Goal: Task Accomplishment & Management: Use online tool/utility

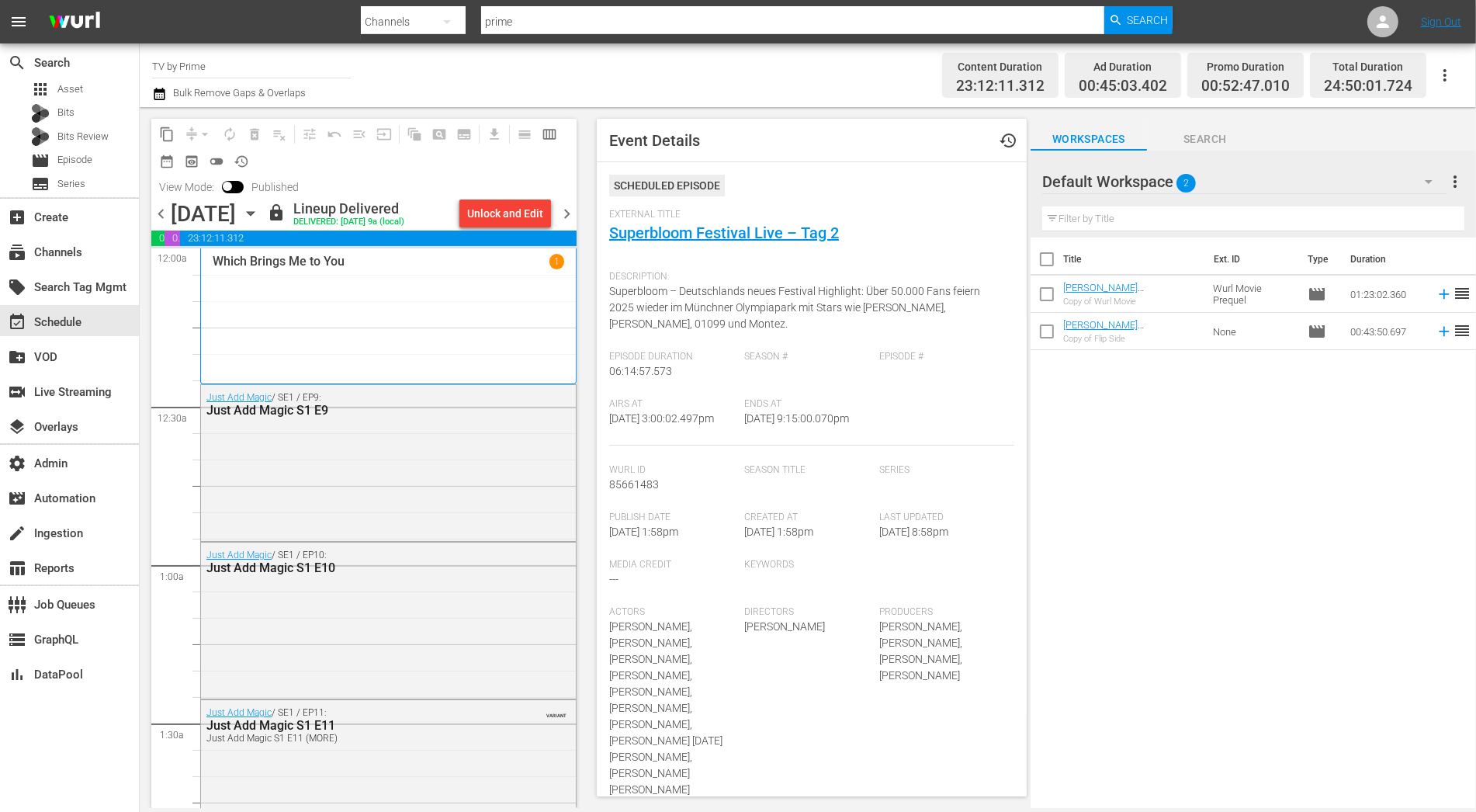
scroll to position [4488, 0]
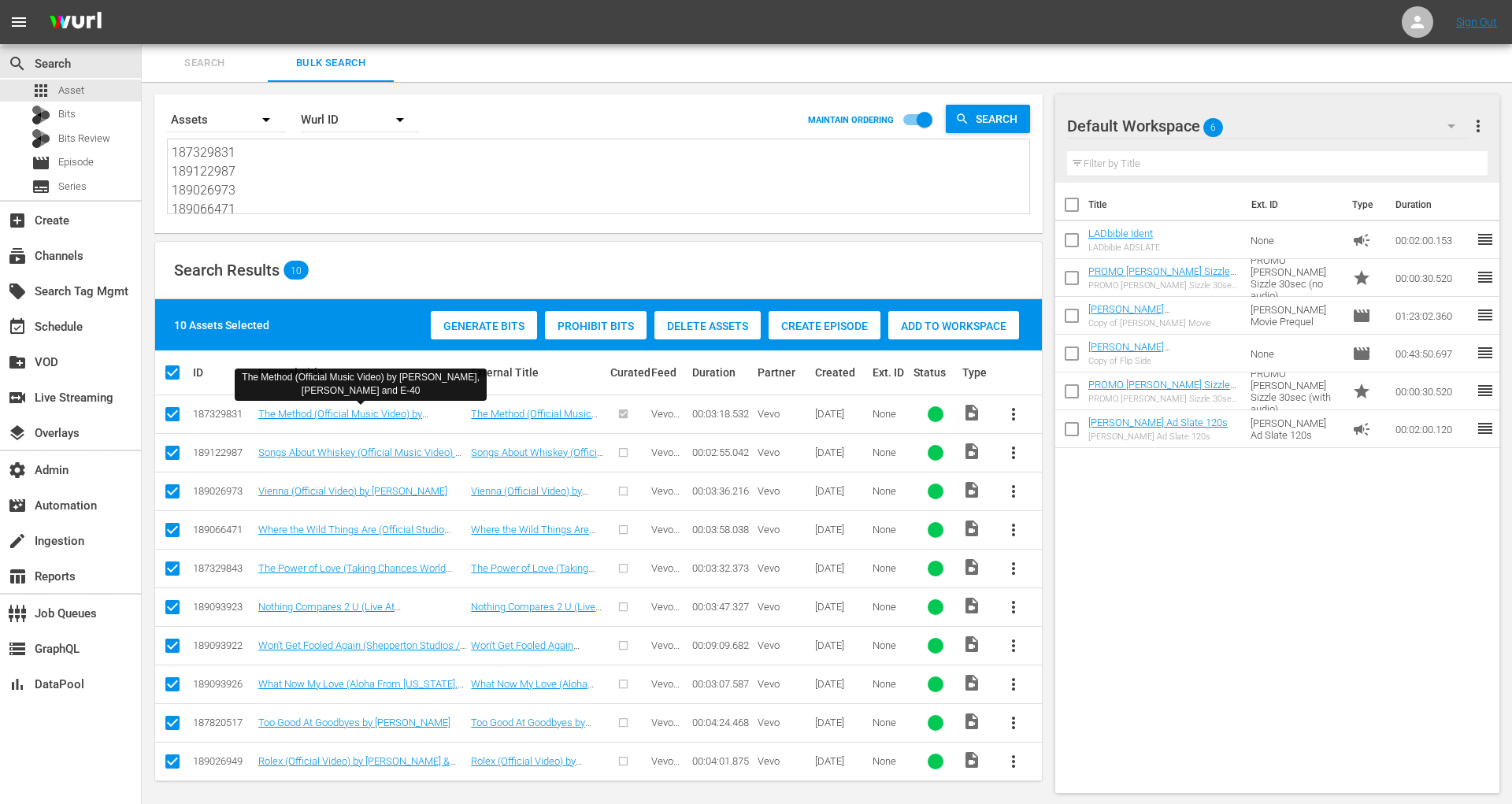
scroll to position [115, 0]
click at [103, 135] on span "Bits Review" at bounding box center [84, 139] width 52 height 16
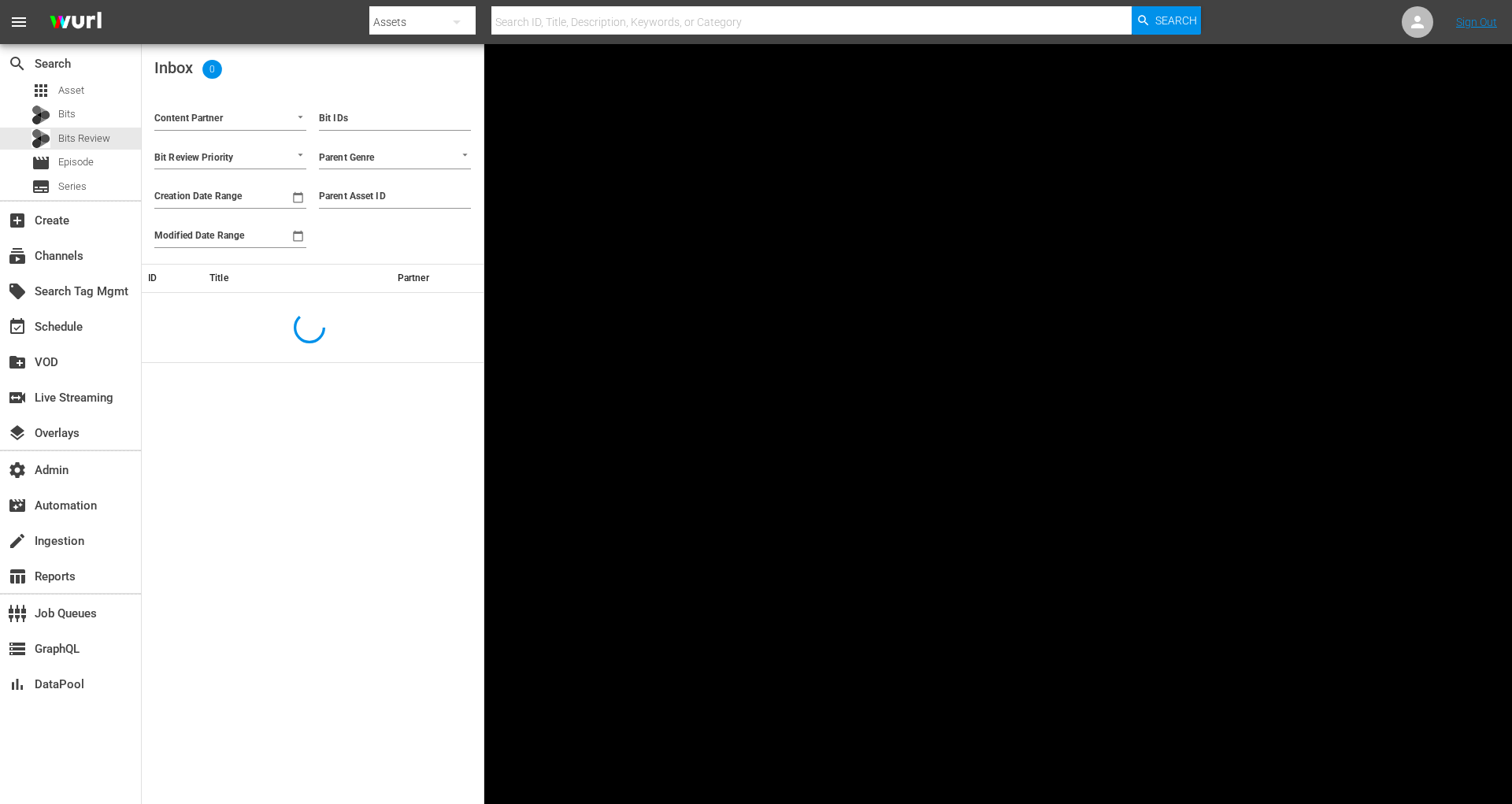
click at [243, 110] on input "Content Partner" at bounding box center [209, 119] width 108 height 20
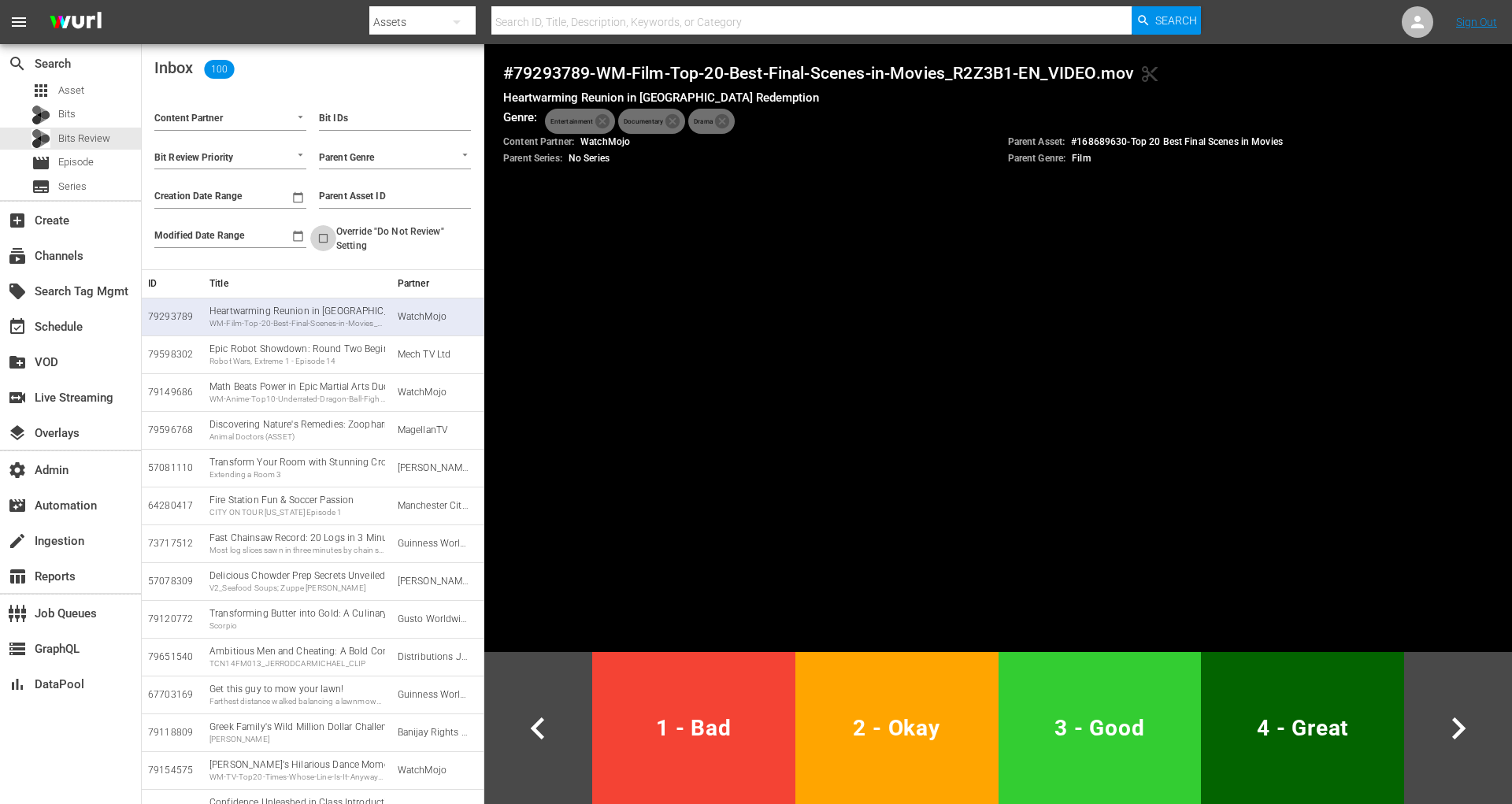
click at [333, 234] on input "Override "Do Not Review" Setting" at bounding box center [323, 241] width 26 height 26
checkbox input "true"
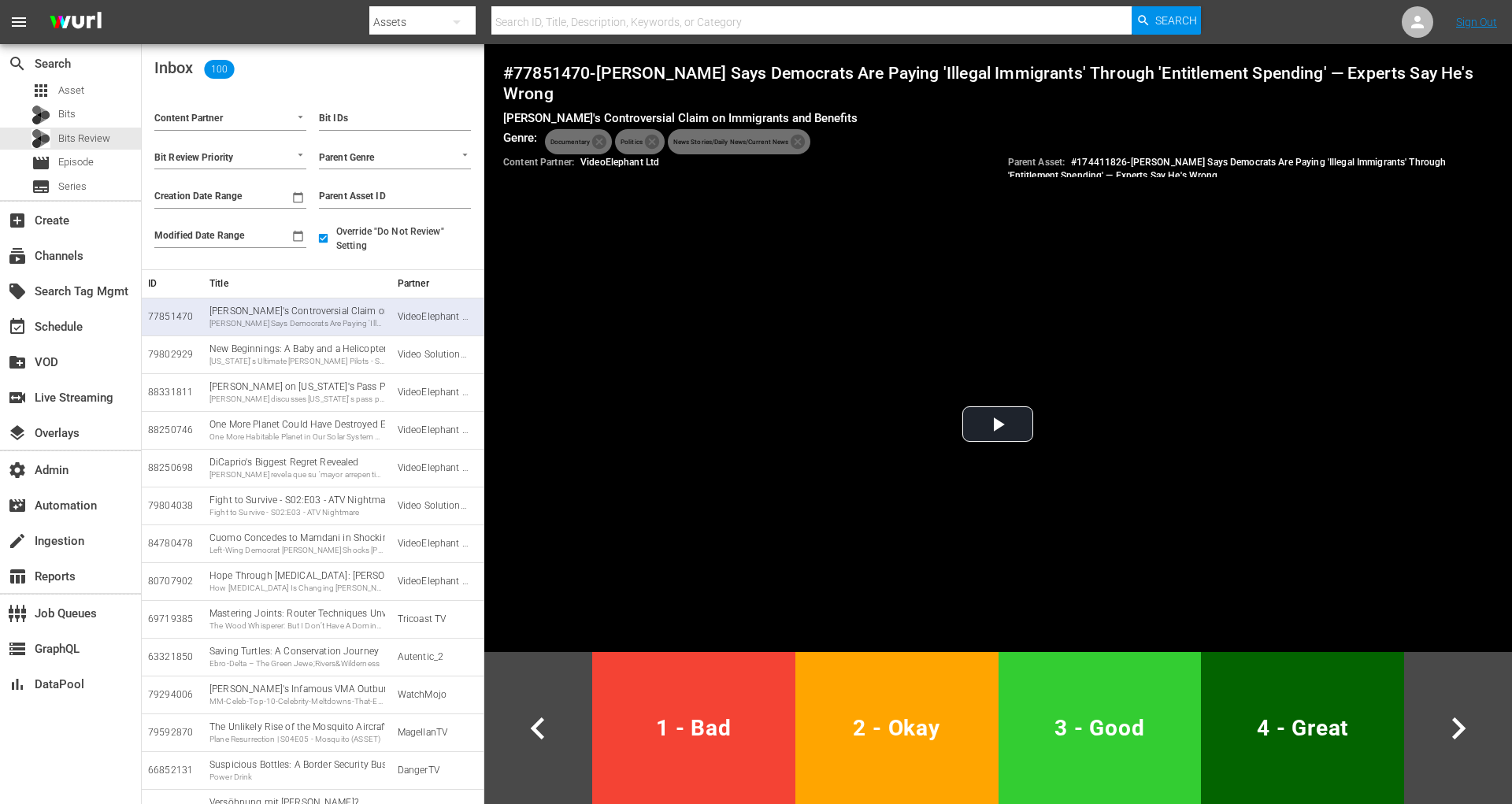
click at [275, 159] on div at bounding box center [230, 158] width 152 height 23
type input "v"
click at [285, 400] on div "Kalen DeBoer discusses Alabama's pass protection in the second scrimmage" at bounding box center [297, 400] width 176 height 11
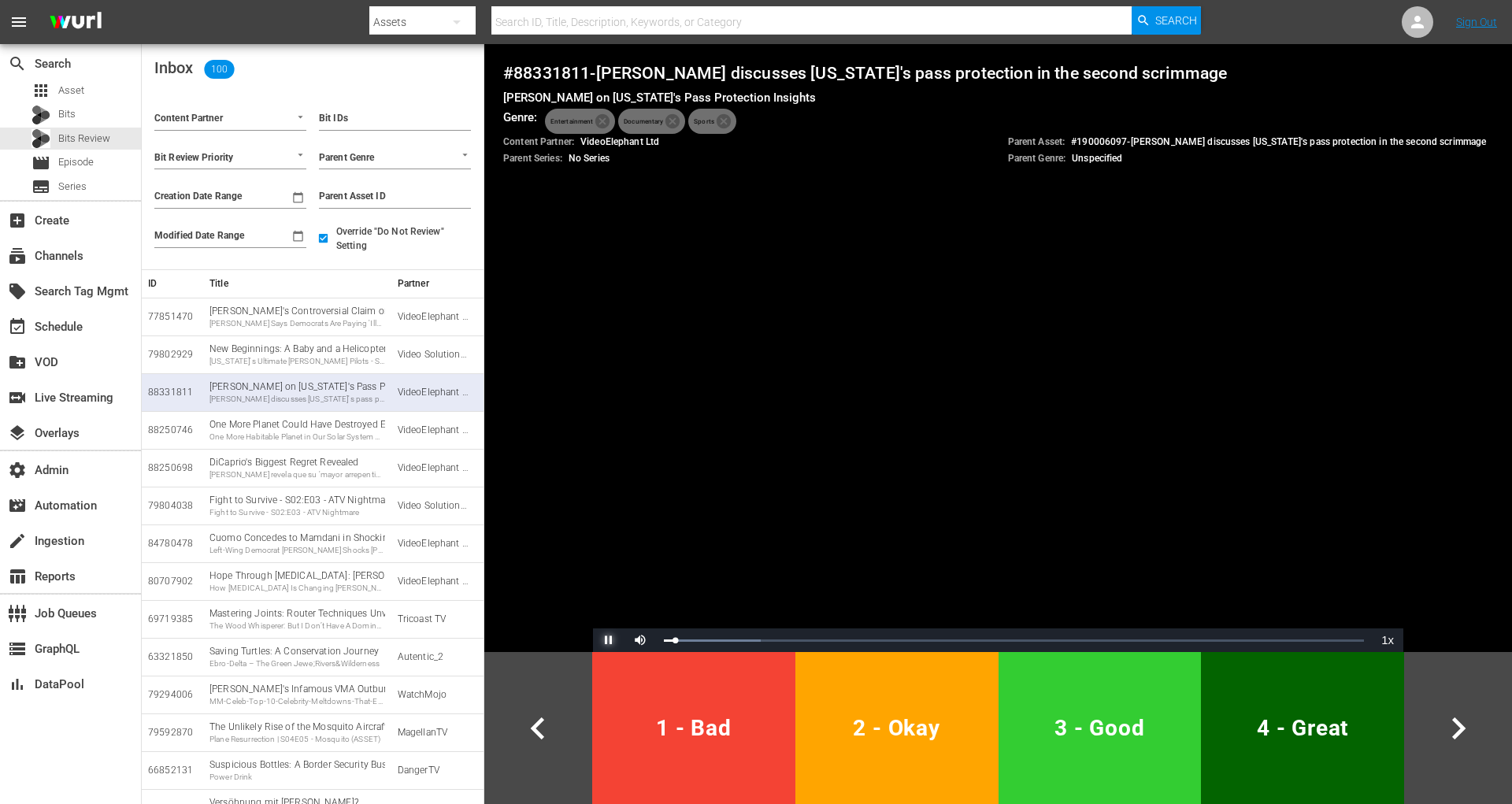
click at [609, 640] on span "Video Player" at bounding box center [609, 640] width 0 height 0
click at [325, 238] on input "Override "Do Not Review" Setting" at bounding box center [323, 241] width 26 height 26
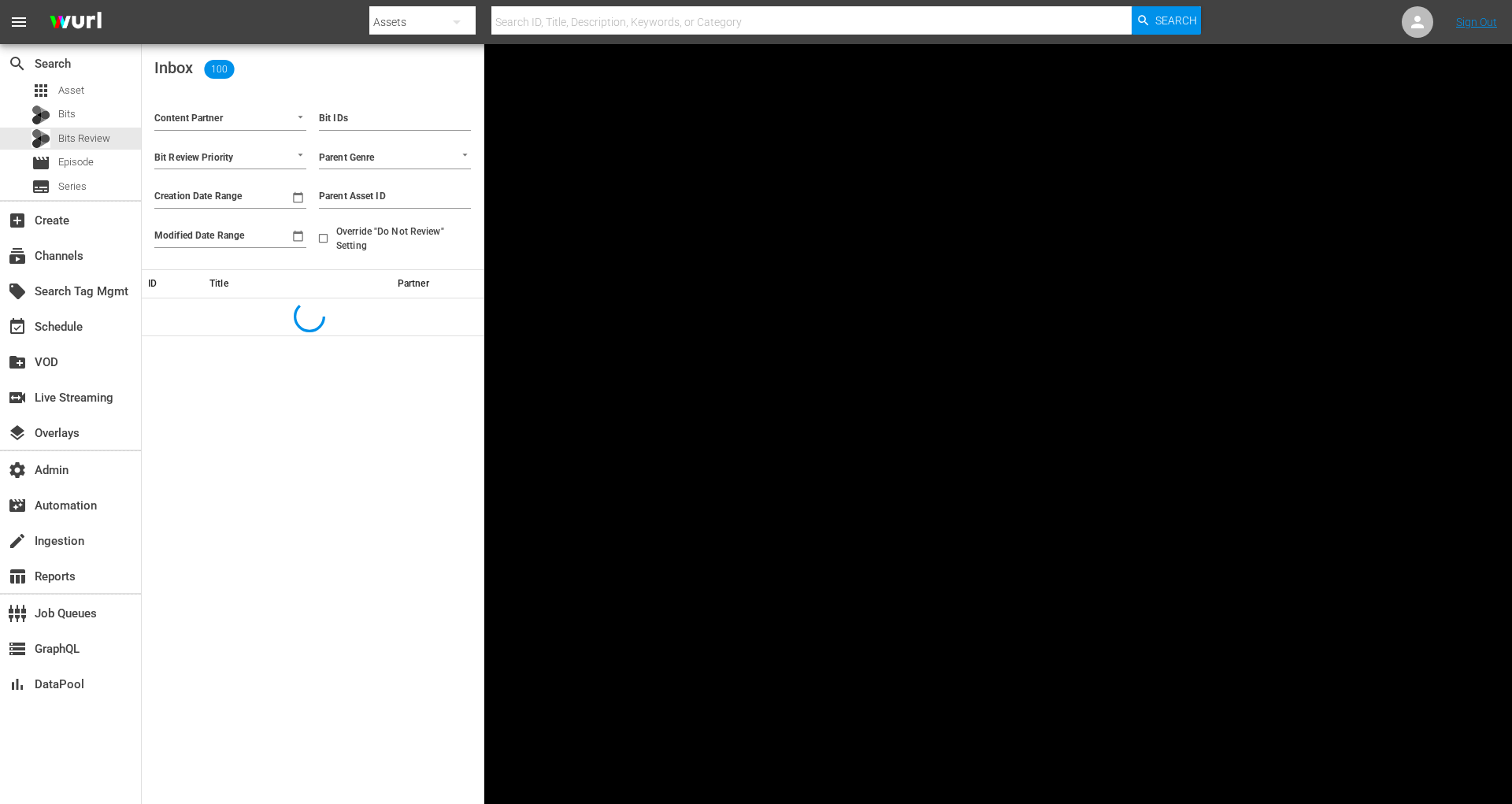
click at [252, 115] on input "Content Partner" at bounding box center [209, 119] width 108 height 20
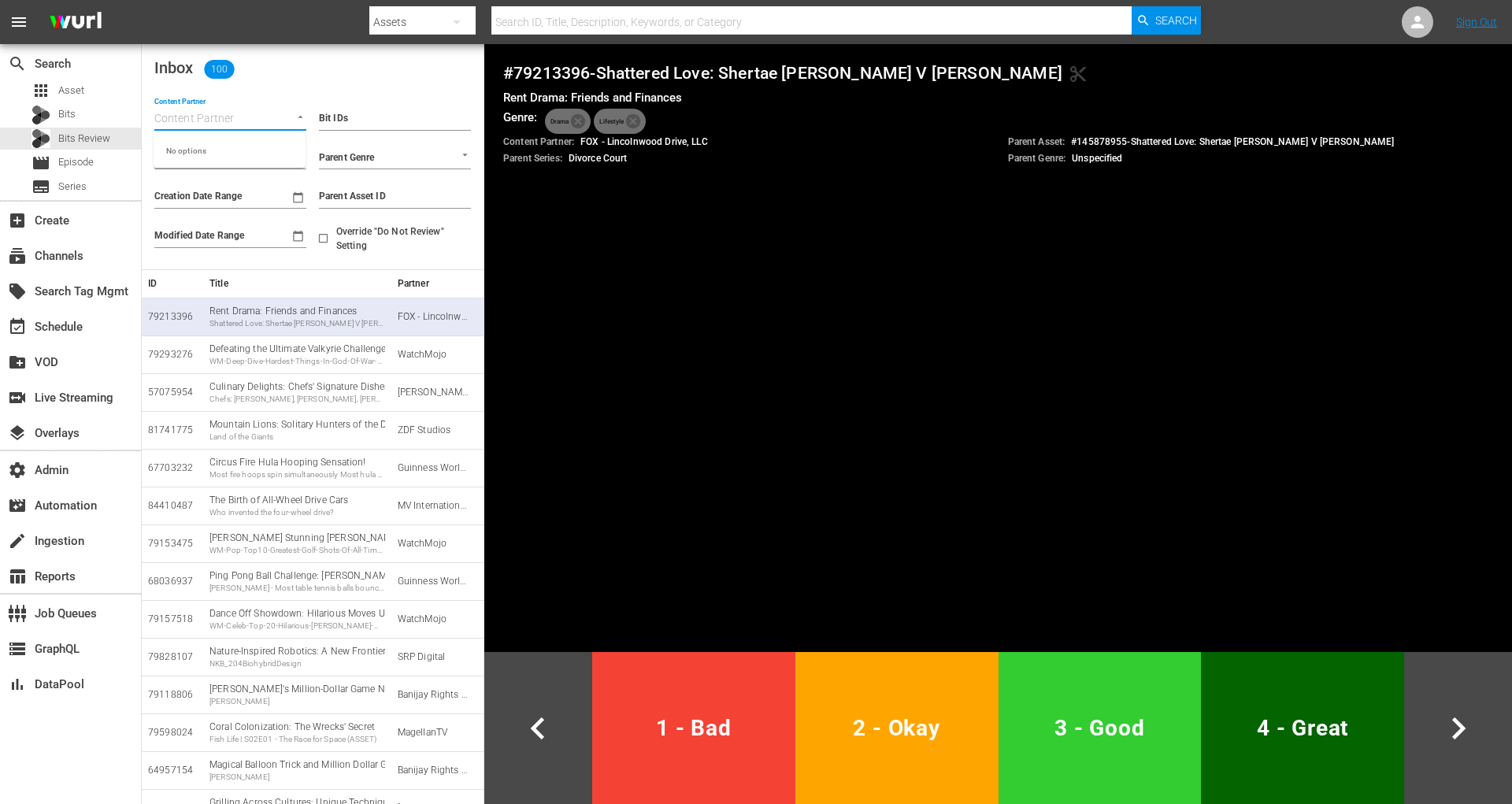
click at [368, 235] on span "Override "Do Not Review" Setting" at bounding box center [397, 238] width 122 height 28
click at [336, 235] on input "Override "Do Not Review" Setting" at bounding box center [323, 241] width 26 height 26
checkbox input "true"
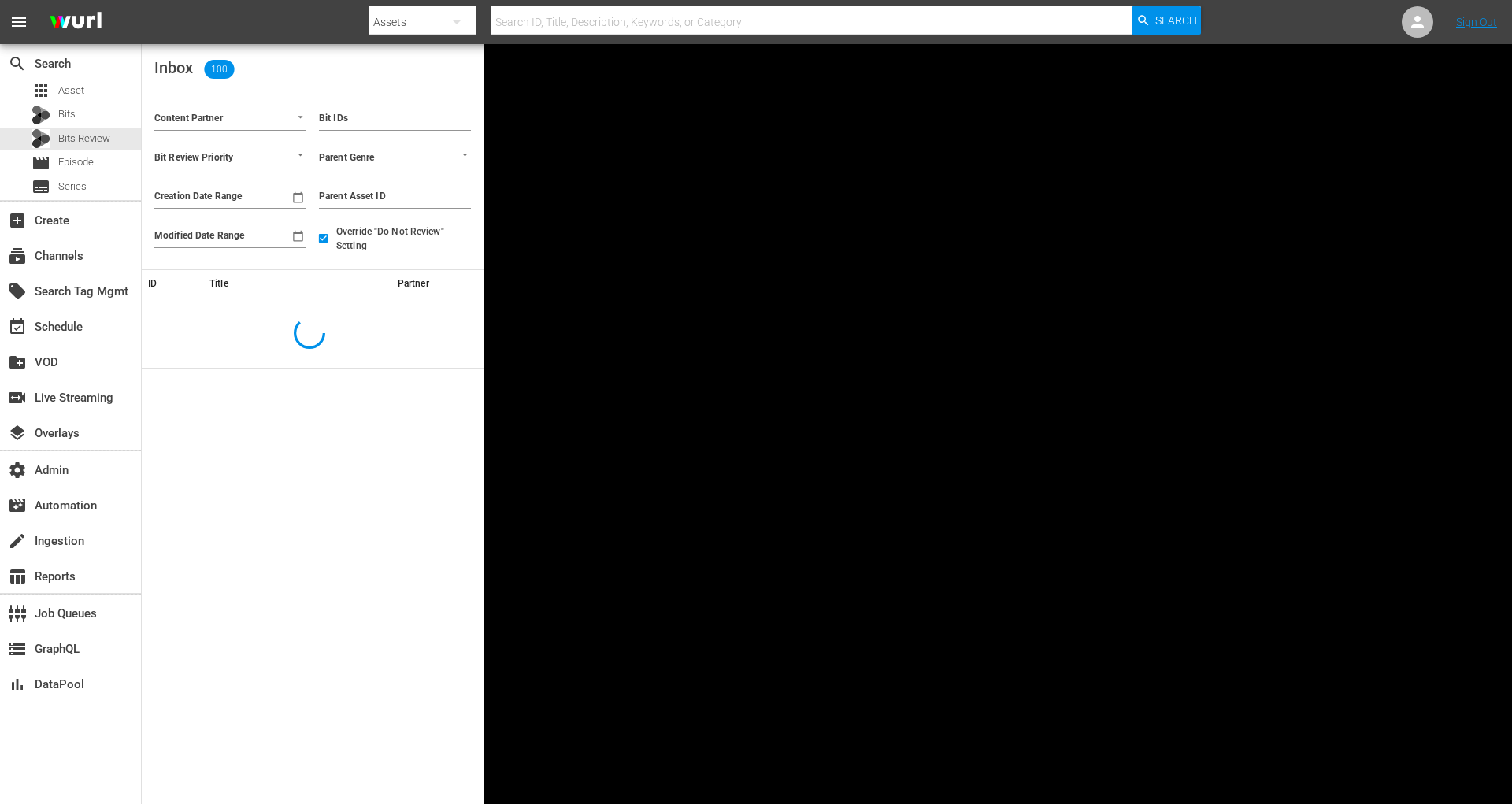
click at [234, 114] on input "Content Partner" at bounding box center [209, 119] width 108 height 20
type input "vevo"
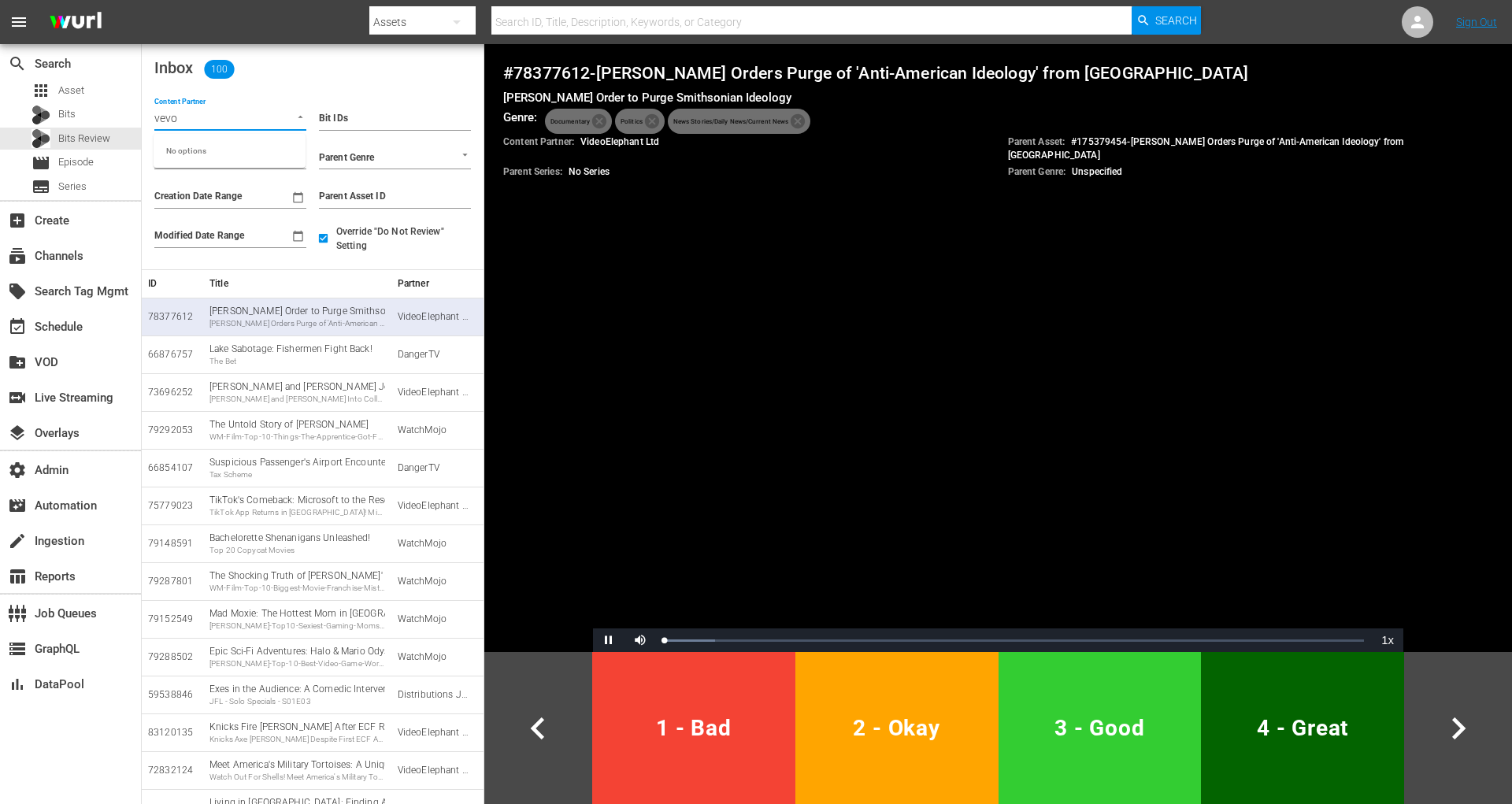
click at [234, 114] on input "vevo" at bounding box center [209, 119] width 108 height 20
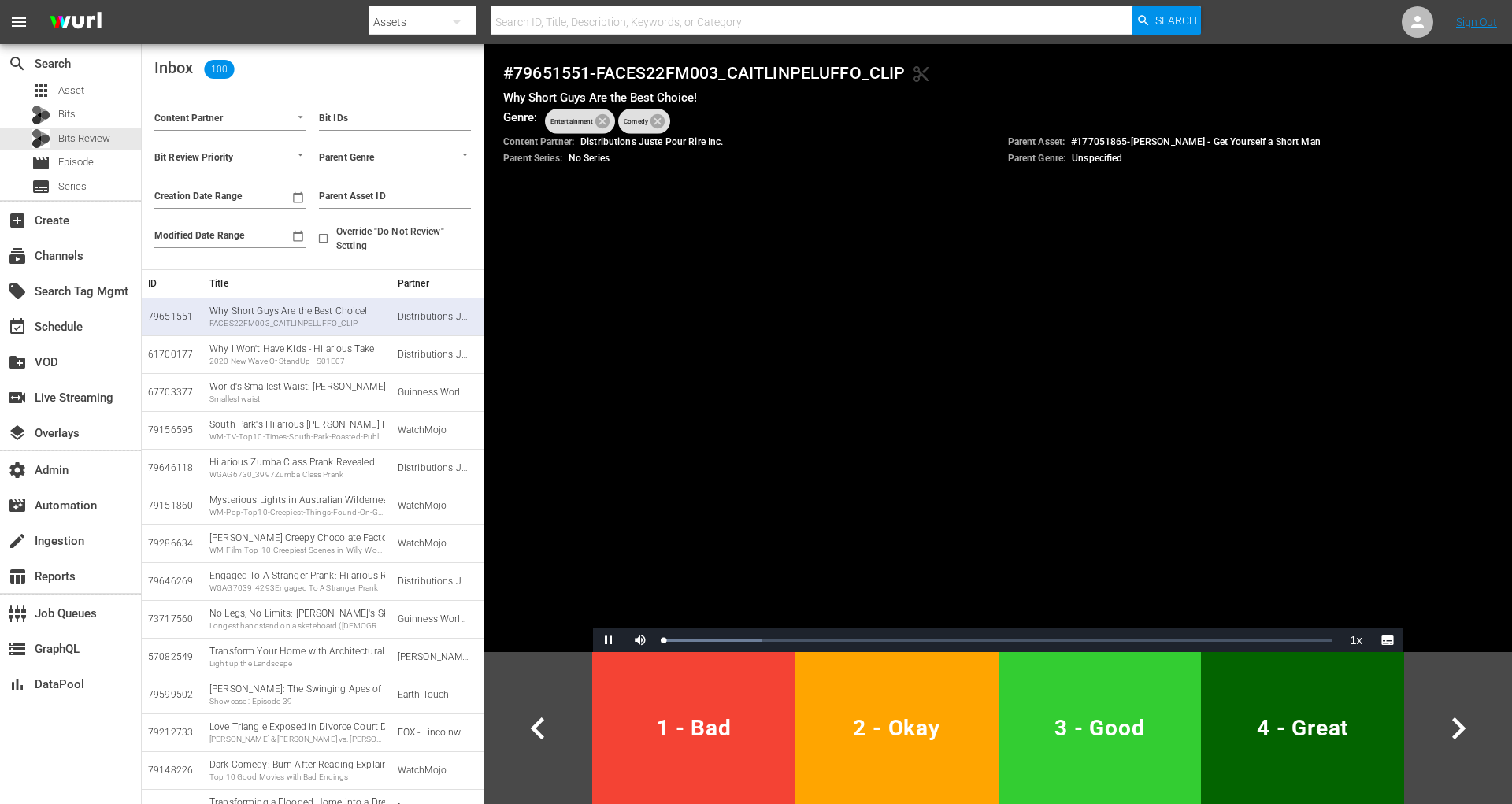
click at [347, 237] on span "Override "Do Not Review" Setting" at bounding box center [397, 238] width 122 height 28
click at [336, 237] on input "Override "Do Not Review" Setting" at bounding box center [323, 241] width 26 height 26
checkbox input "true"
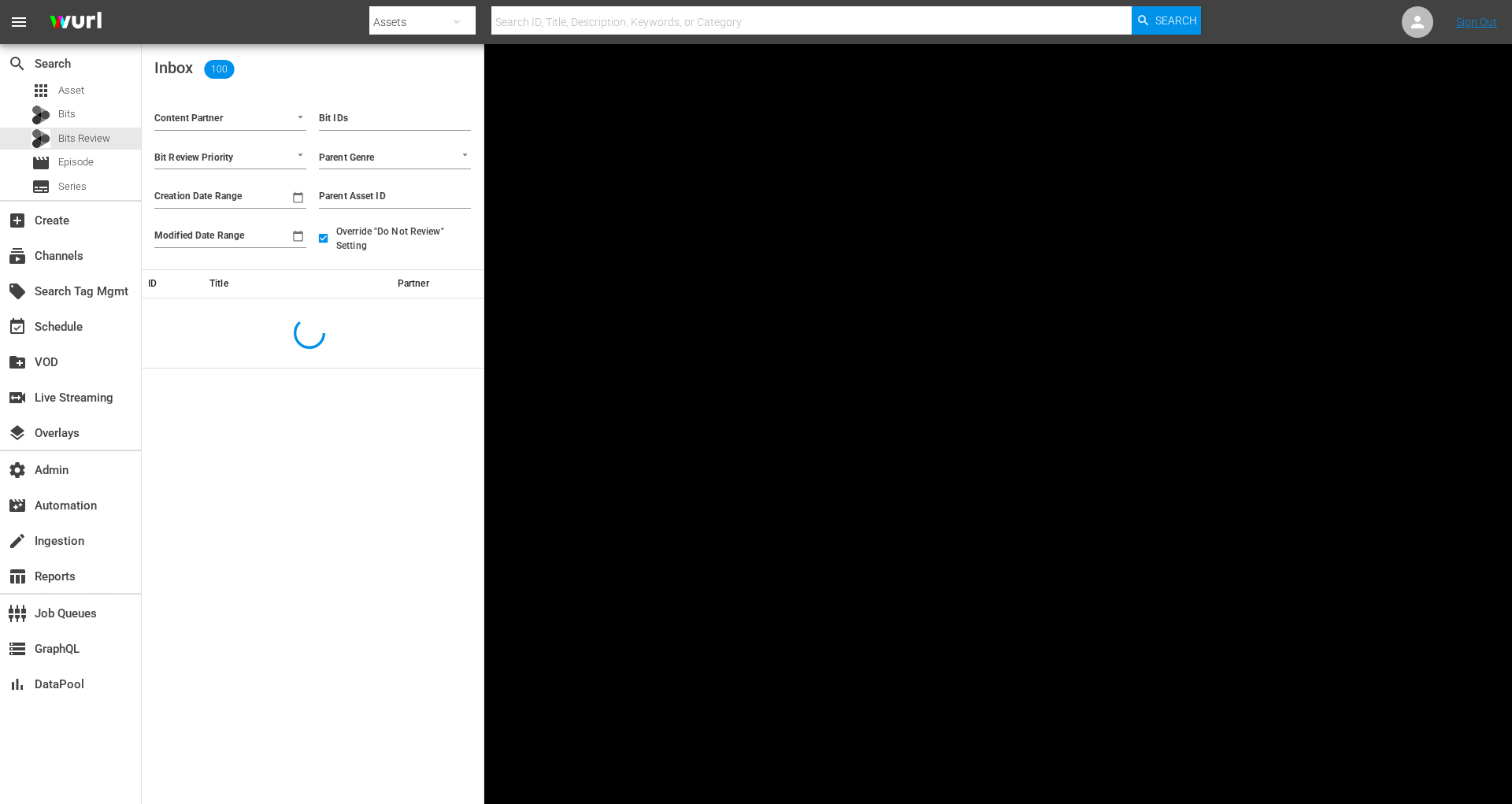
click at [238, 122] on input "Content Partner" at bounding box center [209, 119] width 108 height 20
click at [205, 143] on li "Vevo (469)" at bounding box center [230, 151] width 152 height 21
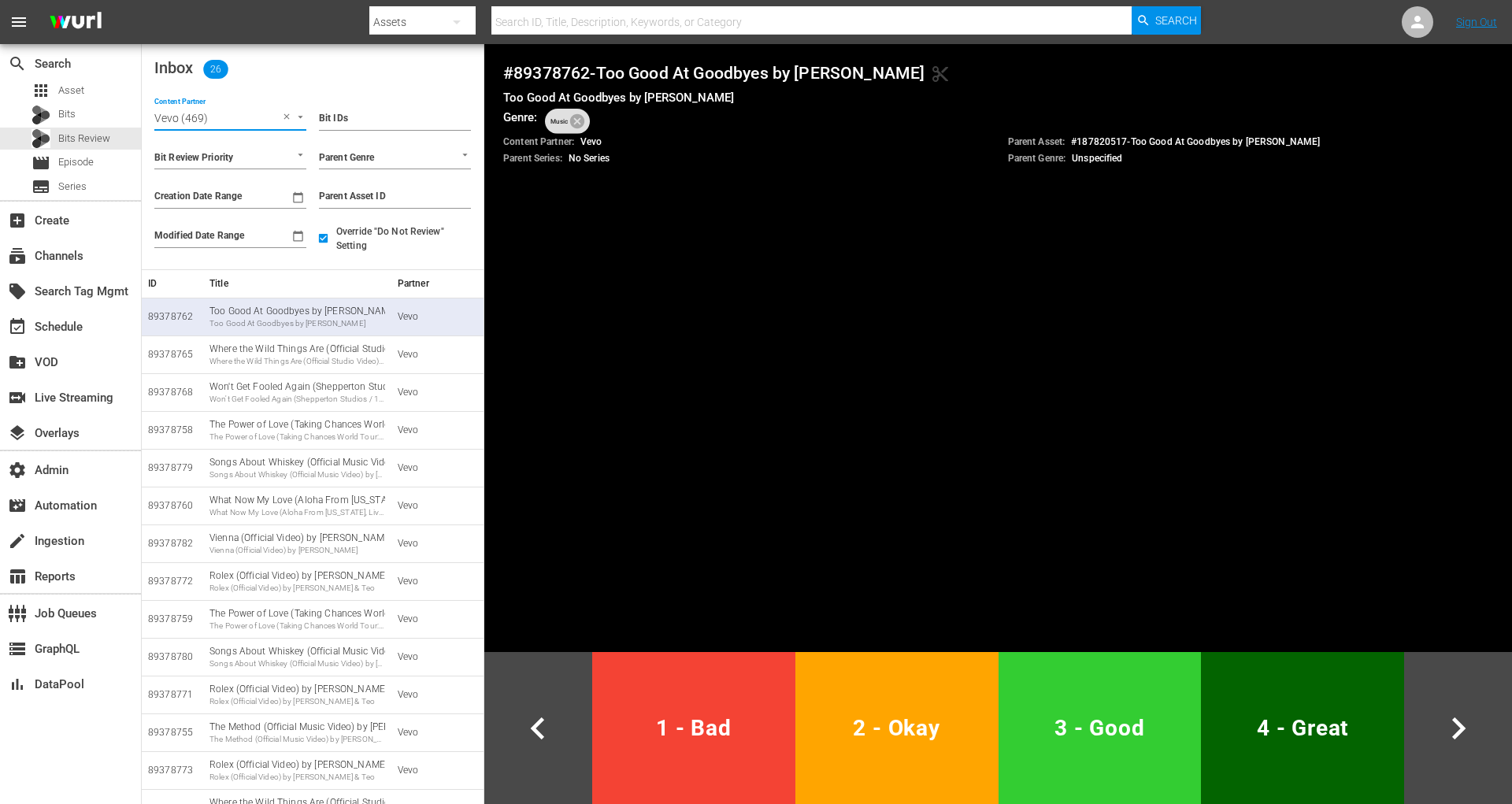
type input "Vevo (469)"
click at [221, 196] on input "Creation Date Range" at bounding box center [219, 197] width 129 height 23
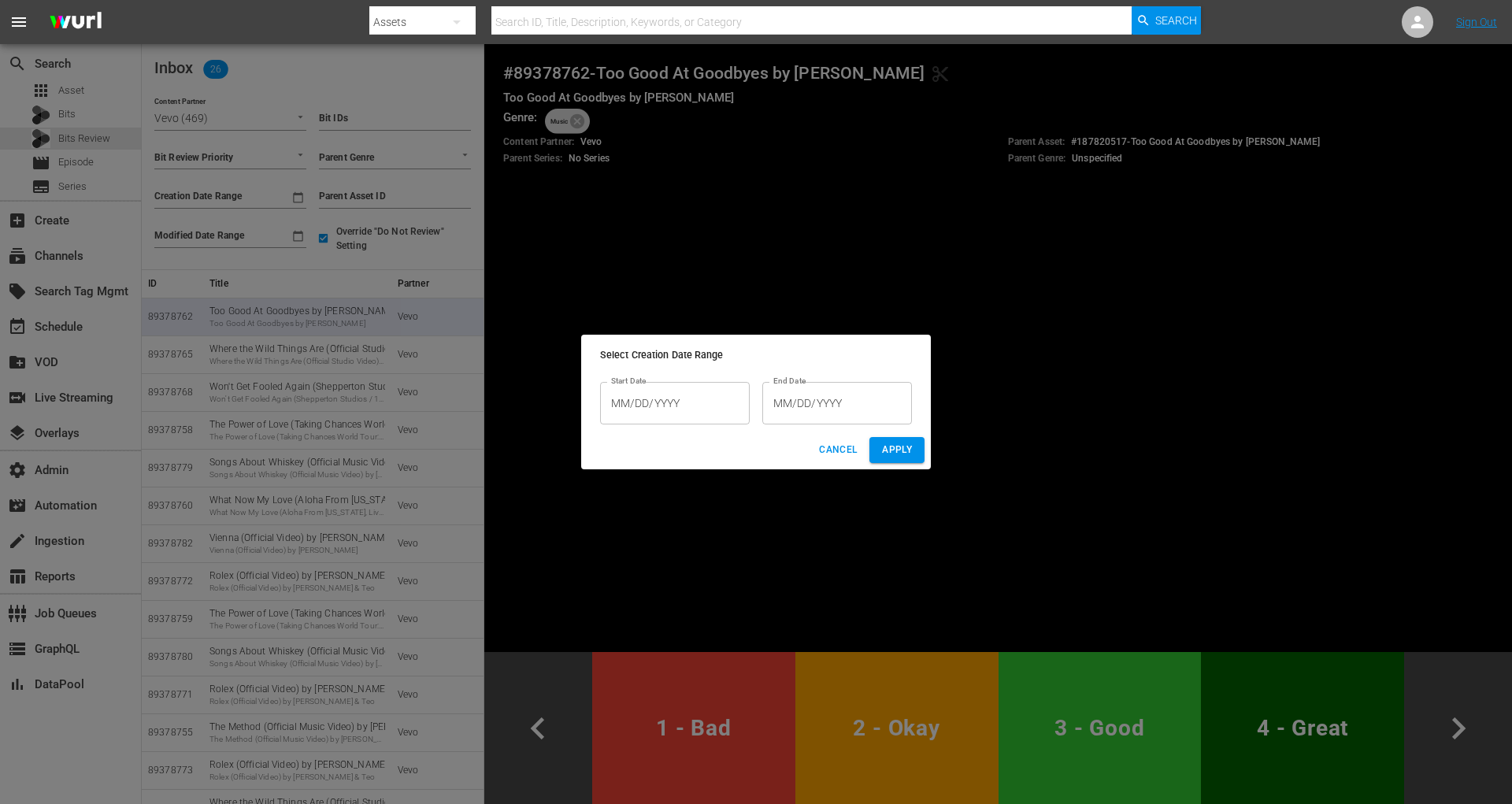
click at [685, 411] on input "MM/DD/YYYY" at bounding box center [675, 403] width 150 height 43
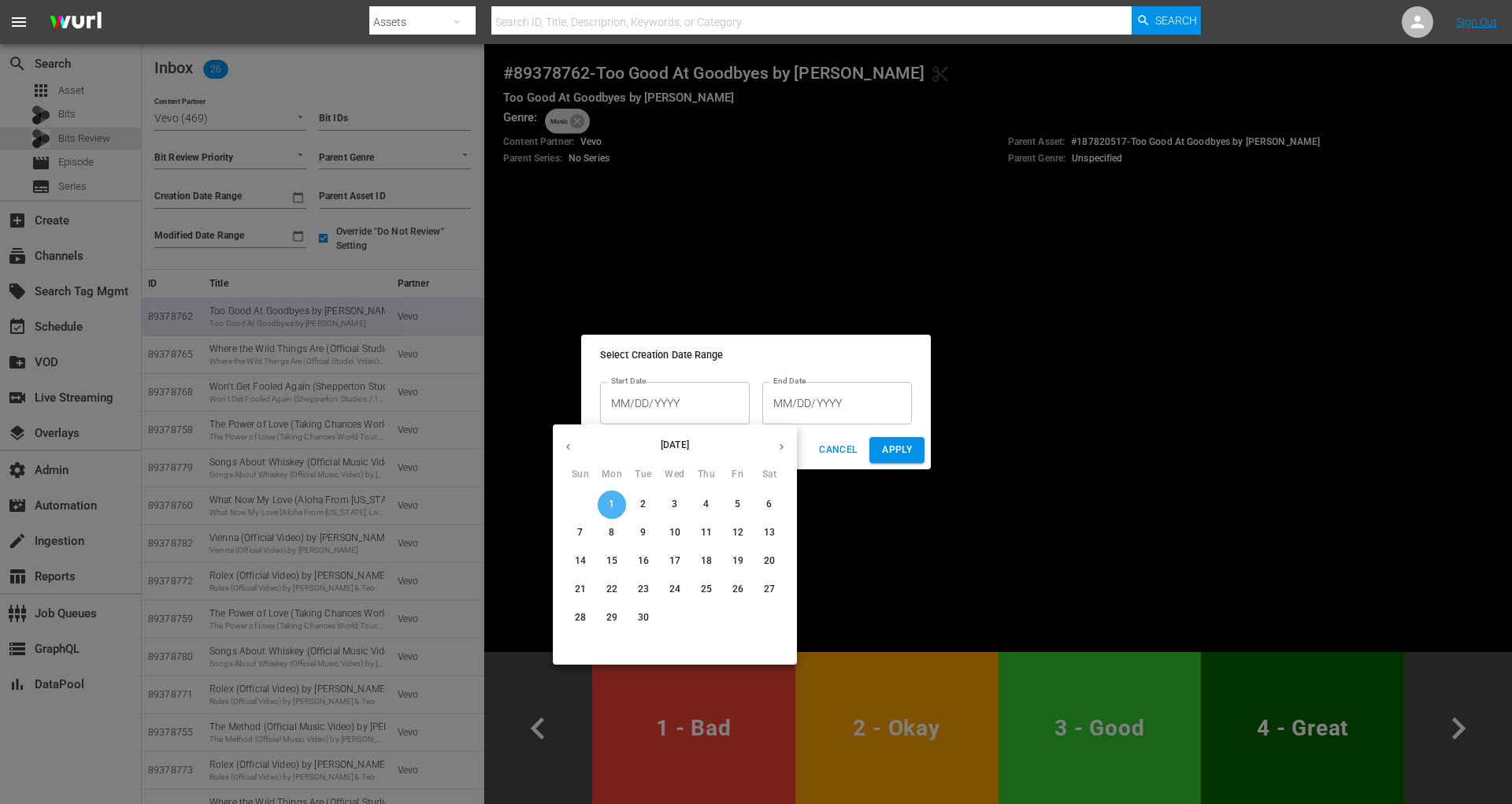
click at [619, 506] on span "1" at bounding box center [611, 504] width 28 height 14
type input "09/01/2025"
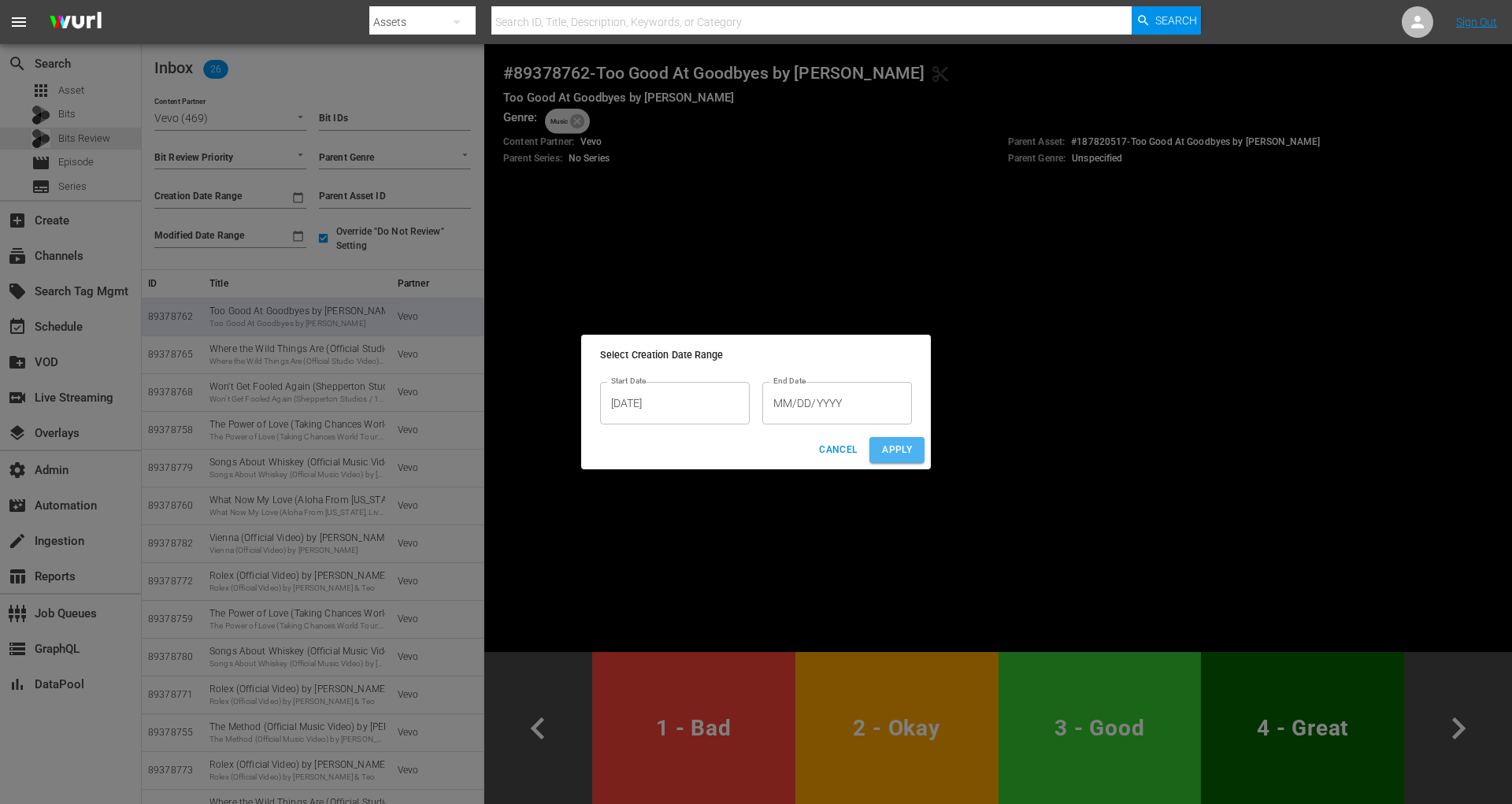
click at [886, 446] on span "Apply" at bounding box center [897, 450] width 30 height 17
type input "From 09/01/2025"
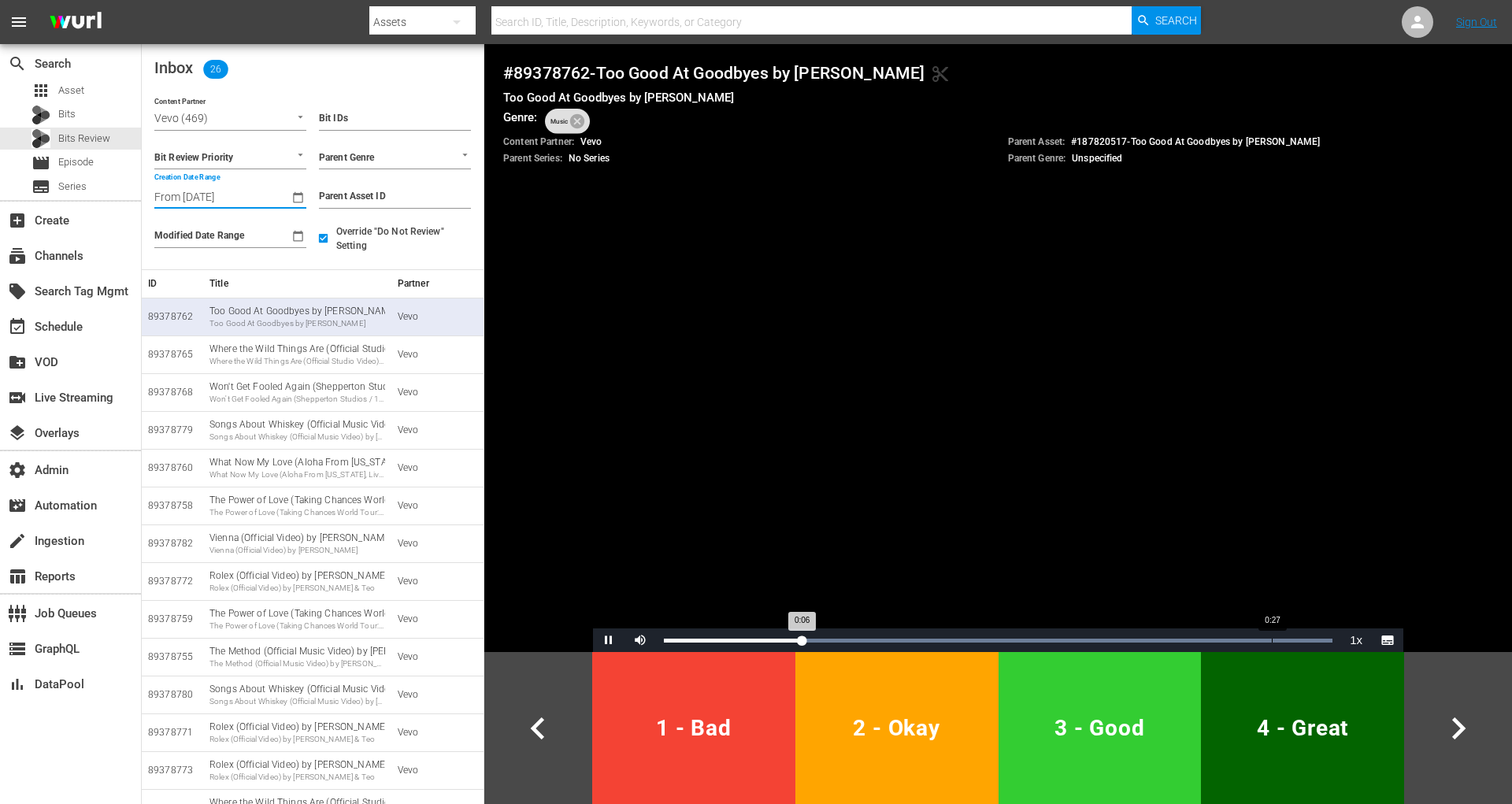
click at [1274, 628] on div "Loaded : 100.00% 0:27 0:06" at bounding box center [998, 640] width 685 height 23
click at [1062, 711] on span "3 - Good" at bounding box center [1100, 728] width 191 height 39
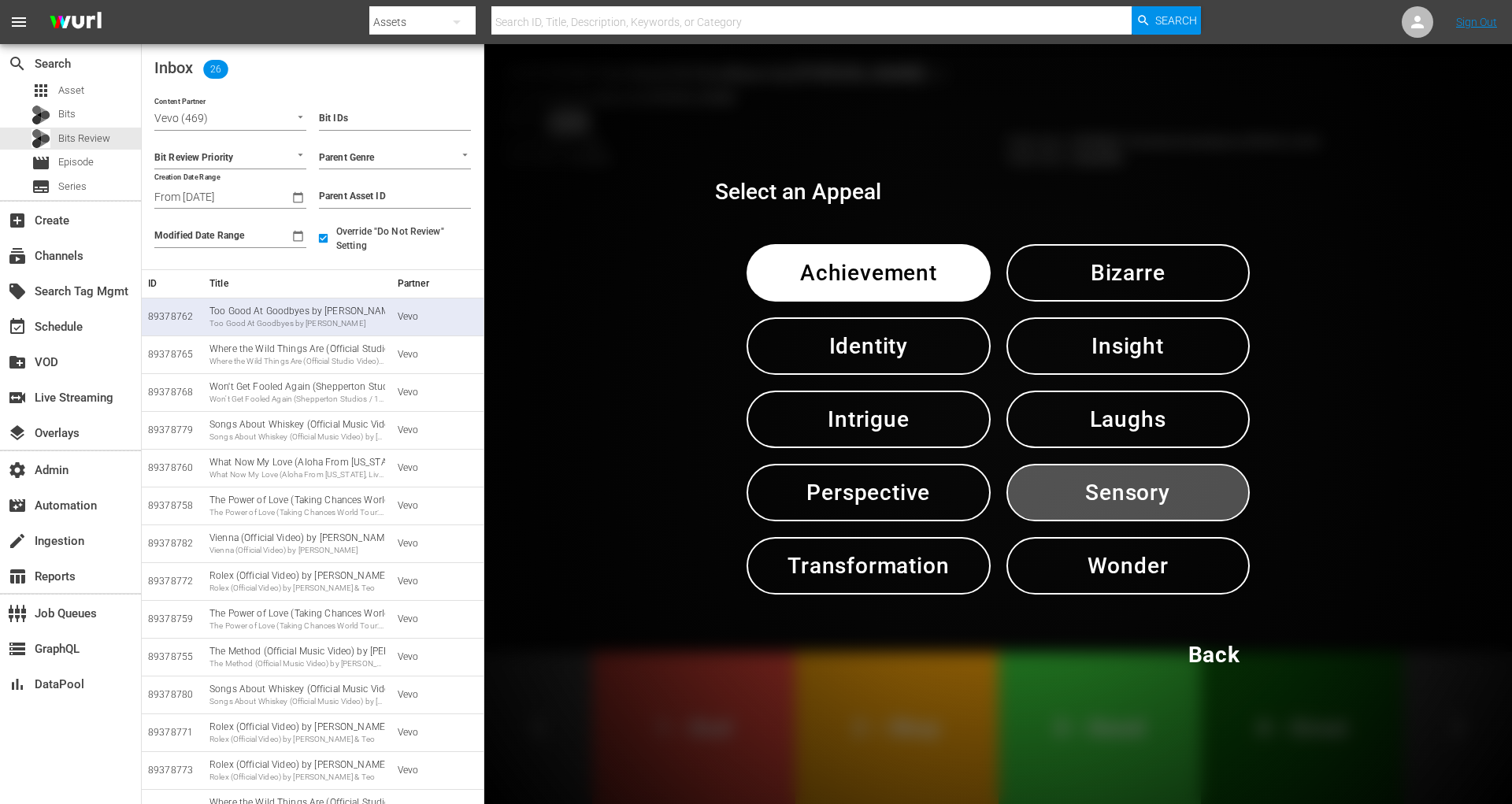
click at [1106, 498] on span "Sensory" at bounding box center [1128, 493] width 161 height 39
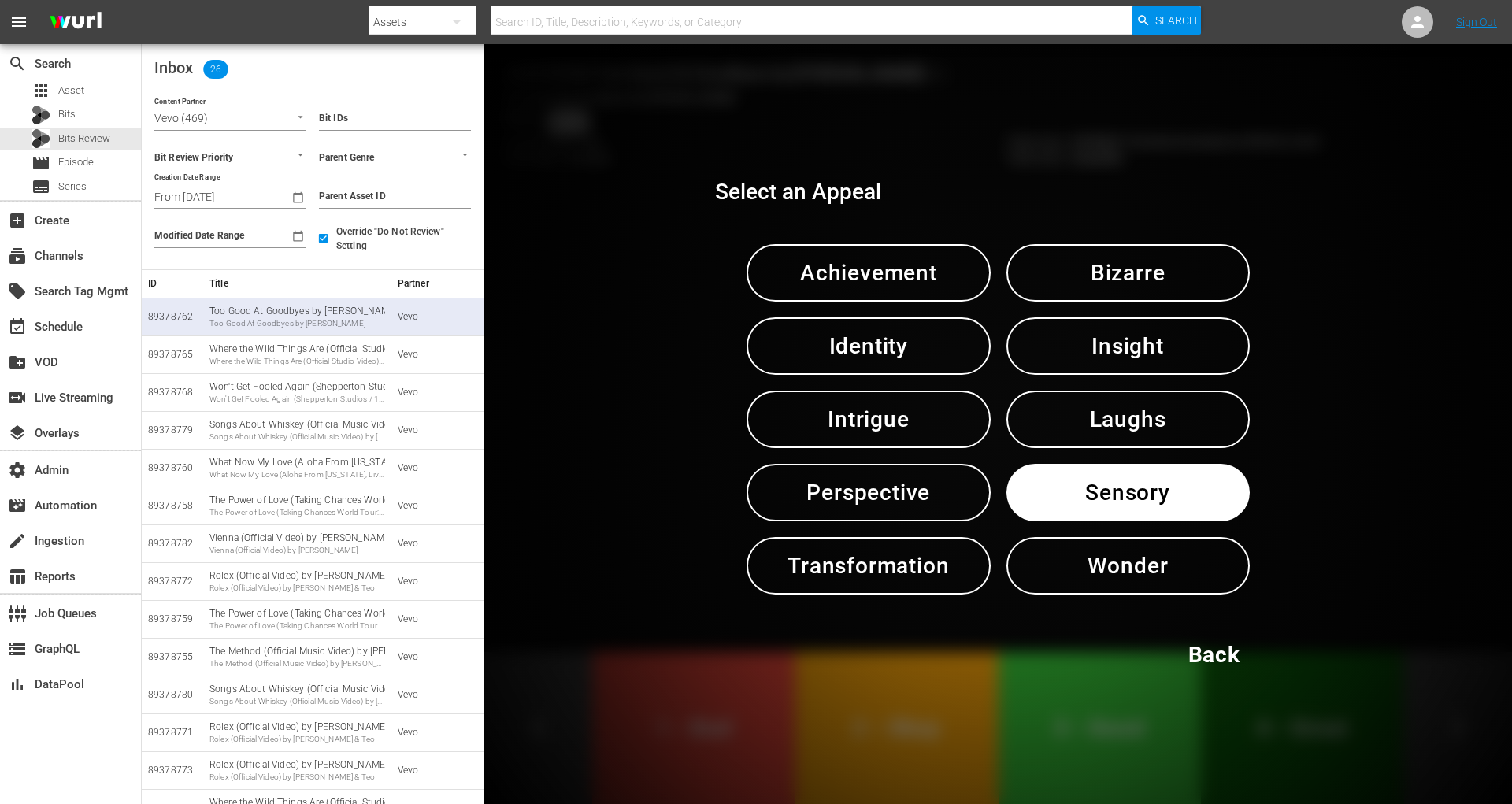
click at [1106, 498] on span "Sensory" at bounding box center [1128, 493] width 161 height 39
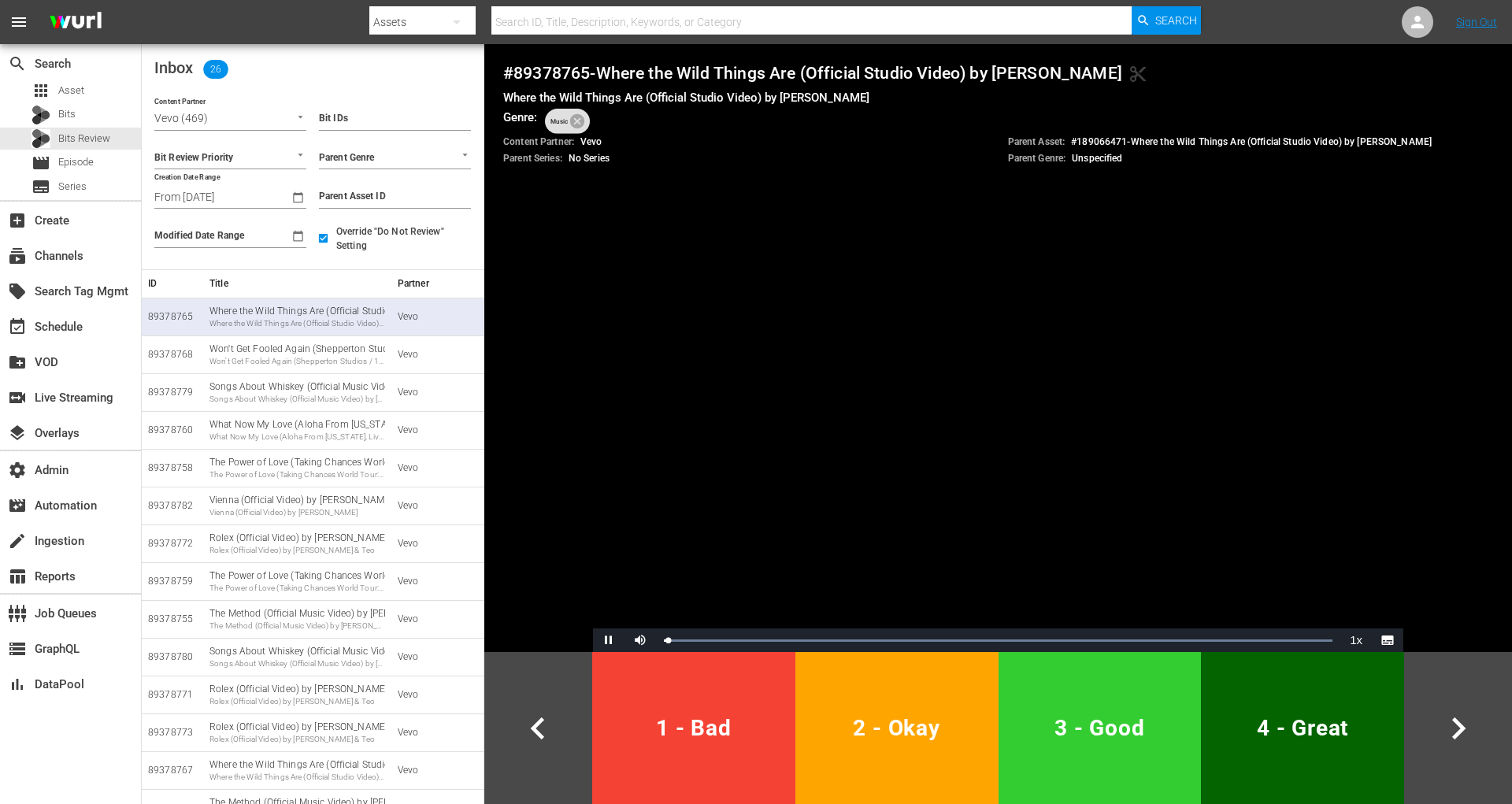
click at [900, 760] on button "2 - Okay" at bounding box center [897, 727] width 203 height 152
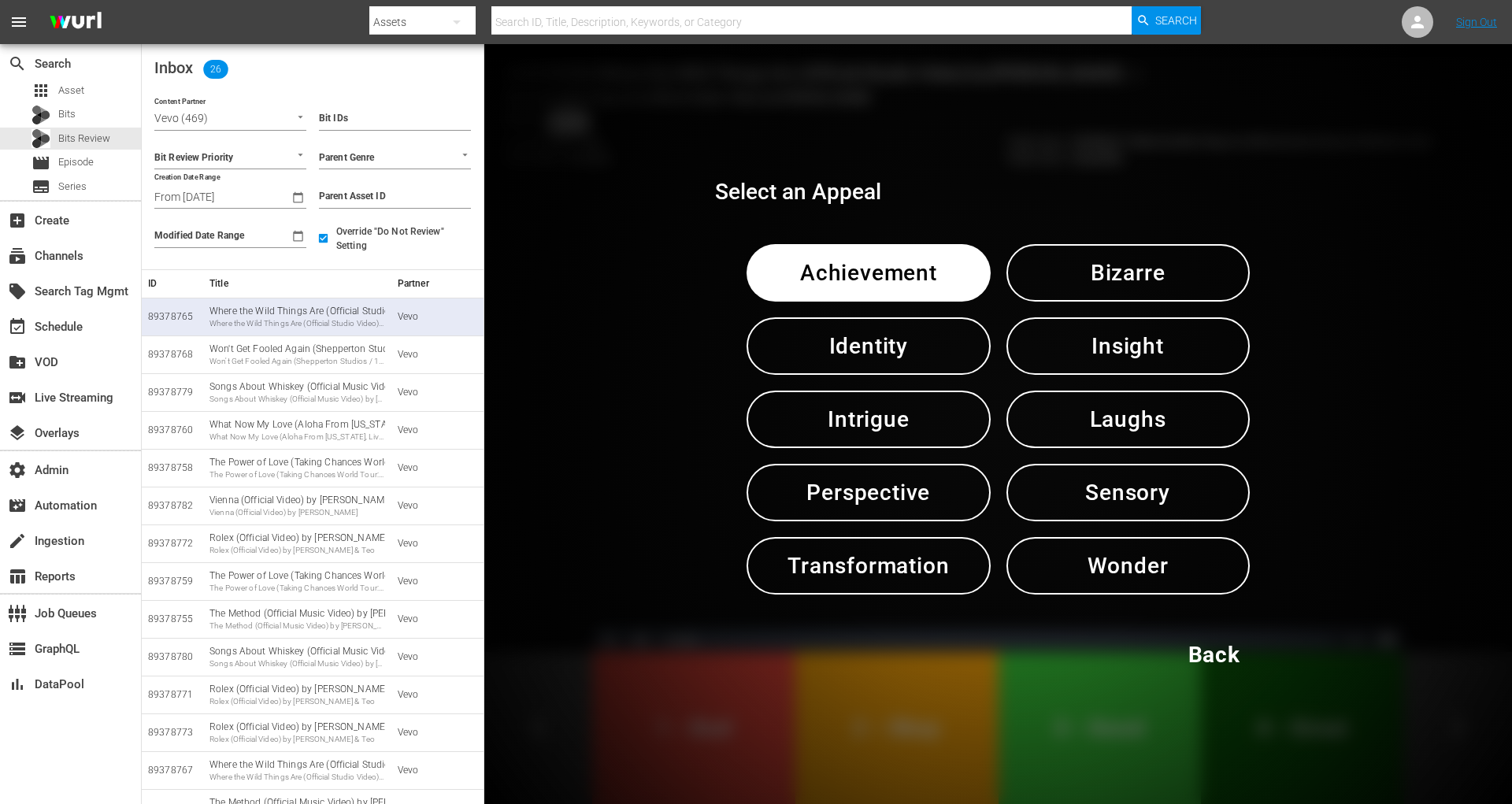
click at [1106, 483] on span "Sensory" at bounding box center [1128, 493] width 161 height 39
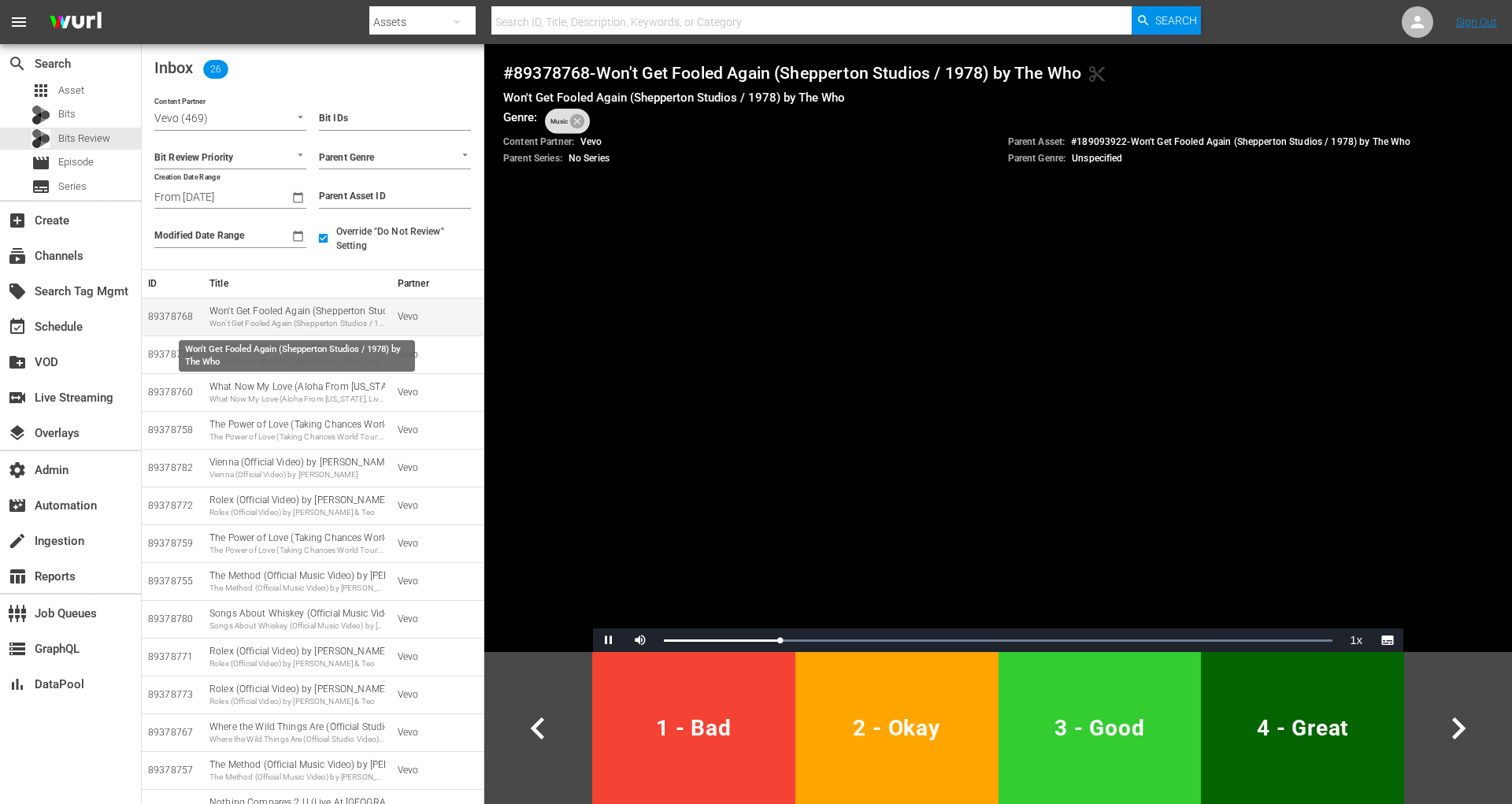
click at [226, 307] on div "Won't Get Fooled Again (Shepperton Studios / 1978) by The Who Won't Get Fooled …" at bounding box center [297, 317] width 176 height 24
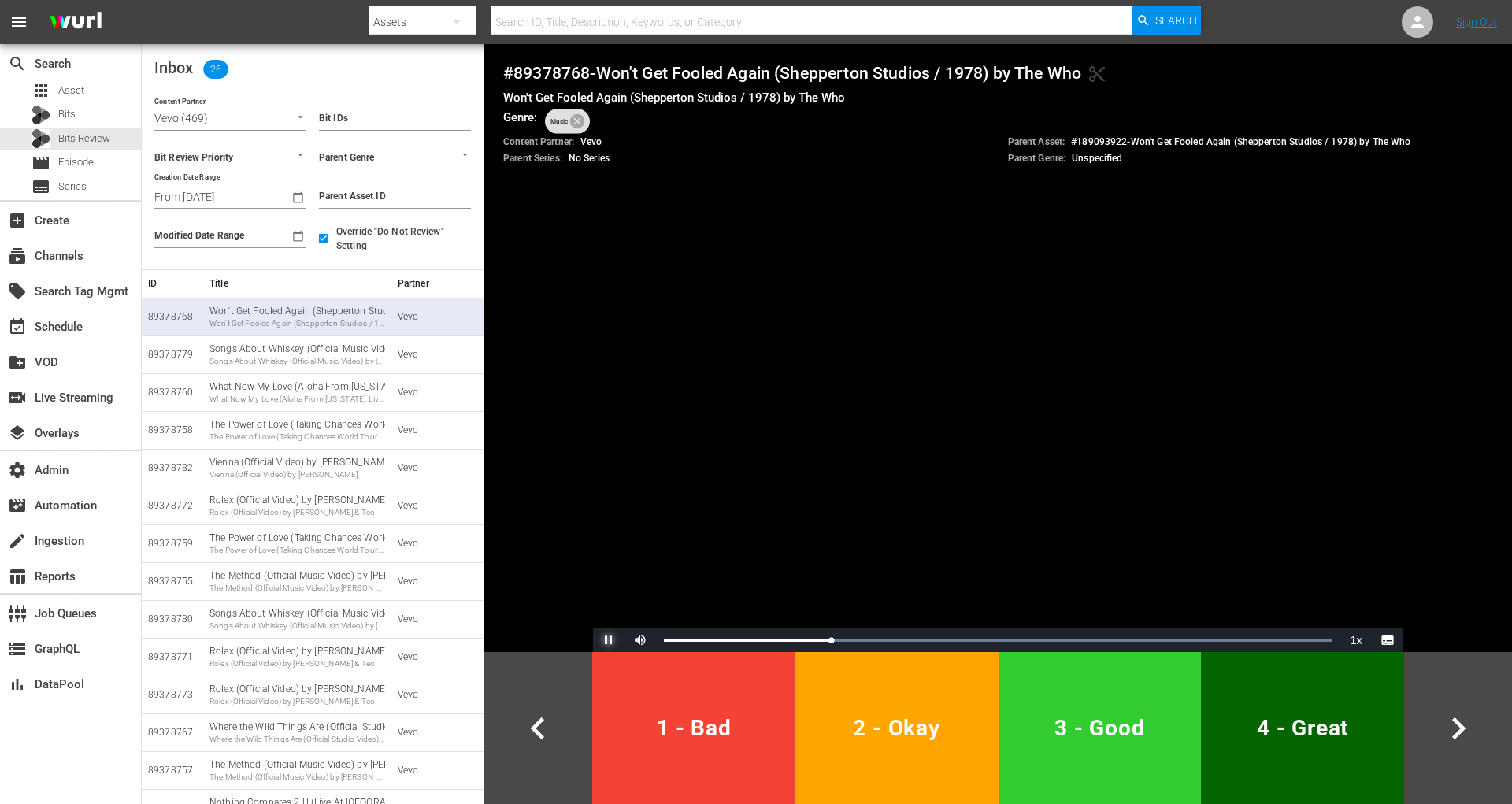
click at [609, 640] on span "Video Player" at bounding box center [609, 640] width 0 height 0
click at [1112, 139] on p "Parent Asset: # 189093922 - Won't Get Fooled Again (Shepperton Studios / 1978) …" at bounding box center [1209, 142] width 404 height 14
copy p "189093922"
click at [764, 634] on div "Loaded : 100.00% 0:02 0:03" at bounding box center [998, 640] width 685 height 23
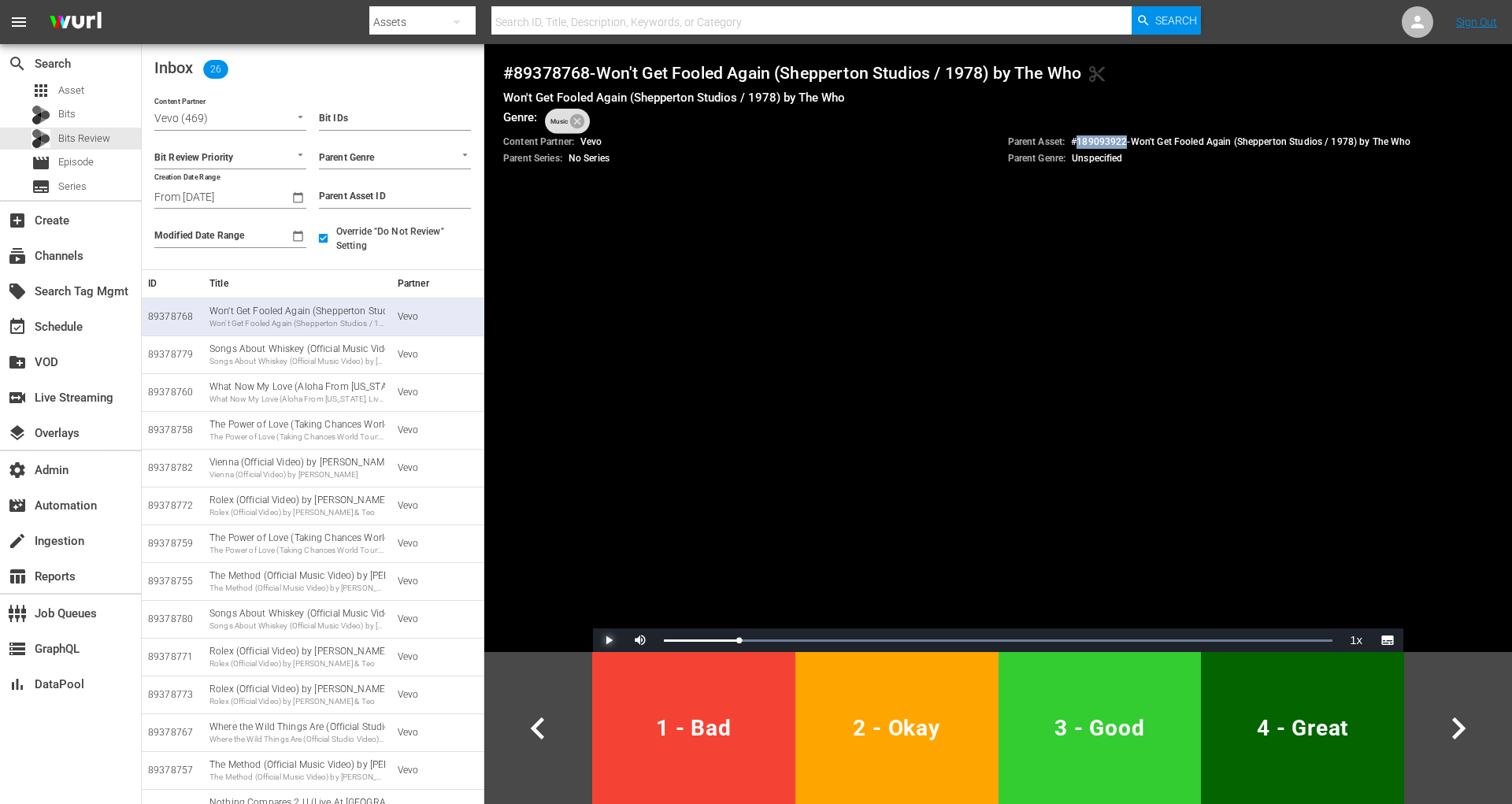
click at [609, 640] on span "Video Player" at bounding box center [609, 640] width 0 height 0
click at [754, 637] on div "Loaded : 100.00% 0:03 0:03" at bounding box center [998, 640] width 685 height 23
click at [720, 640] on div "0:02" at bounding box center [692, 640] width 56 height 4
click at [609, 640] on span "Video Player" at bounding box center [609, 640] width 0 height 0
click at [1271, 639] on div "Progress Bar" at bounding box center [998, 640] width 669 height 4
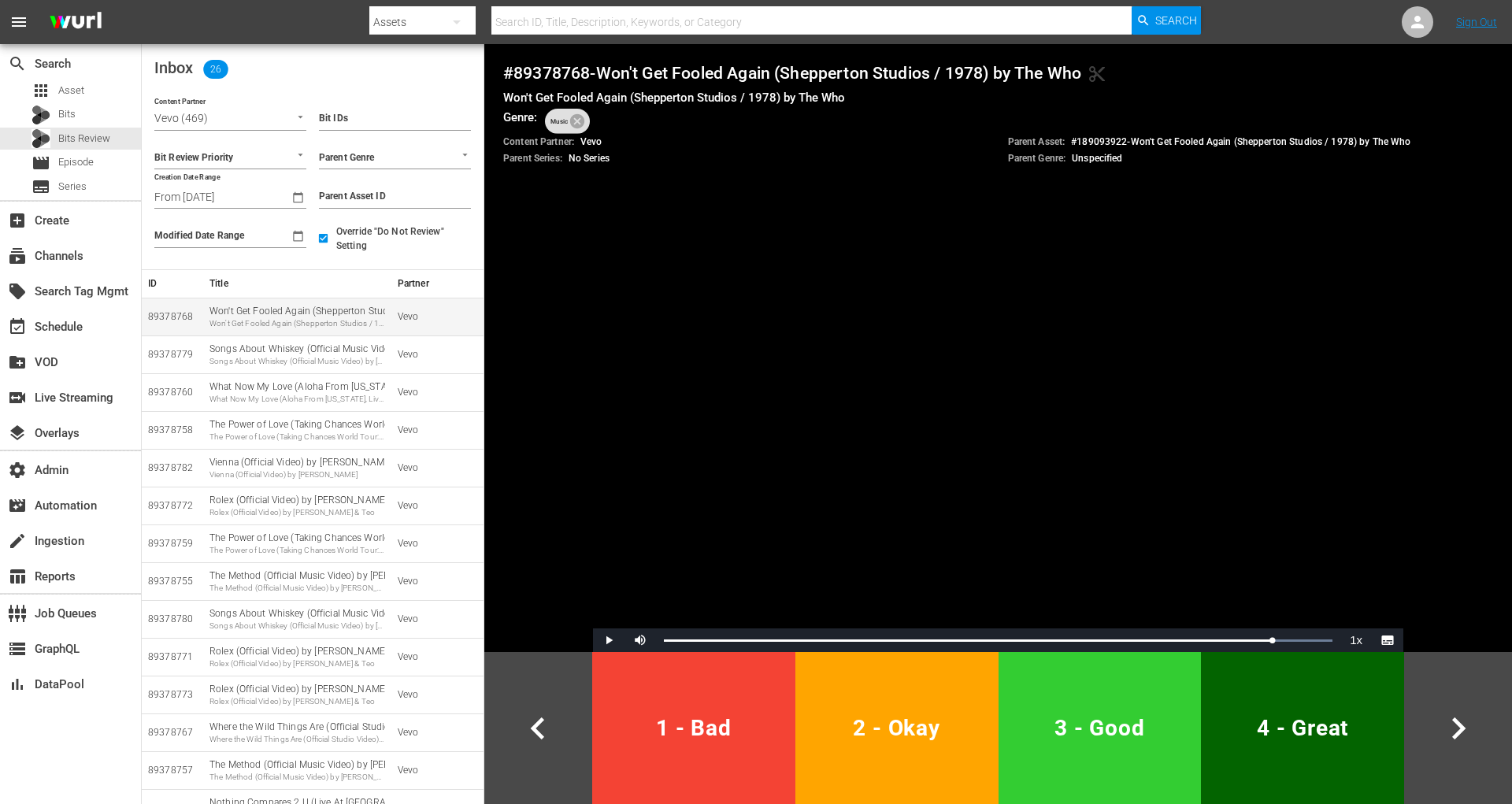
click at [273, 323] on div "Won't Get Fooled Again (Shepperton Studios / 1978) by The Who" at bounding box center [297, 324] width 176 height 11
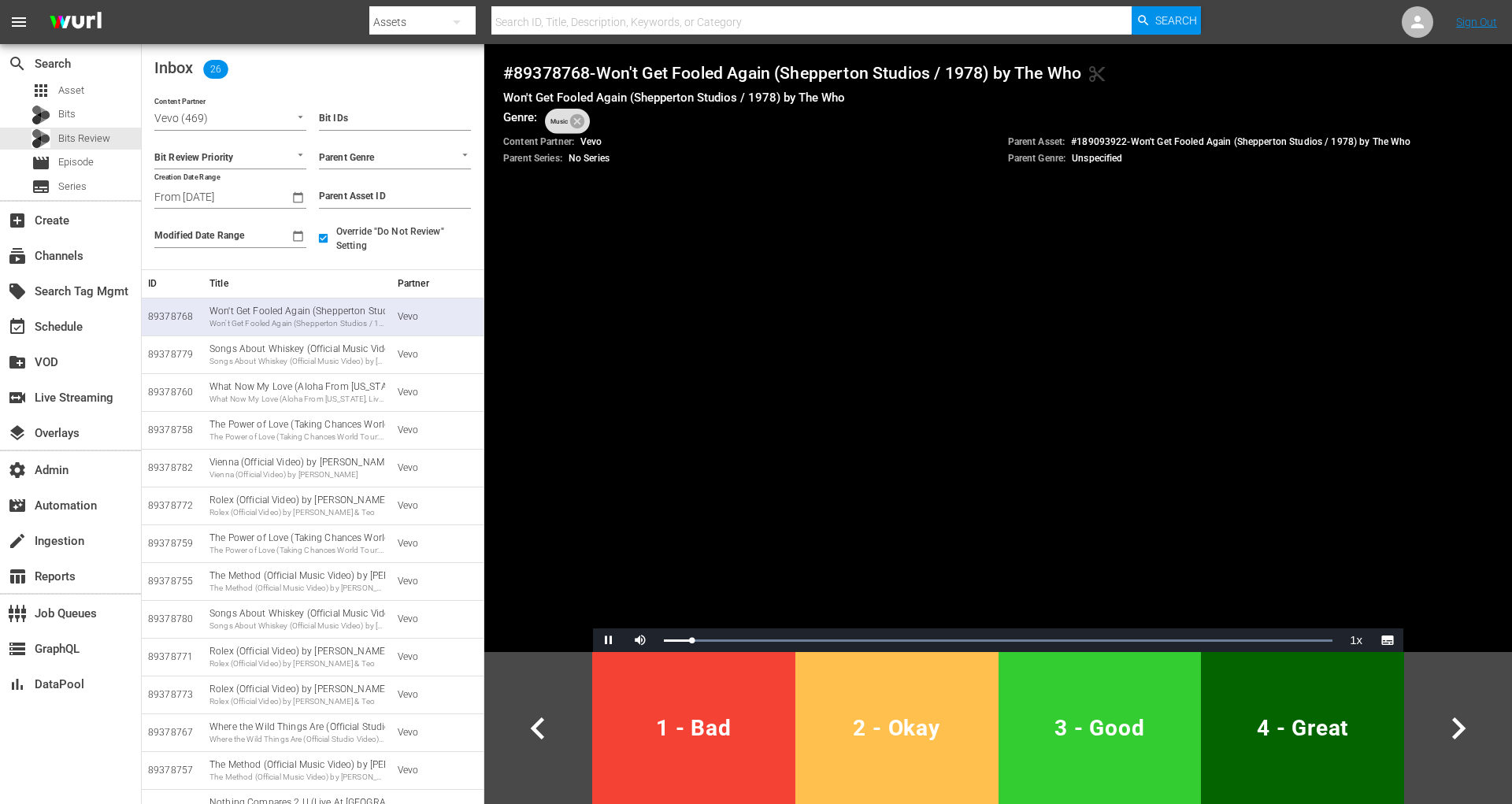
click at [860, 698] on button "2 - Okay" at bounding box center [897, 727] width 203 height 152
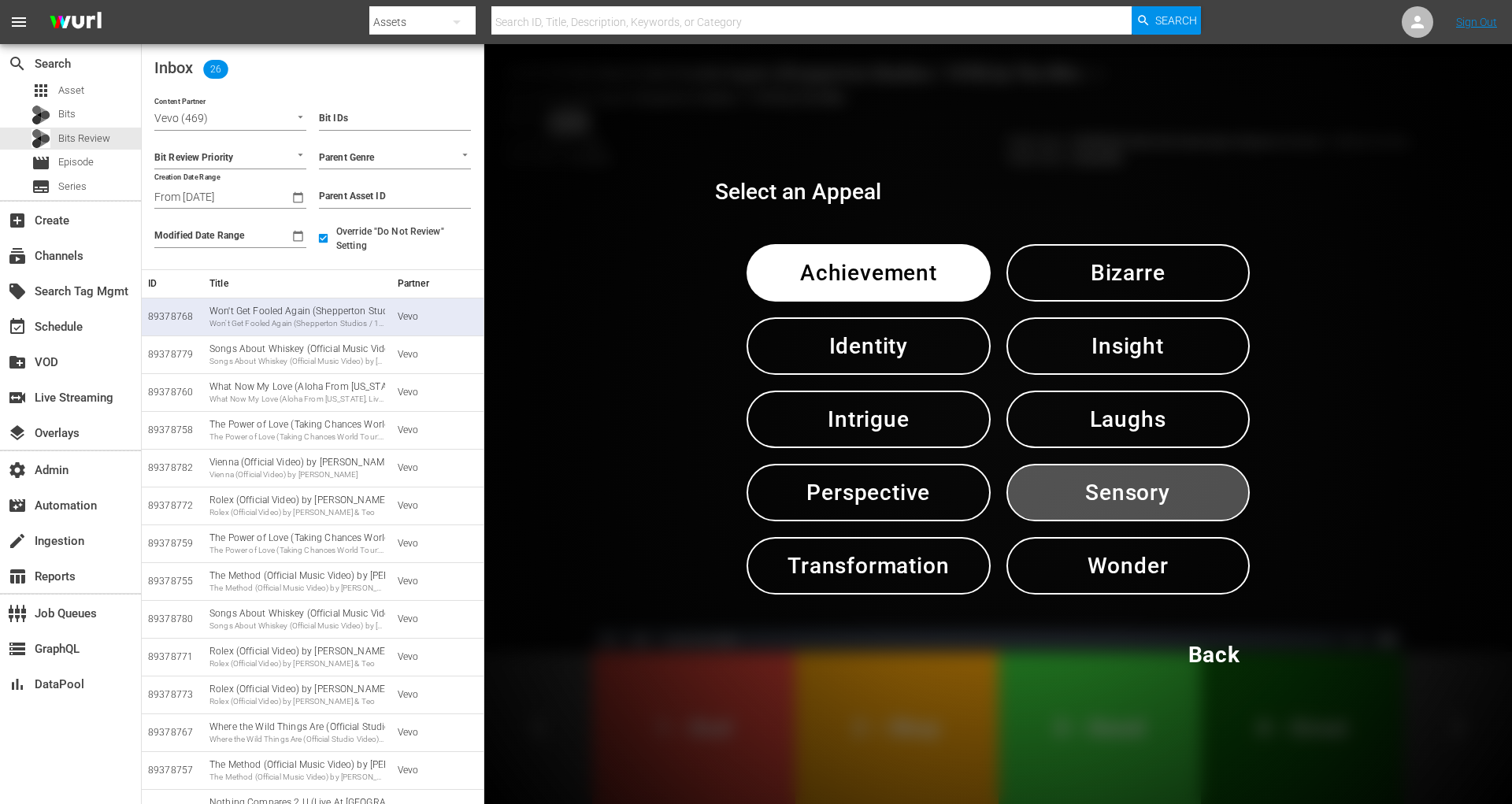
click at [1106, 495] on span "Sensory" at bounding box center [1128, 493] width 161 height 39
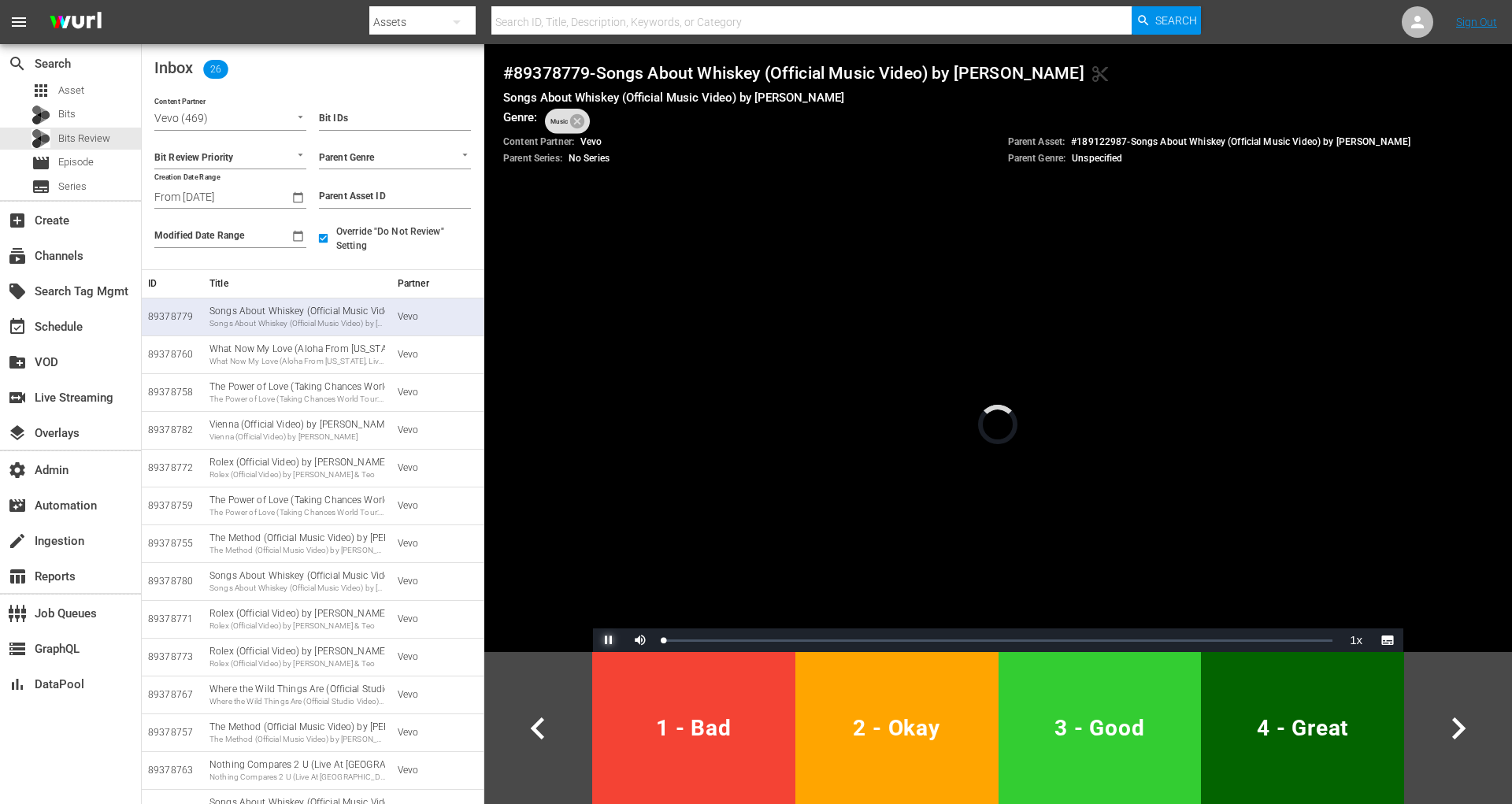
click at [609, 640] on span "Video Player" at bounding box center [609, 640] width 0 height 0
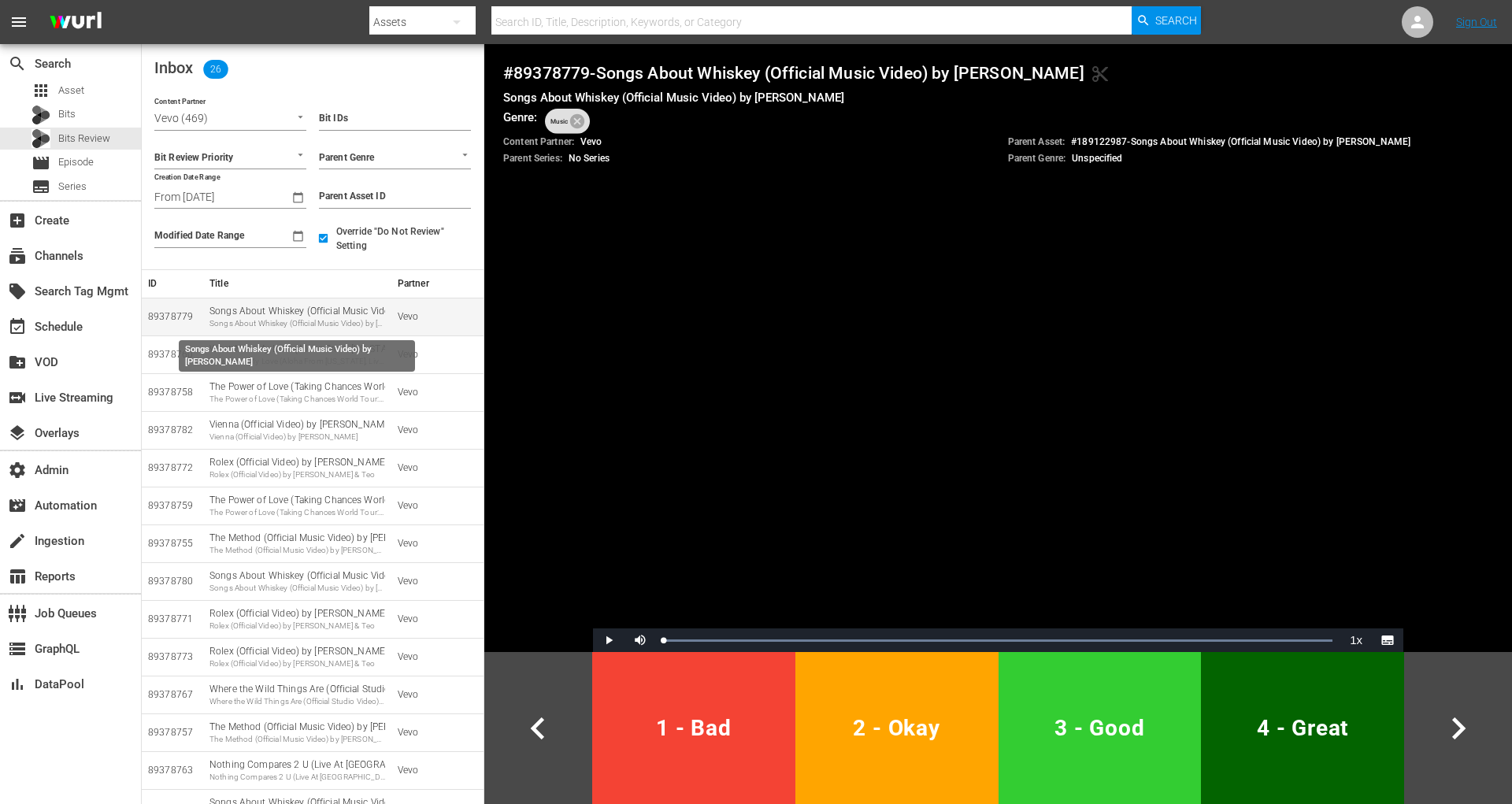
click at [281, 311] on div "Songs About Whiskey (Official Music Video) by Anne Wilson Songs About Whiskey (…" at bounding box center [297, 317] width 176 height 24
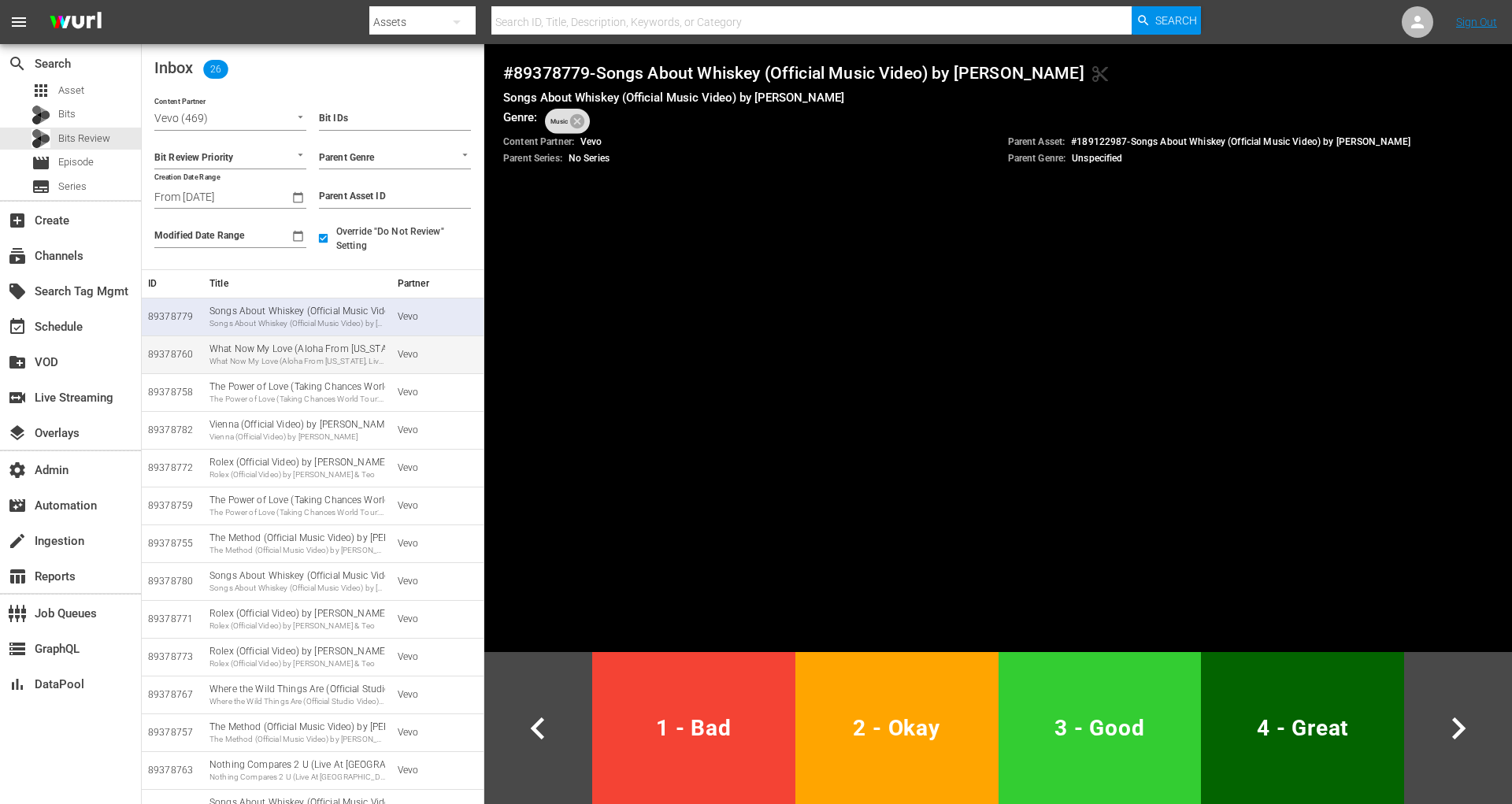
click at [283, 370] on td "What Now My Love (Aloha From Hawaii, Live in Honolulu, 1973) by Elvis Presley W…" at bounding box center [297, 354] width 188 height 38
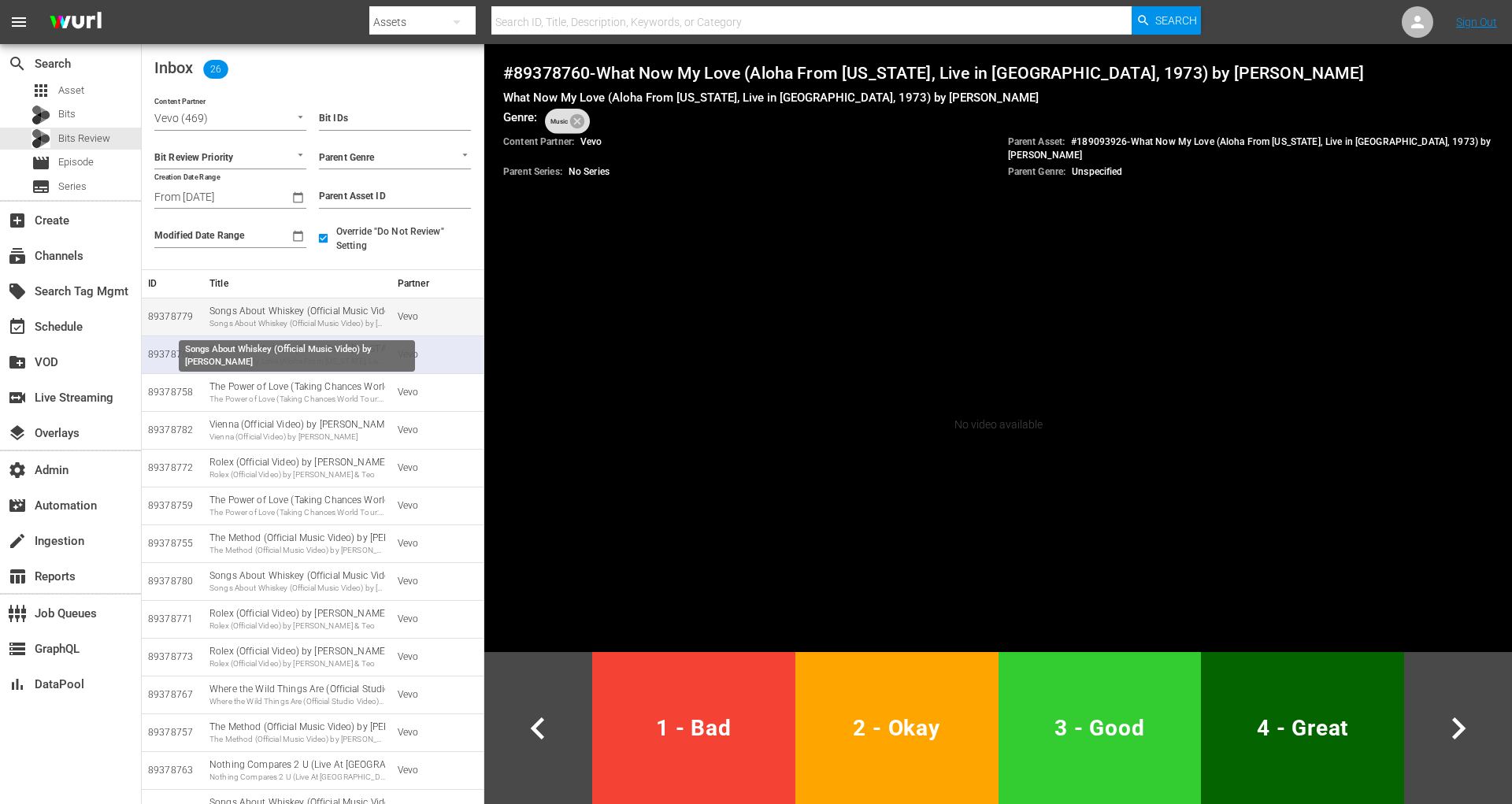
click at [288, 310] on div "Songs About Whiskey (Official Music Video) by Anne Wilson Songs About Whiskey (…" at bounding box center [297, 317] width 176 height 24
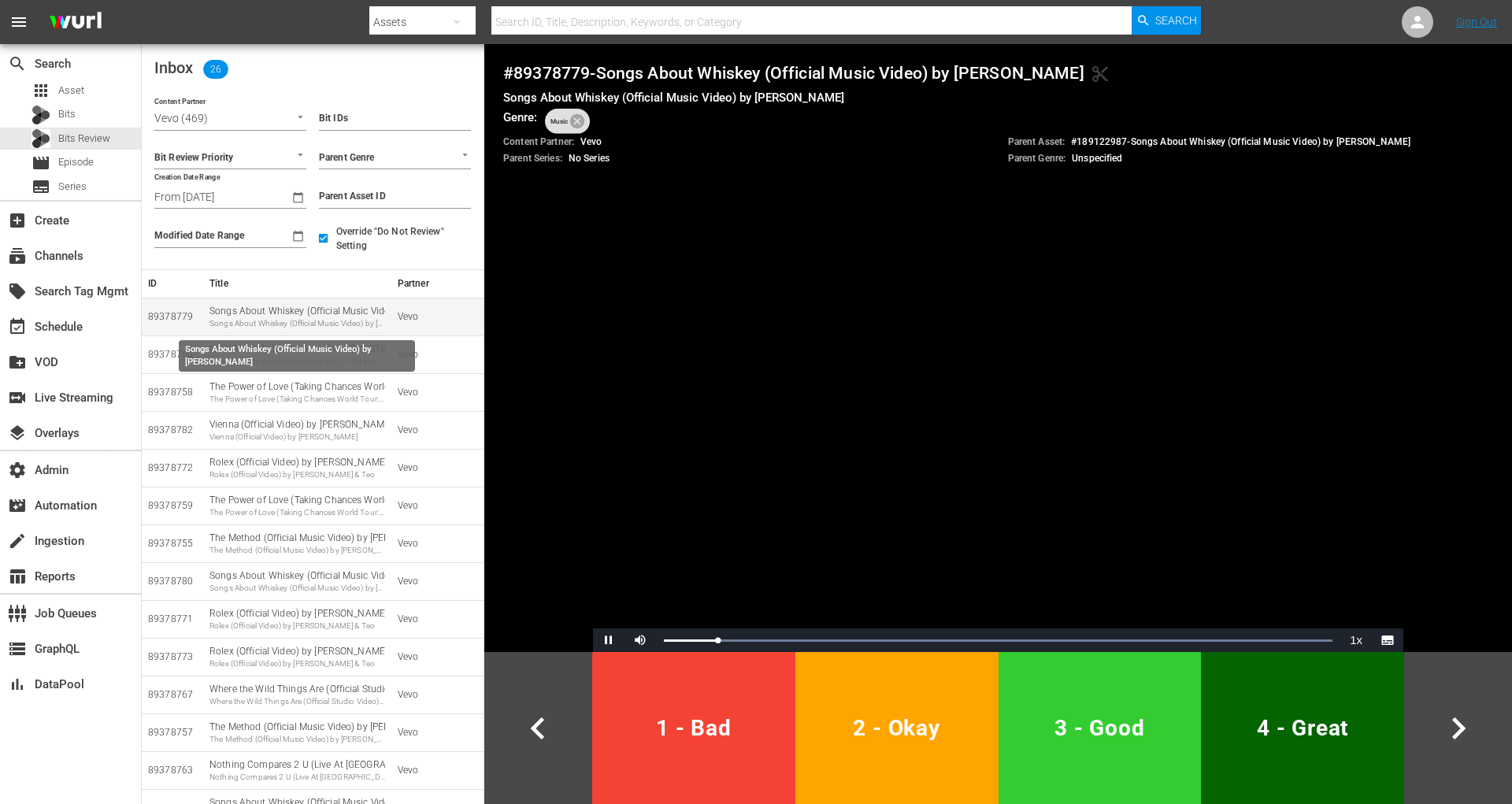
click at [288, 311] on div "Songs About Whiskey (Official Music Video) by Anne Wilson Songs About Whiskey (…" at bounding box center [297, 317] width 176 height 24
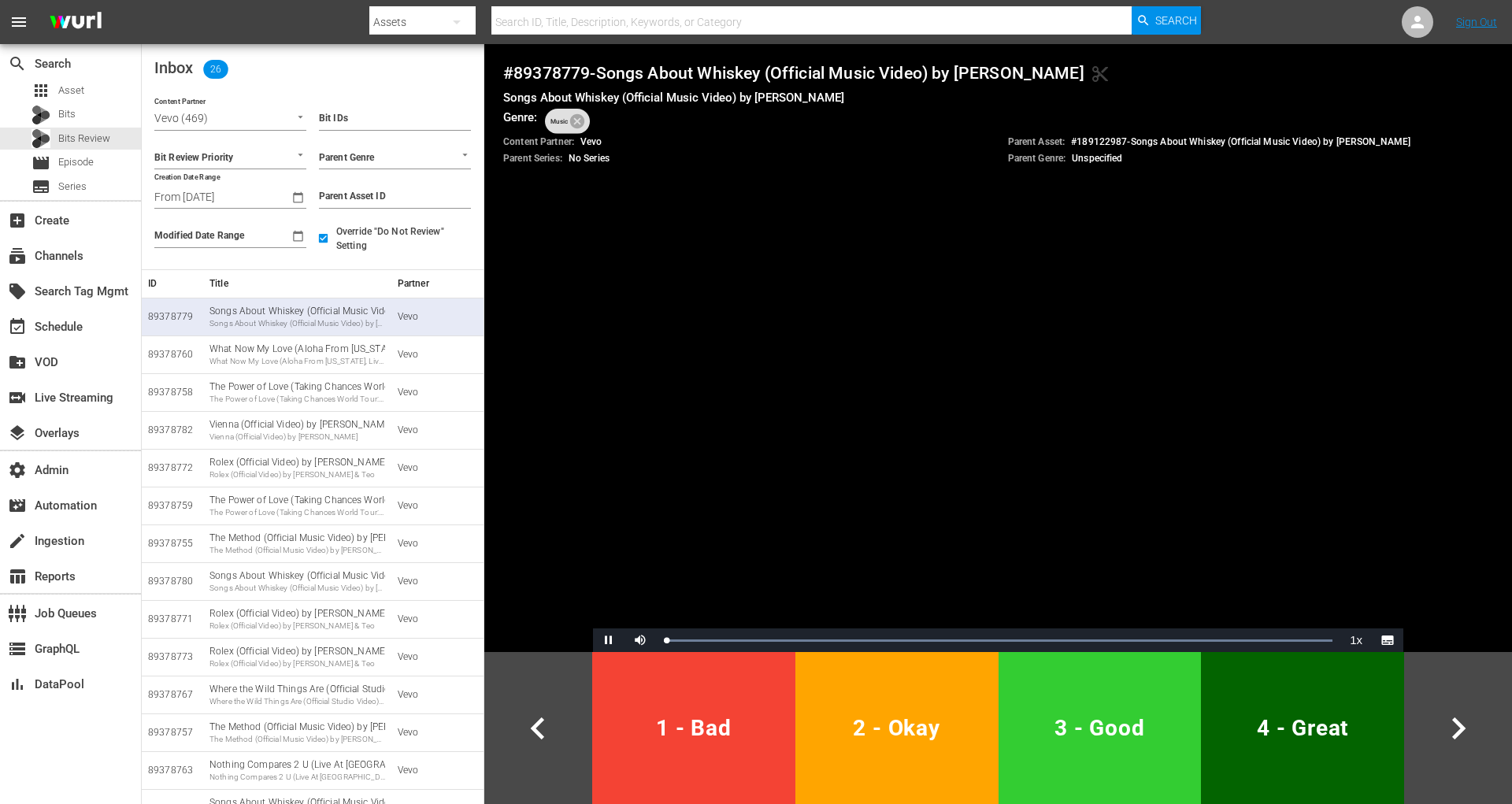
click at [891, 736] on span "2 - Okay" at bounding box center [897, 728] width 191 height 39
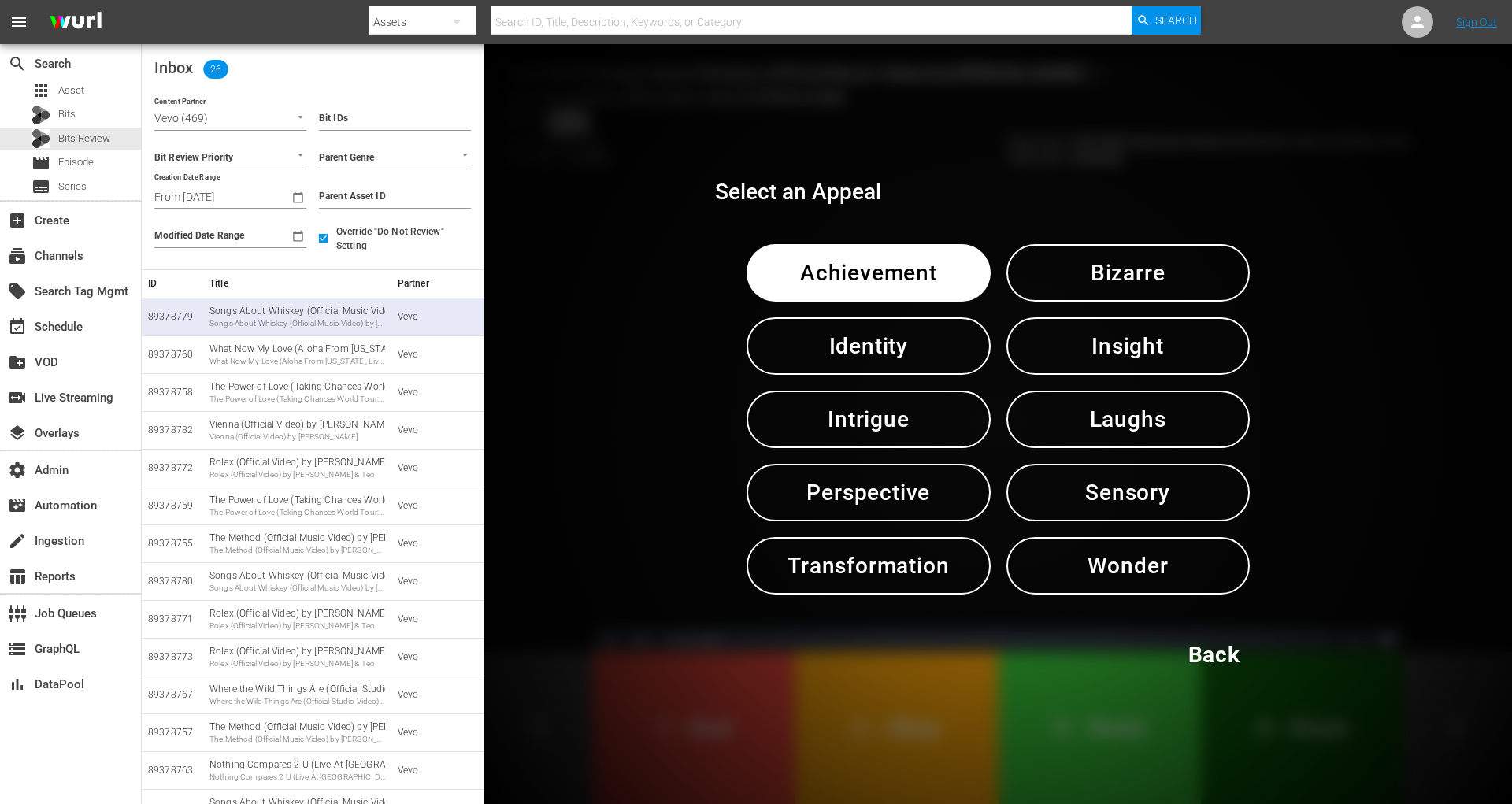
click at [1099, 500] on span "Sensory" at bounding box center [1128, 493] width 161 height 39
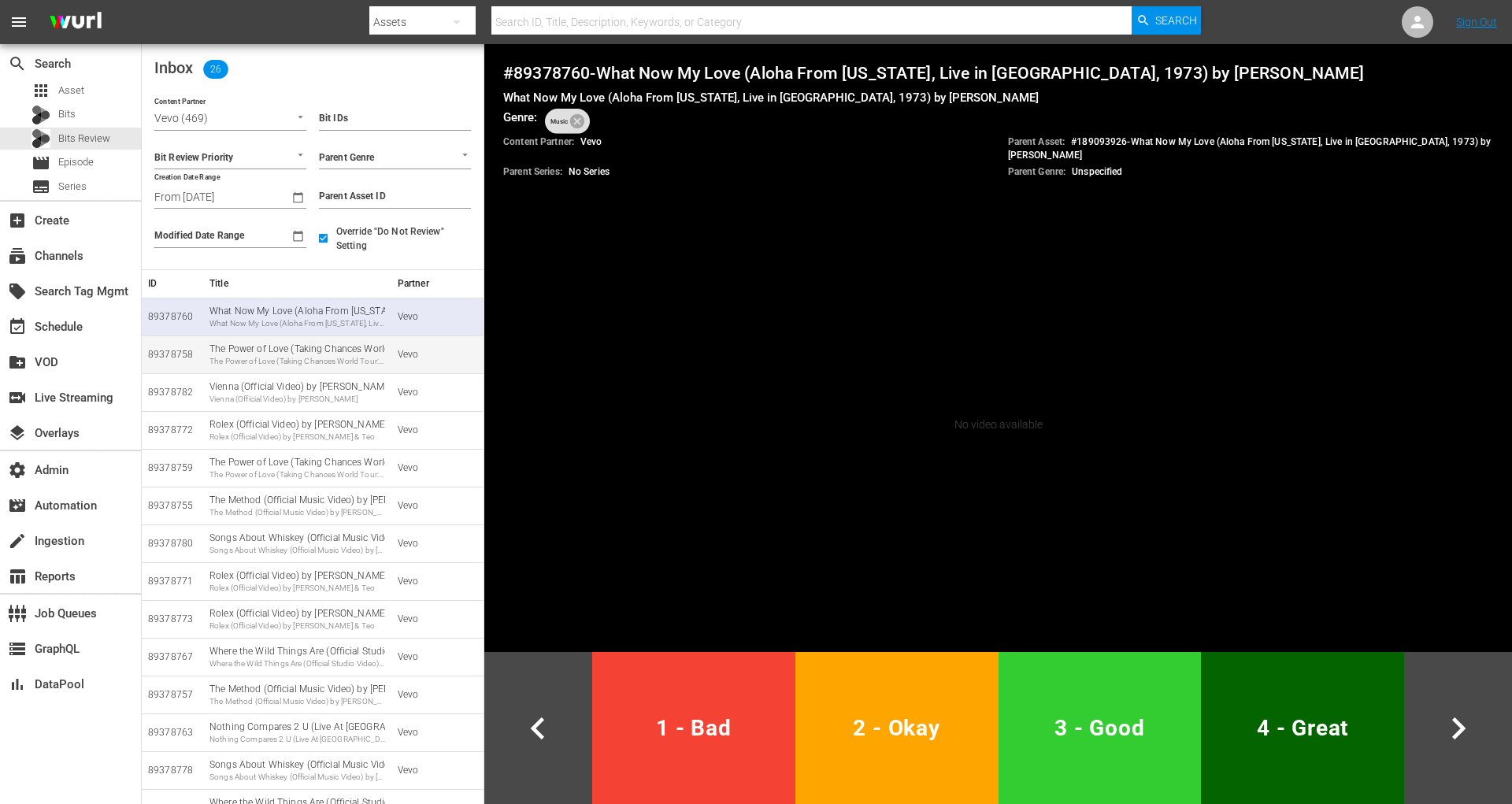
click at [269, 337] on td "The Power of Love (Taking Chances World Tour: The Concert) by Céline Dion The P…" at bounding box center [297, 354] width 188 height 38
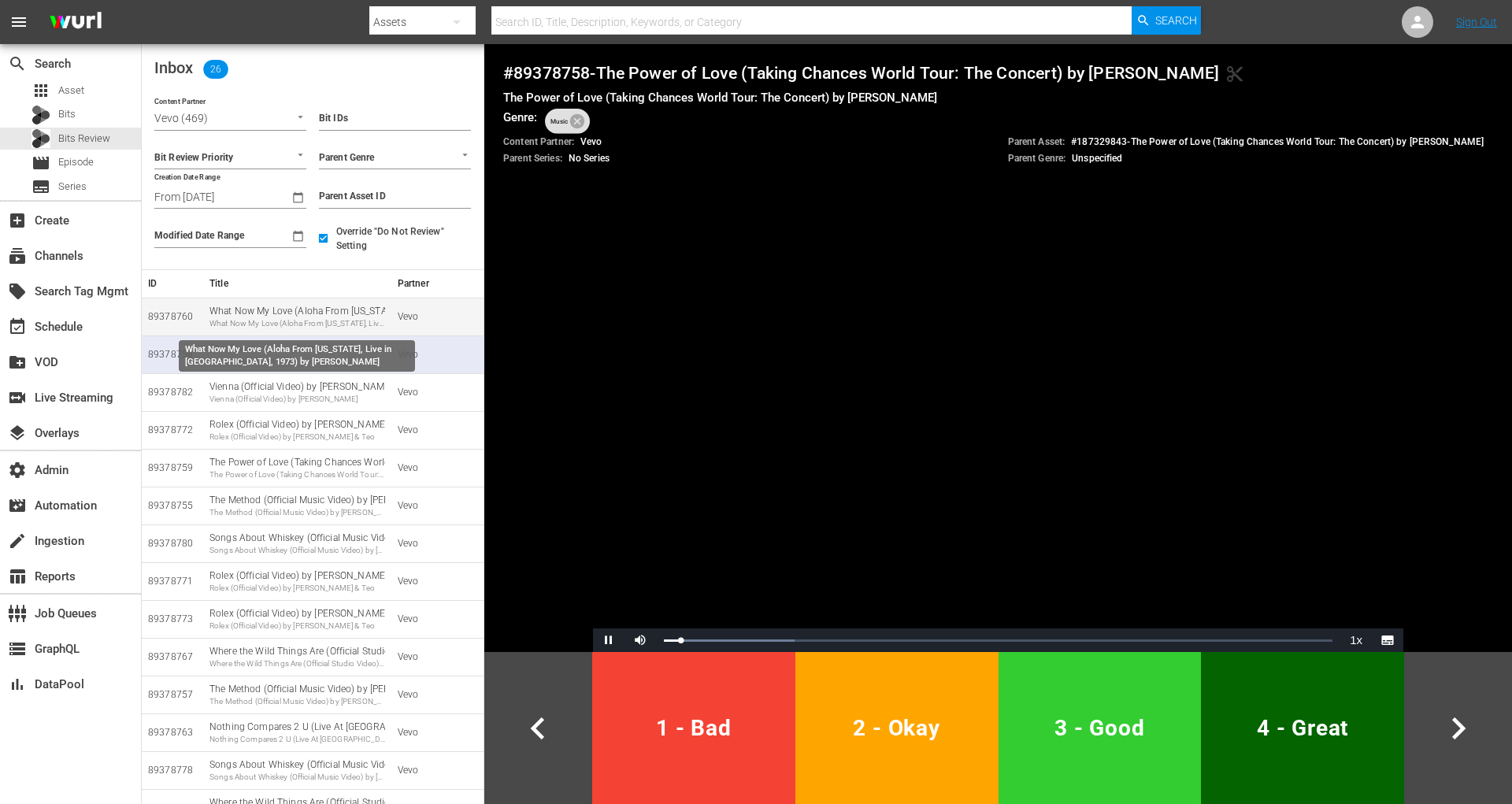
click at [355, 312] on div "What Now My Love (Aloha From Hawaii, Live in Honolulu, 1973) by Elvis Presley W…" at bounding box center [297, 317] width 176 height 24
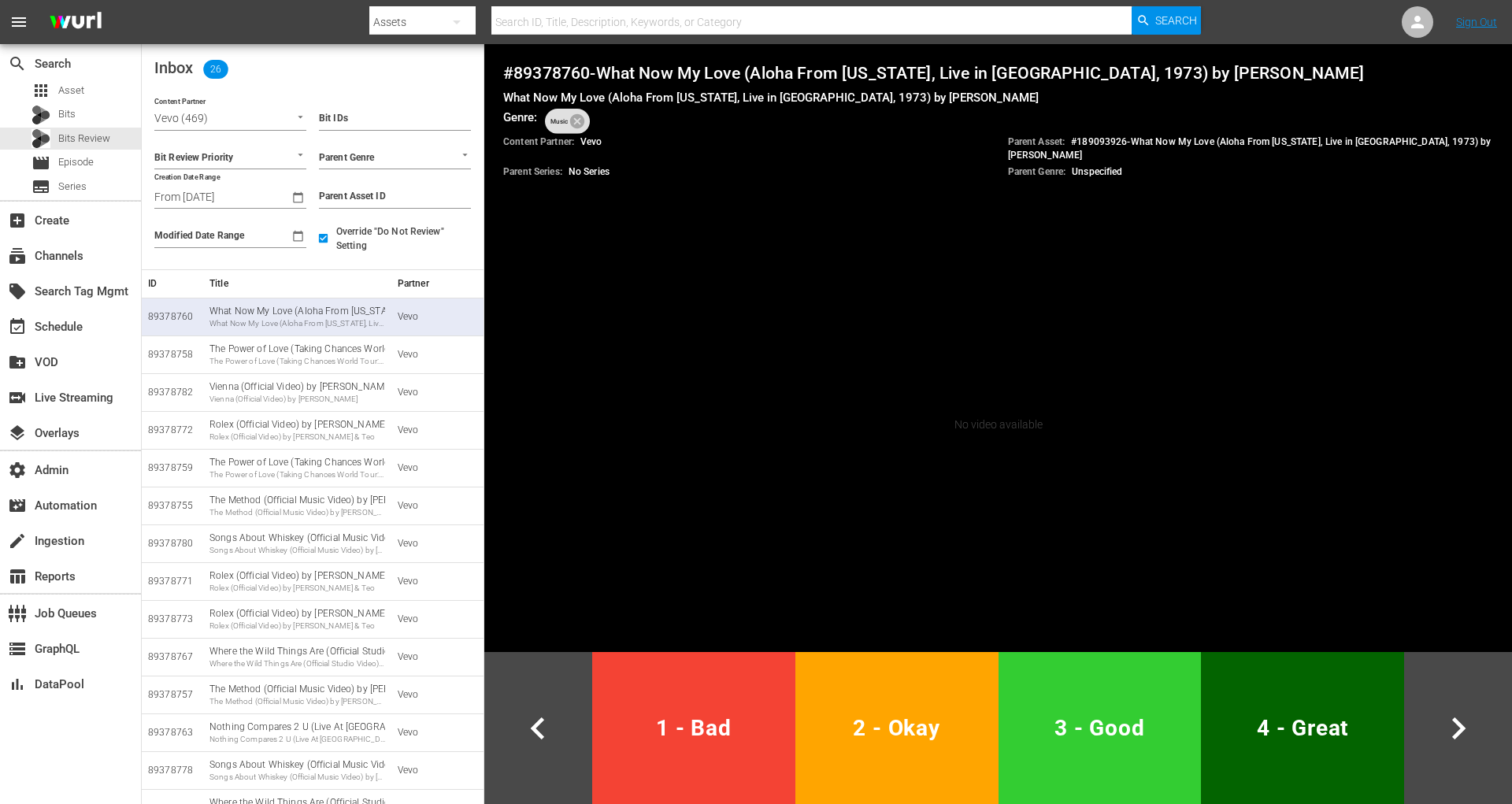
click at [559, 72] on h4 "# 89378760 - What Now My Love (Aloha From Hawaii, Live in Honolulu, 1973) by El…" at bounding box center [998, 73] width 990 height 20
copy h4 "89378760"
click at [300, 346] on div "The Power of Love (Taking Chances World Tour: The Concert) by Céline Dion The P…" at bounding box center [297, 354] width 176 height 24
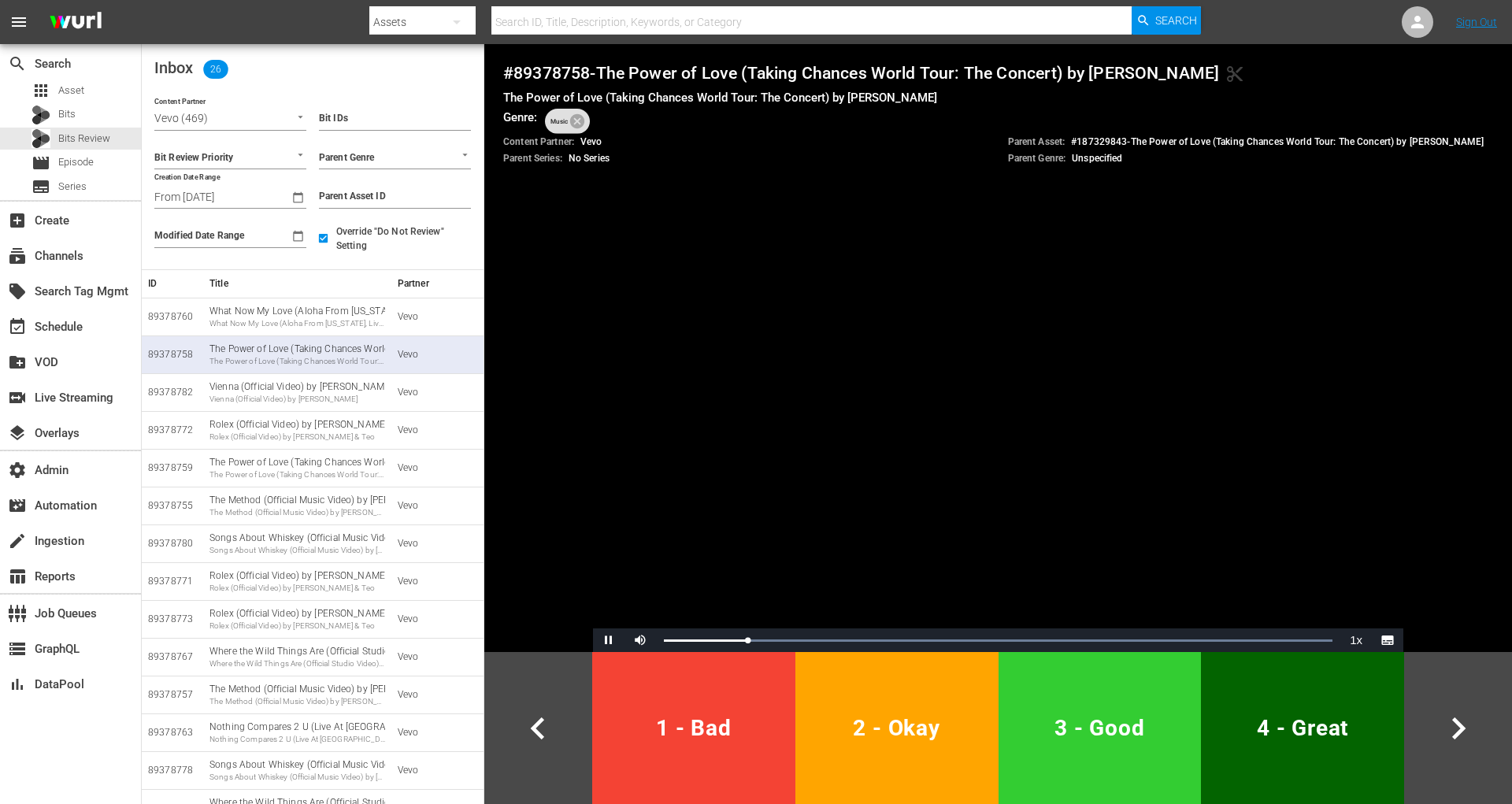
click at [1147, 721] on span "3 - Good" at bounding box center [1100, 728] width 191 height 39
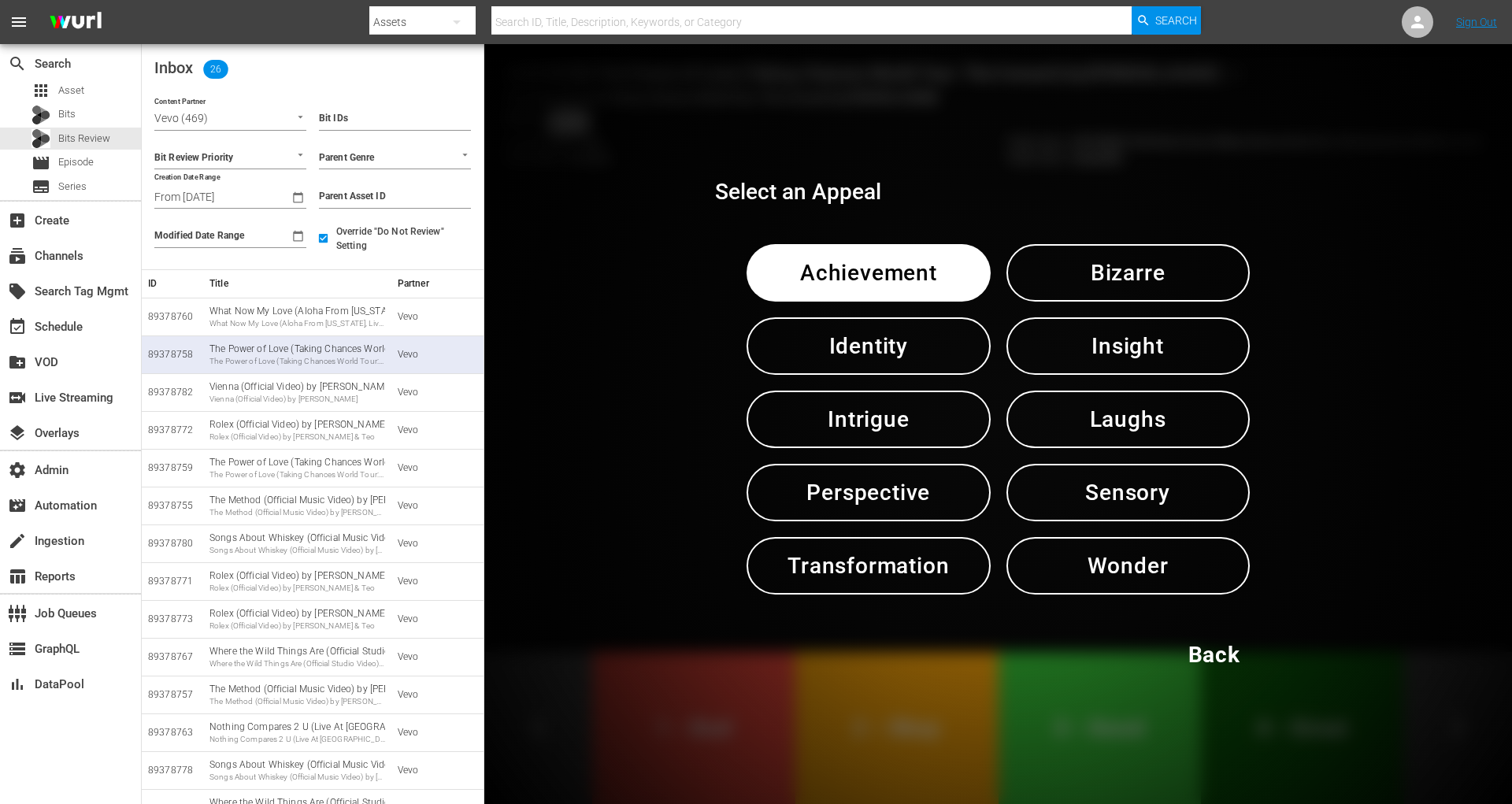
click at [1145, 490] on span "Sensory" at bounding box center [1128, 493] width 161 height 39
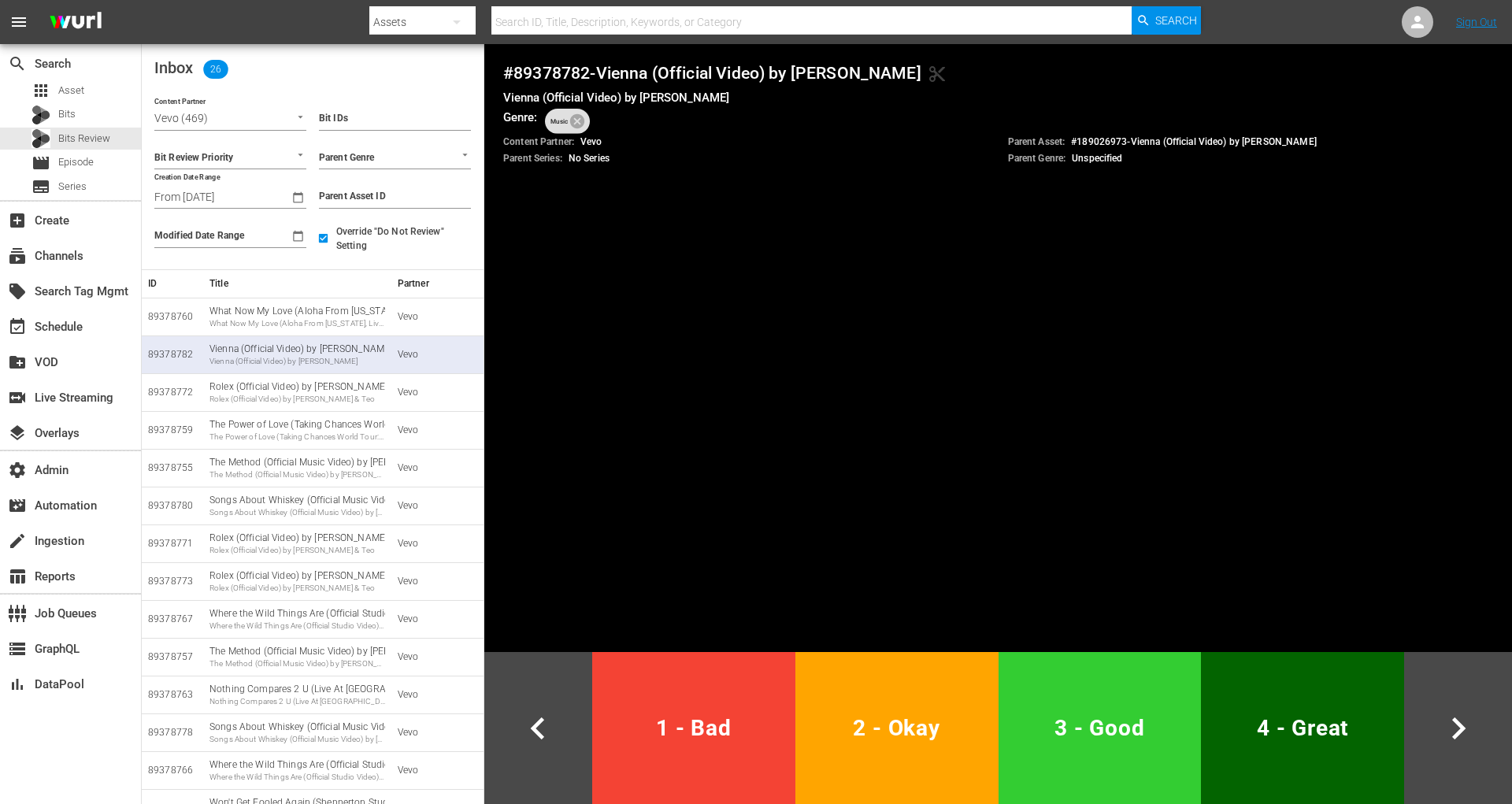
click at [860, 715] on span "2 - Okay" at bounding box center [897, 728] width 191 height 39
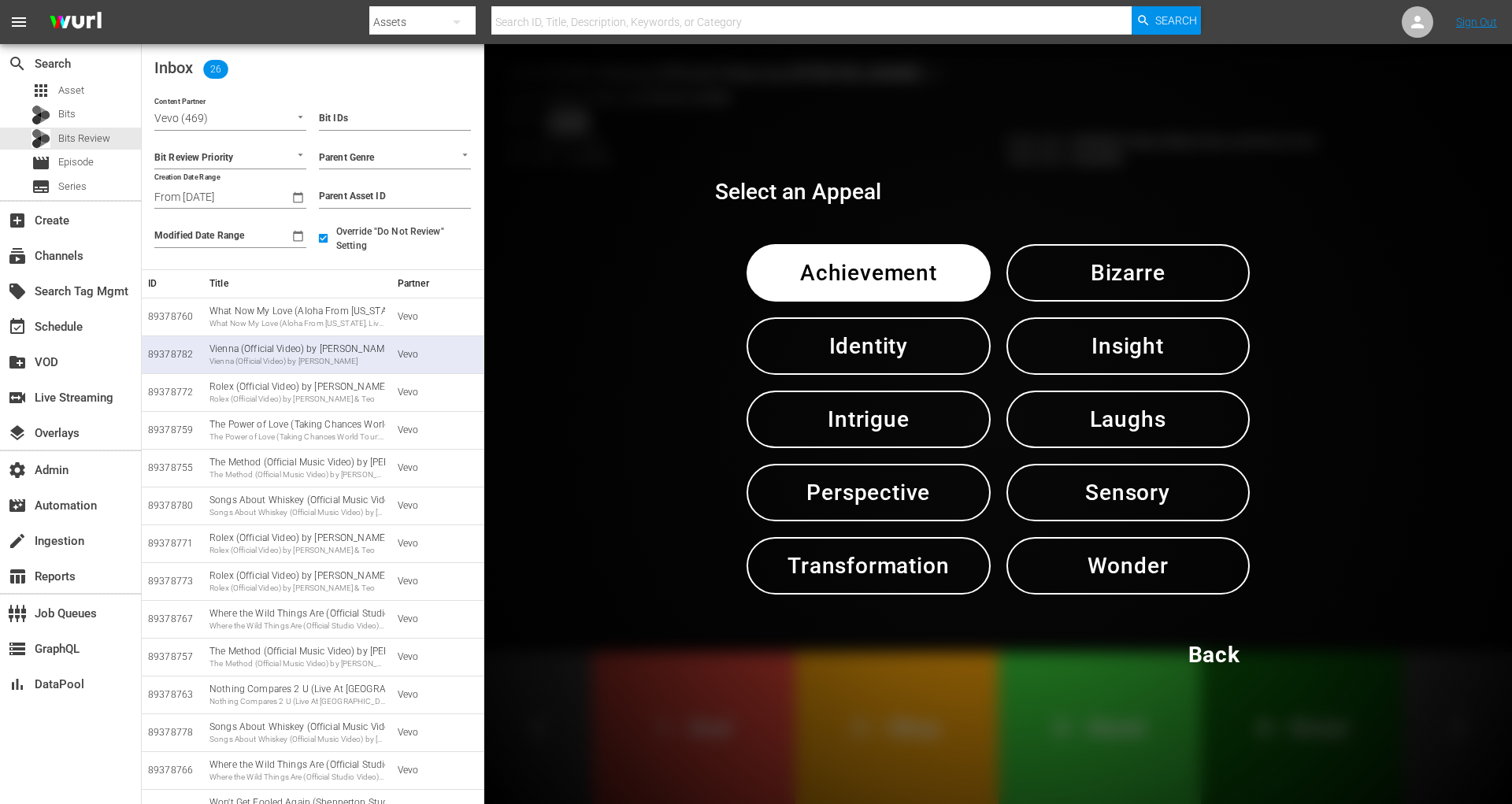
click at [1070, 503] on span "Sensory" at bounding box center [1128, 493] width 161 height 39
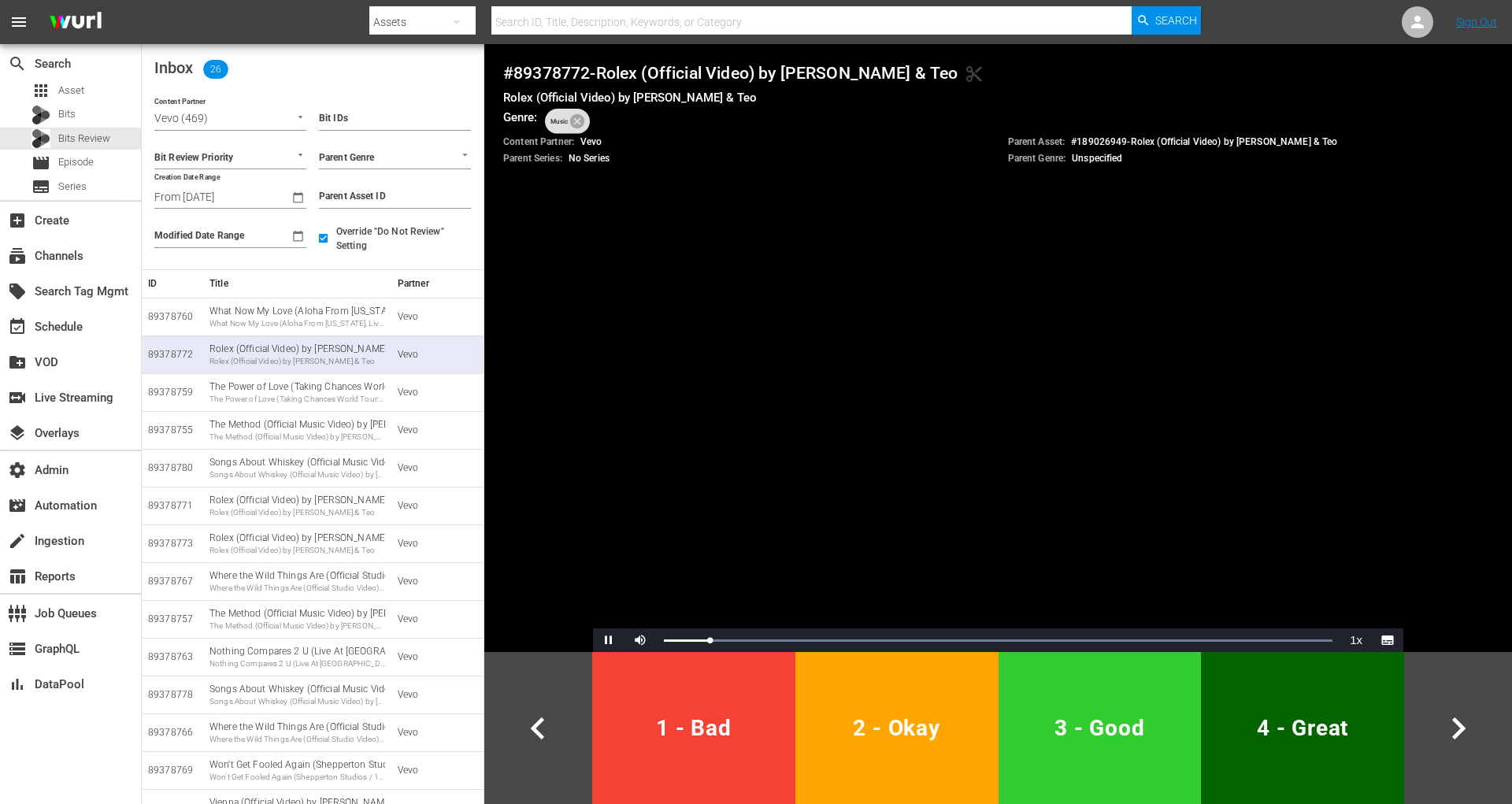
click at [1303, 715] on span "4 - Great" at bounding box center [1303, 728] width 191 height 39
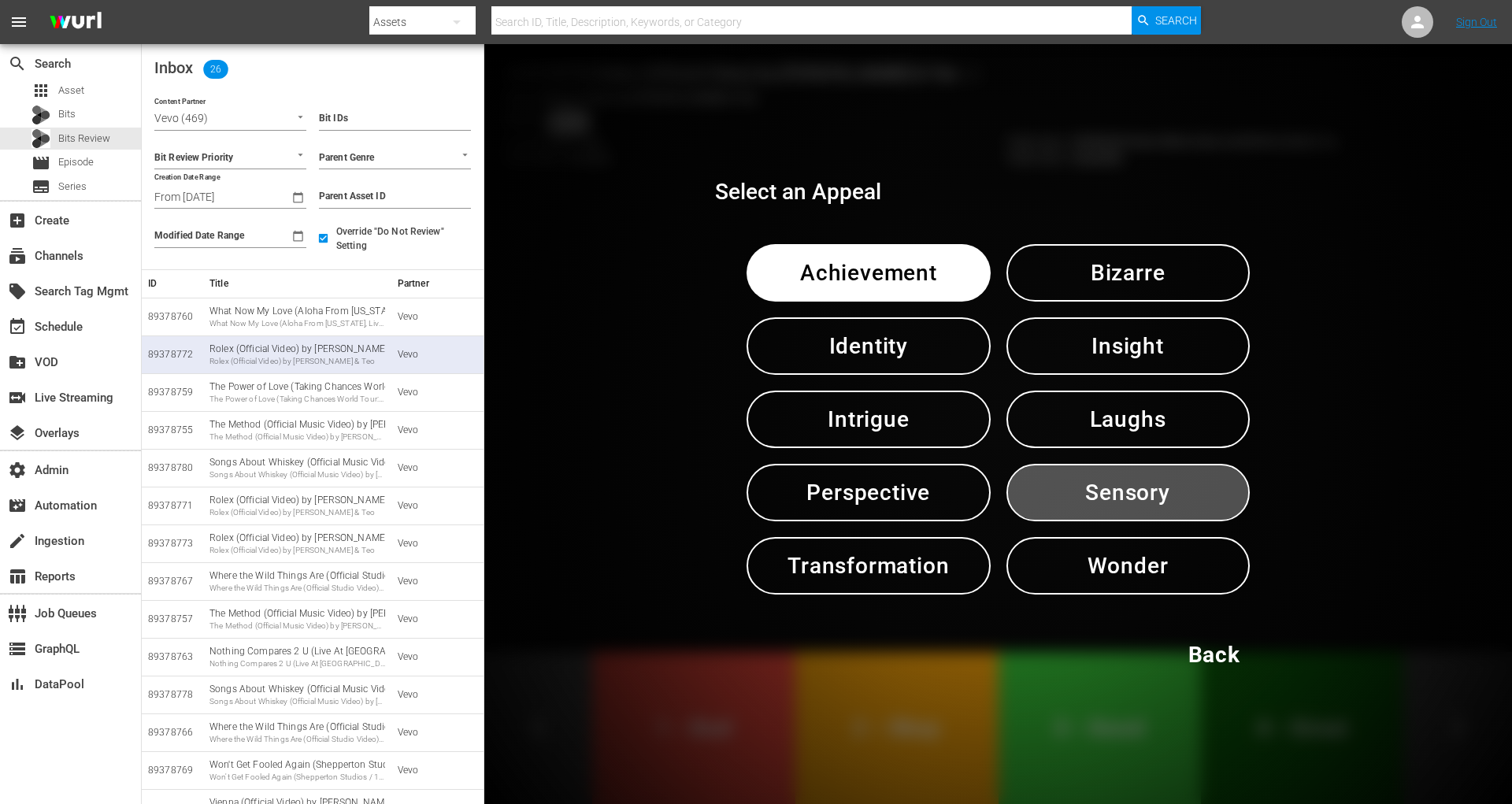
click at [1165, 488] on span "Sensory" at bounding box center [1128, 493] width 161 height 39
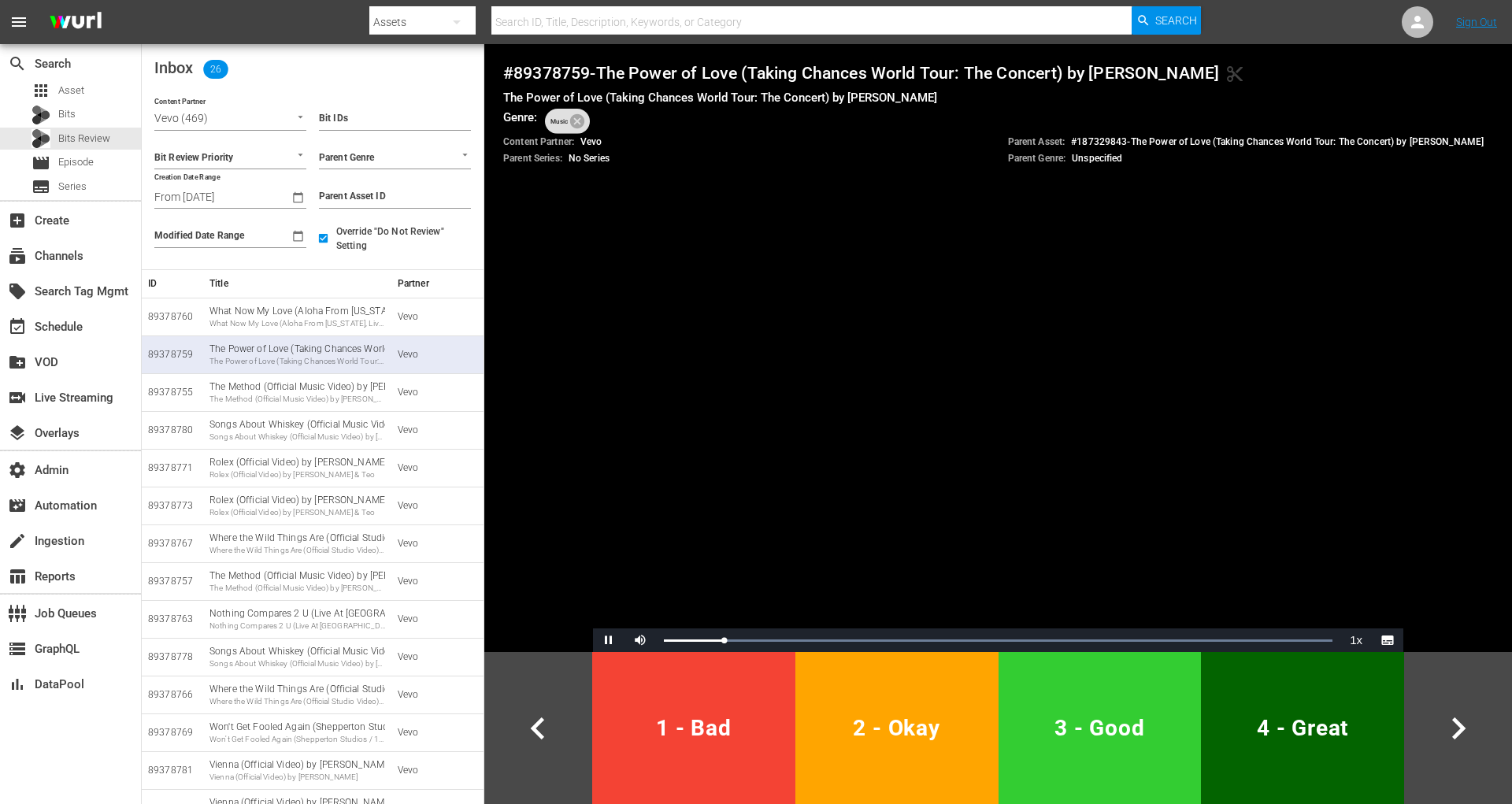
click at [908, 732] on span "2 - Okay" at bounding box center [897, 728] width 191 height 39
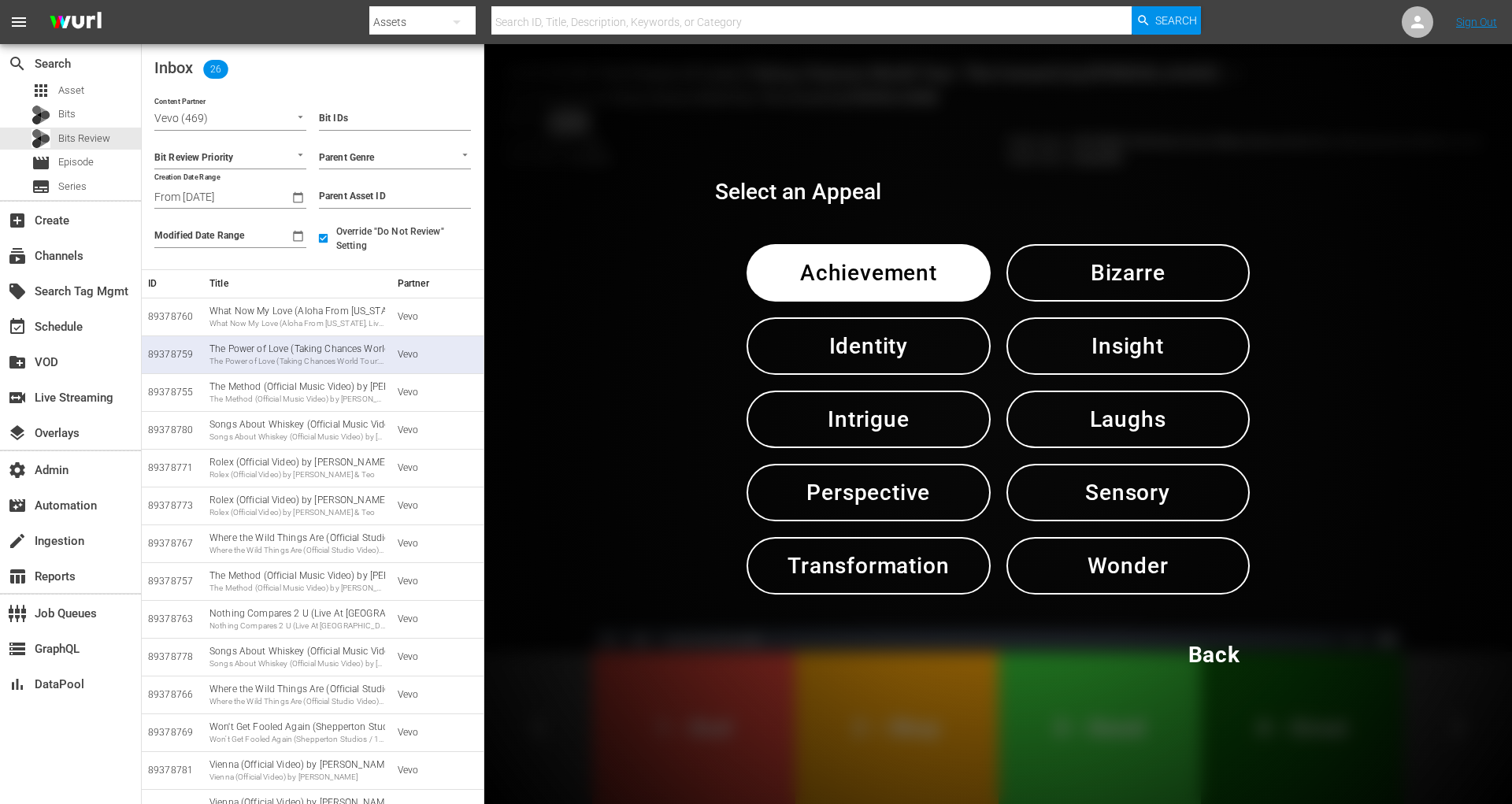
click at [1099, 492] on span "Sensory" at bounding box center [1128, 493] width 161 height 39
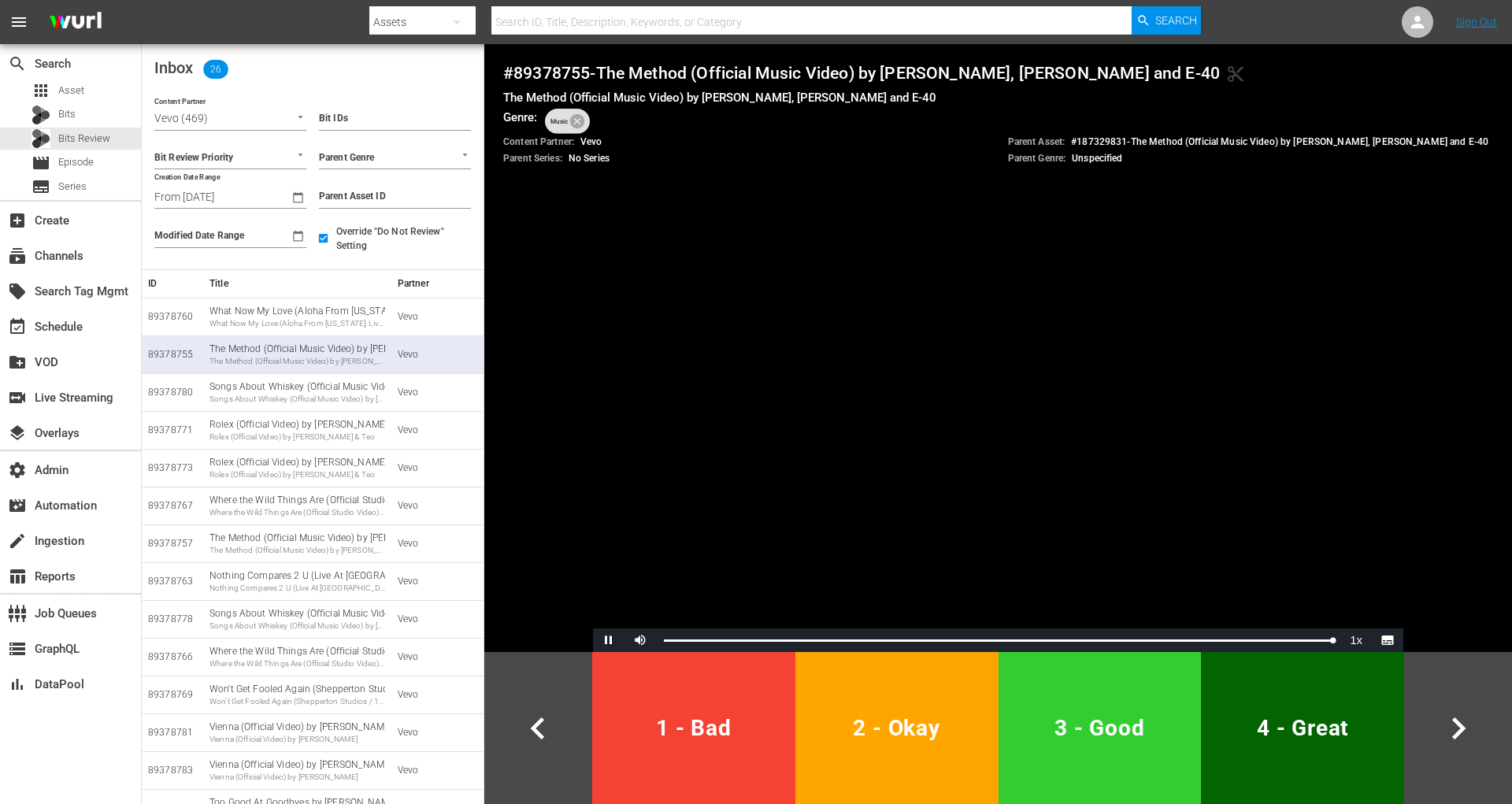
click at [1259, 718] on span "4 - Great" at bounding box center [1303, 728] width 191 height 39
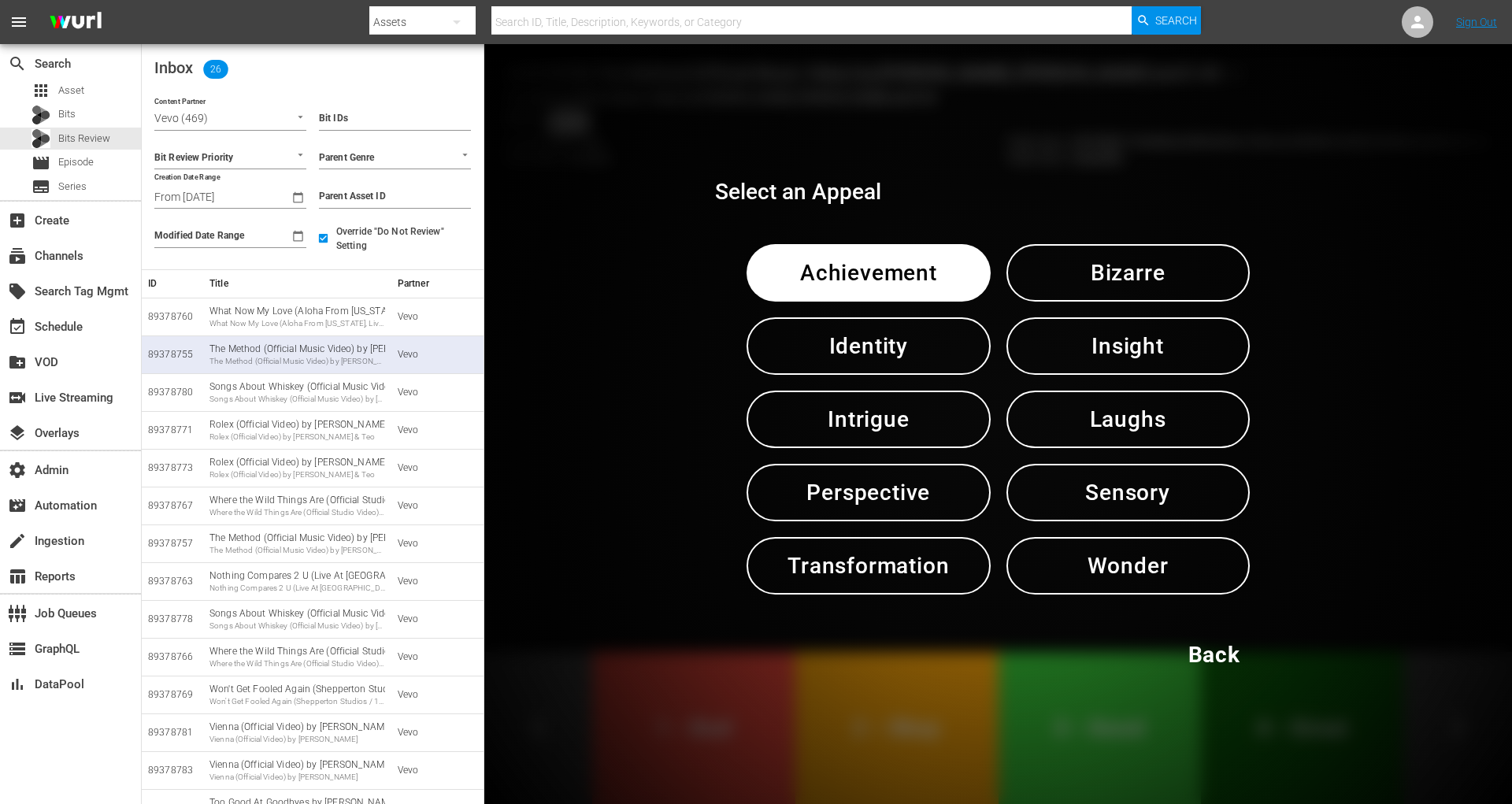
click at [1161, 495] on span "Sensory" at bounding box center [1128, 493] width 161 height 39
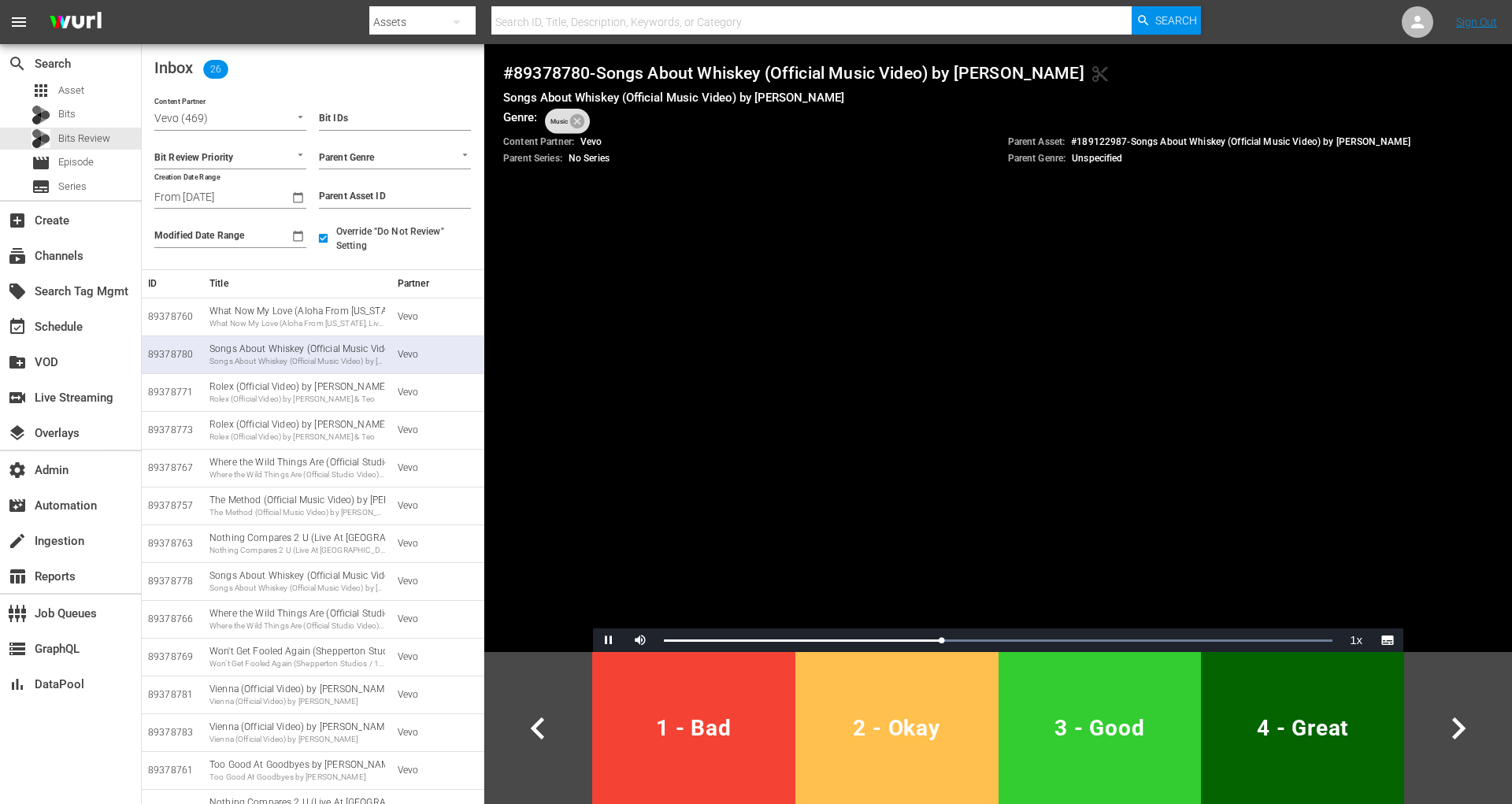
click at [922, 747] on span "2 - Okay" at bounding box center [897, 728] width 191 height 39
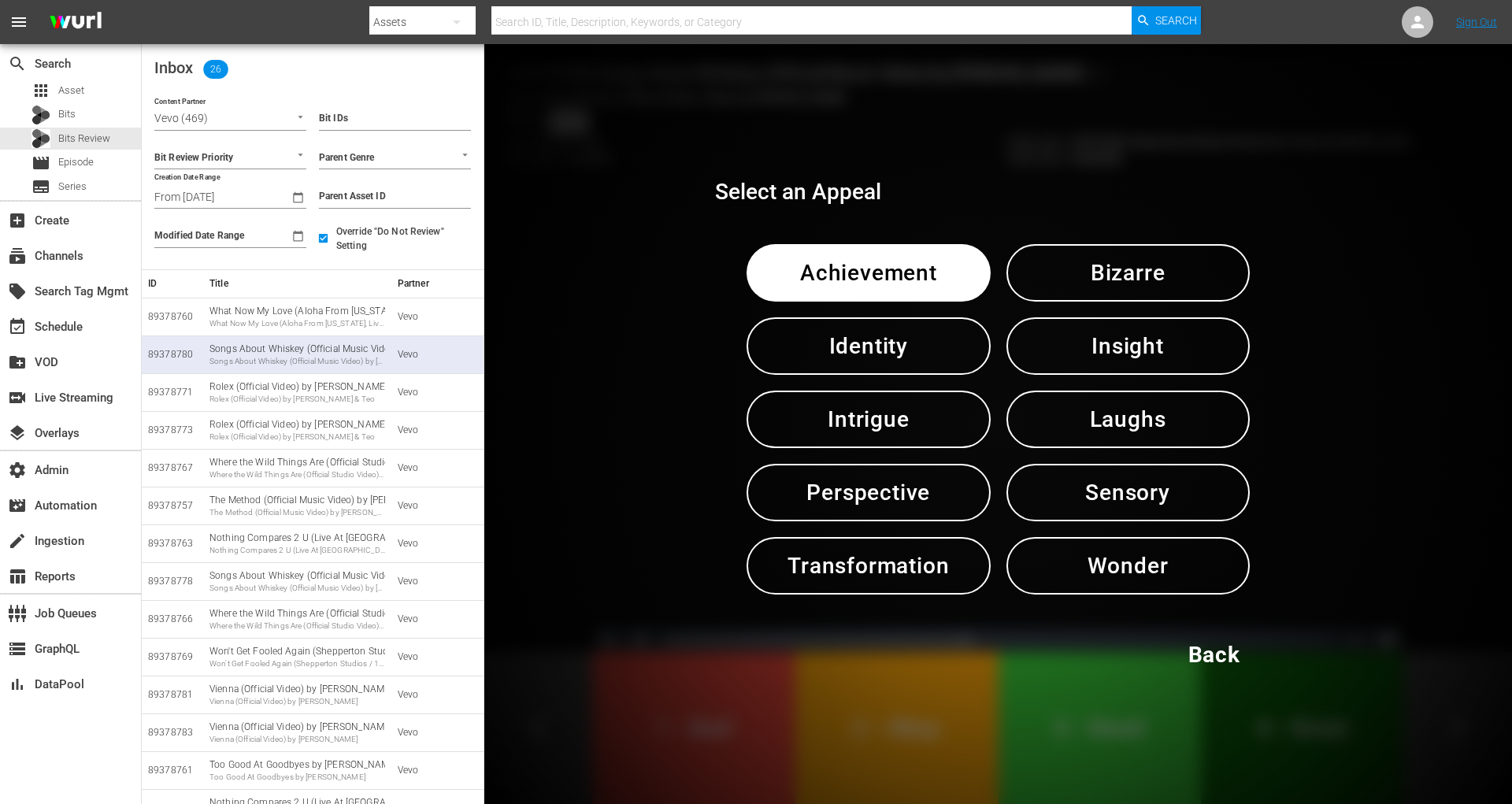
click at [1125, 501] on span "Sensory" at bounding box center [1128, 493] width 161 height 39
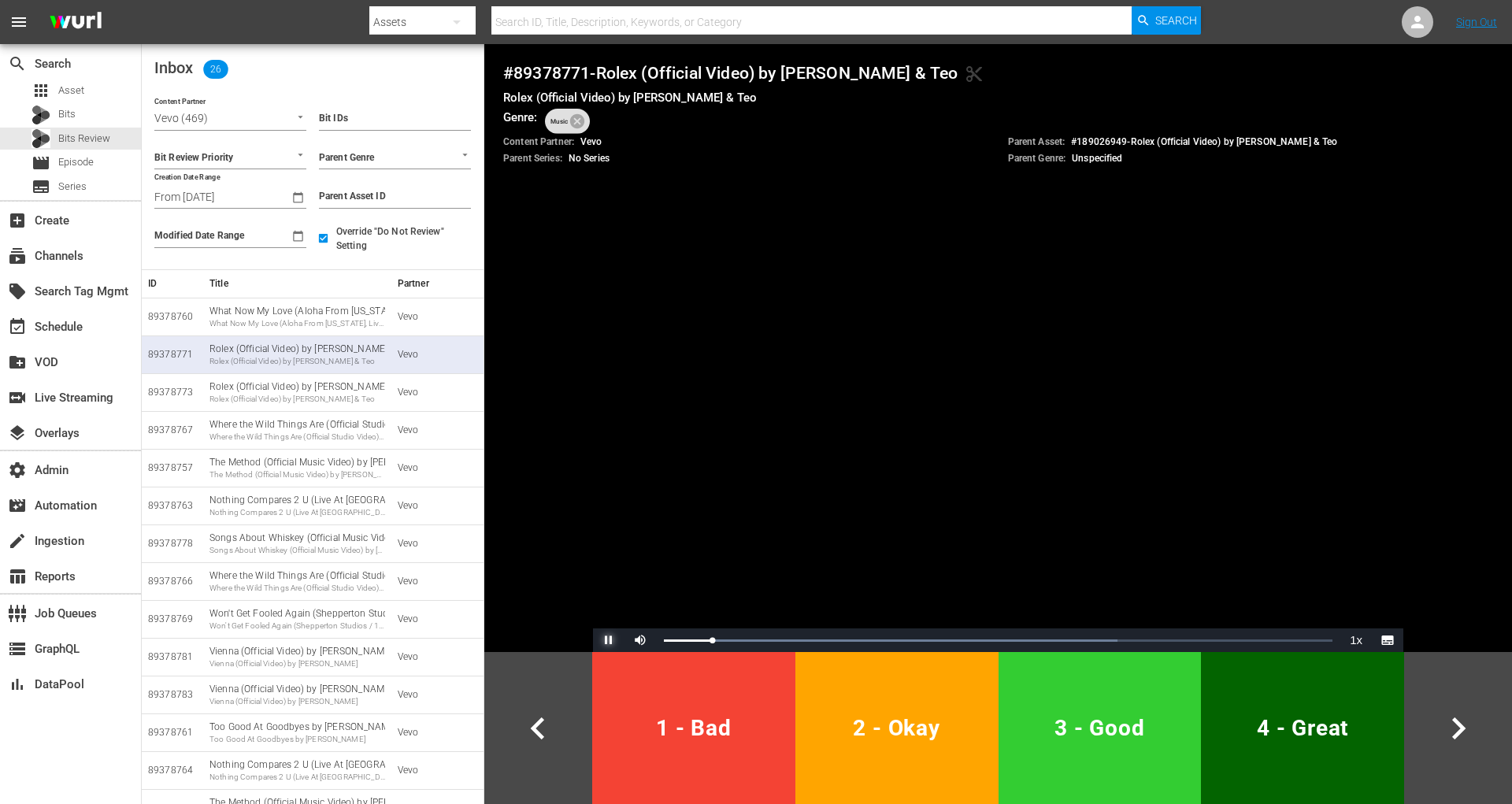
click at [609, 640] on span "Video Player" at bounding box center [609, 640] width 0 height 0
click at [331, 357] on div "Rolex (Official Video) by Ayo & Teo" at bounding box center [297, 362] width 176 height 11
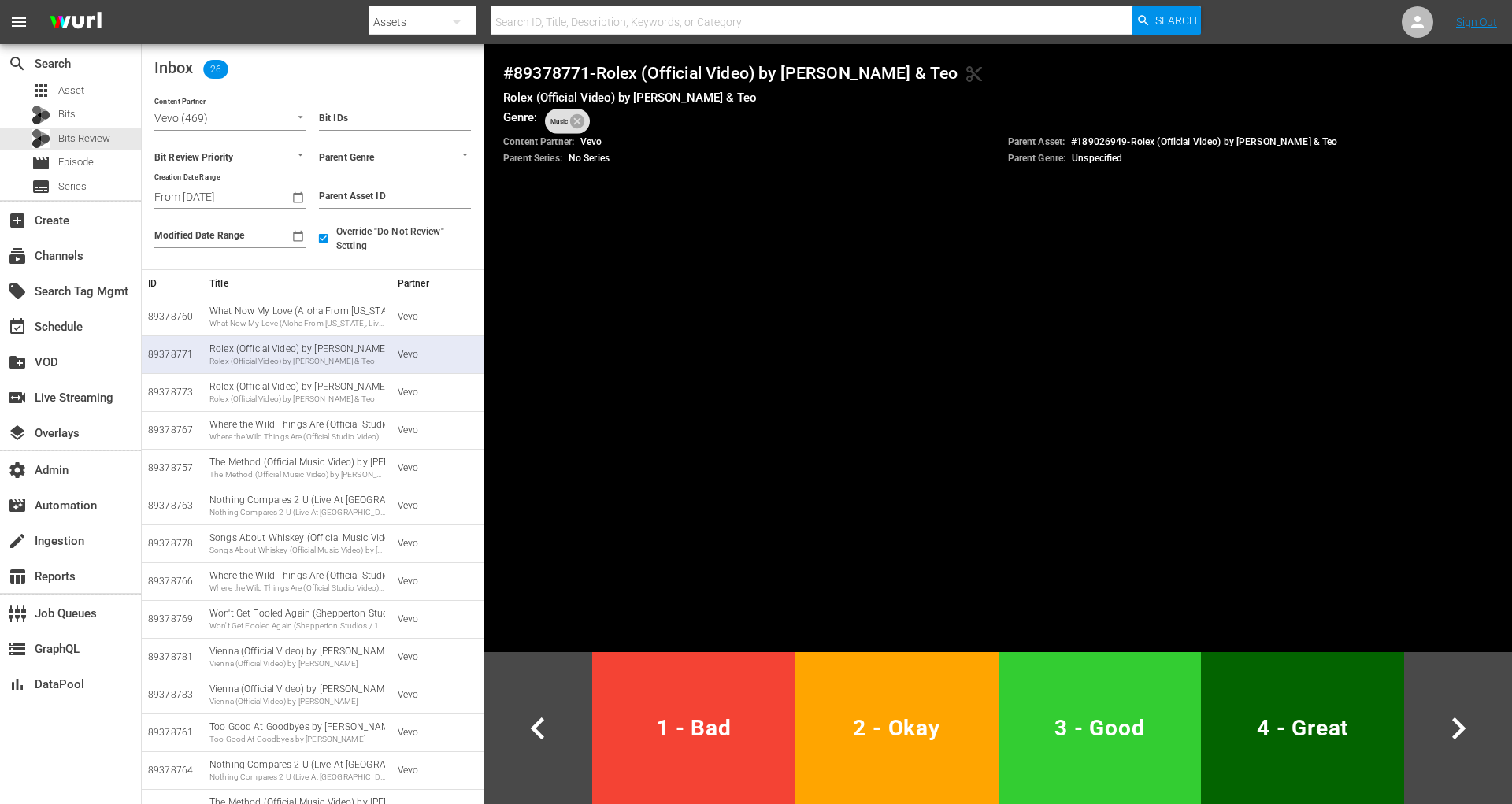
click at [1243, 750] on button "4 - Great" at bounding box center [1303, 727] width 203 height 152
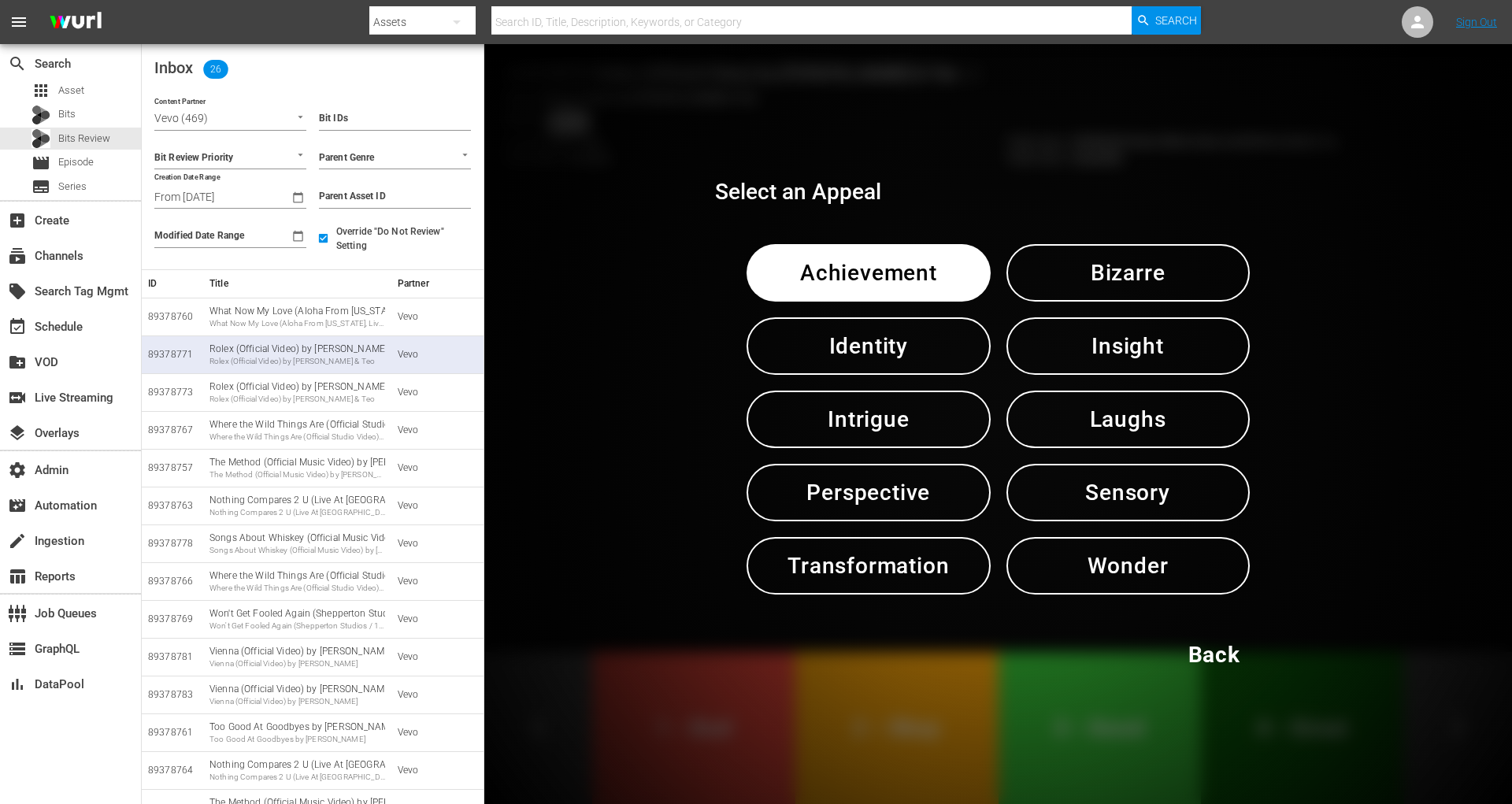
click at [1144, 509] on span "Sensory" at bounding box center [1128, 493] width 161 height 39
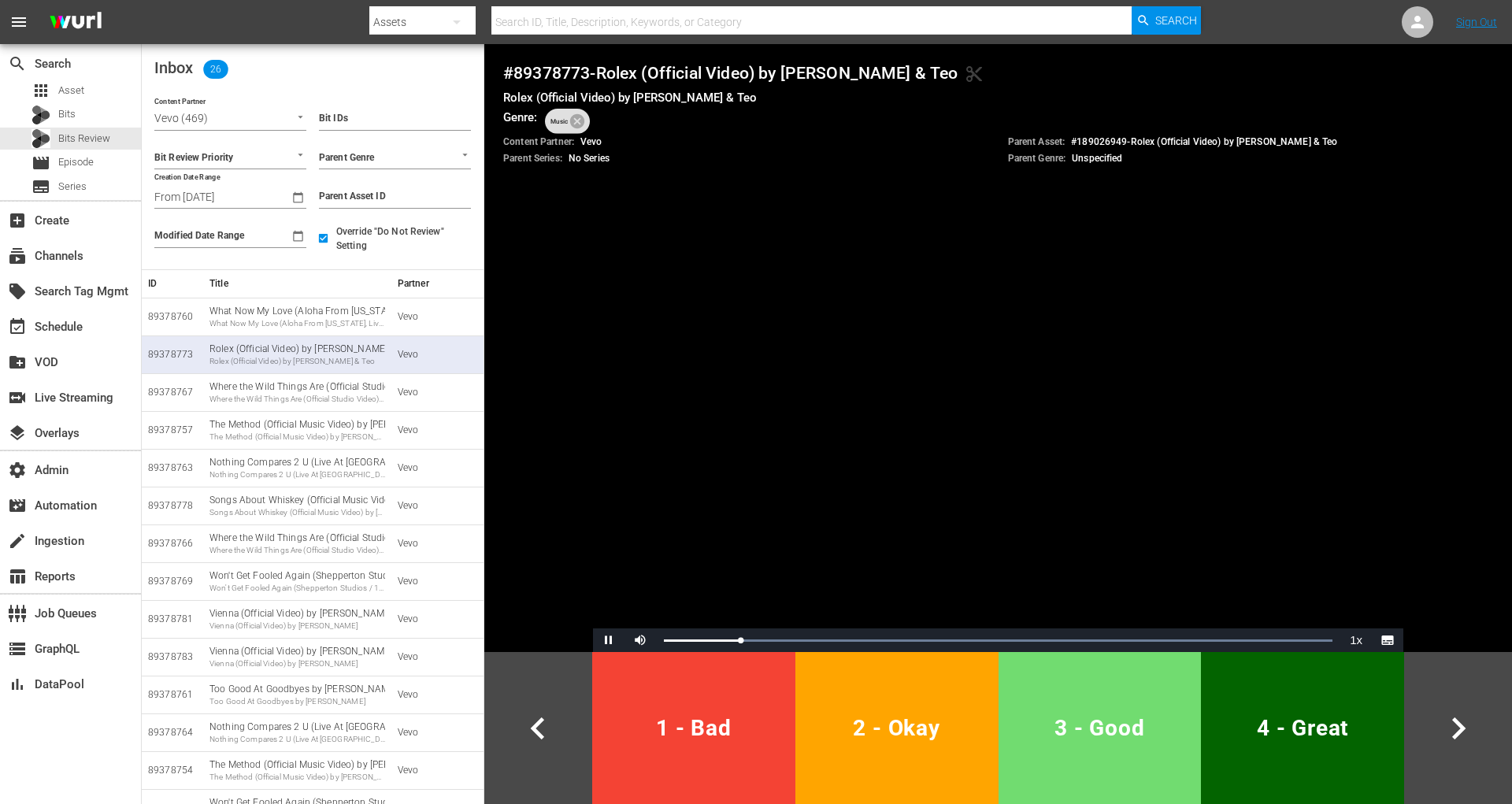
click at [1108, 692] on button "3 - Good" at bounding box center [1100, 727] width 203 height 152
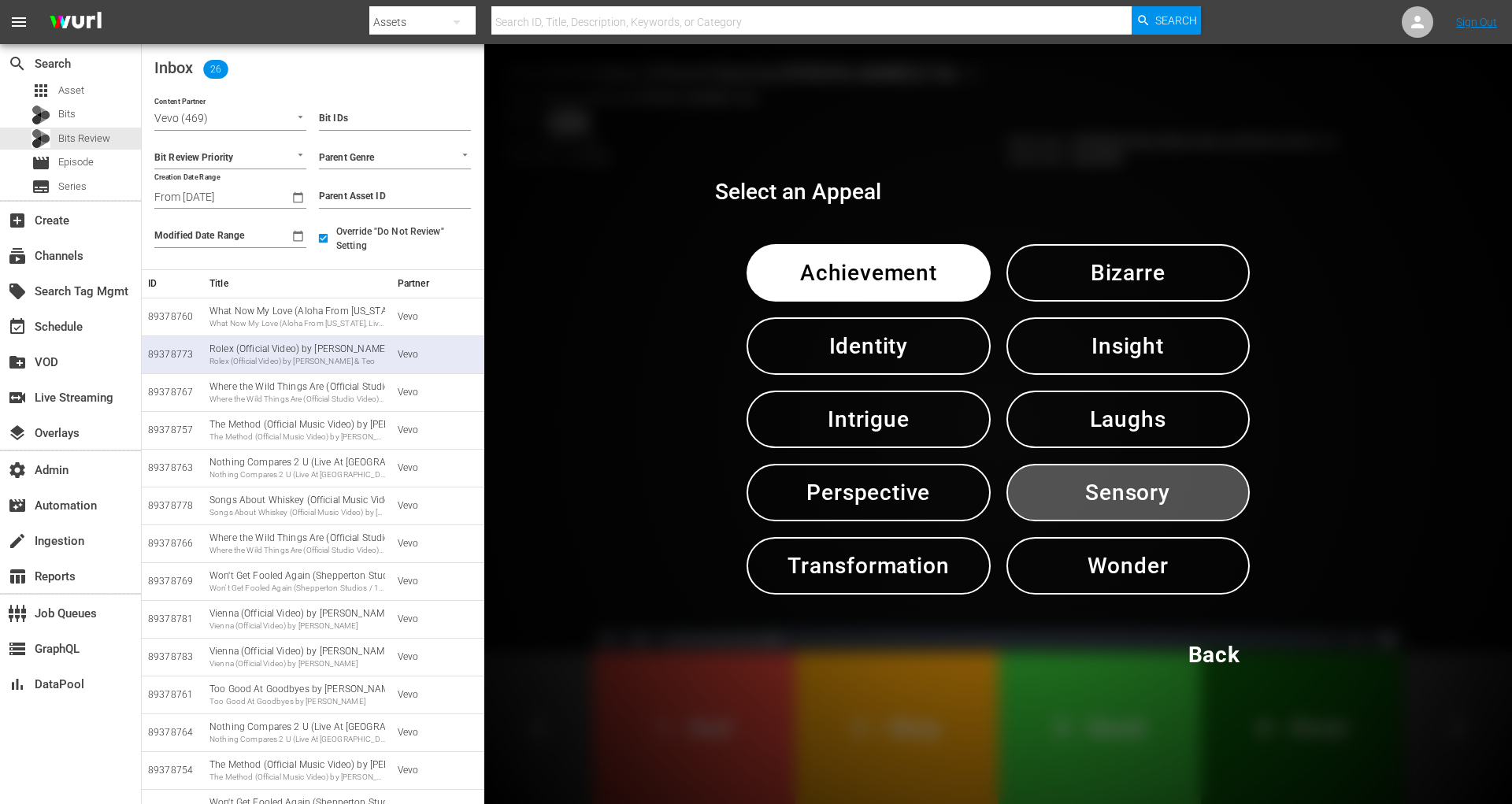
click at [1139, 507] on span "Sensory" at bounding box center [1128, 493] width 161 height 39
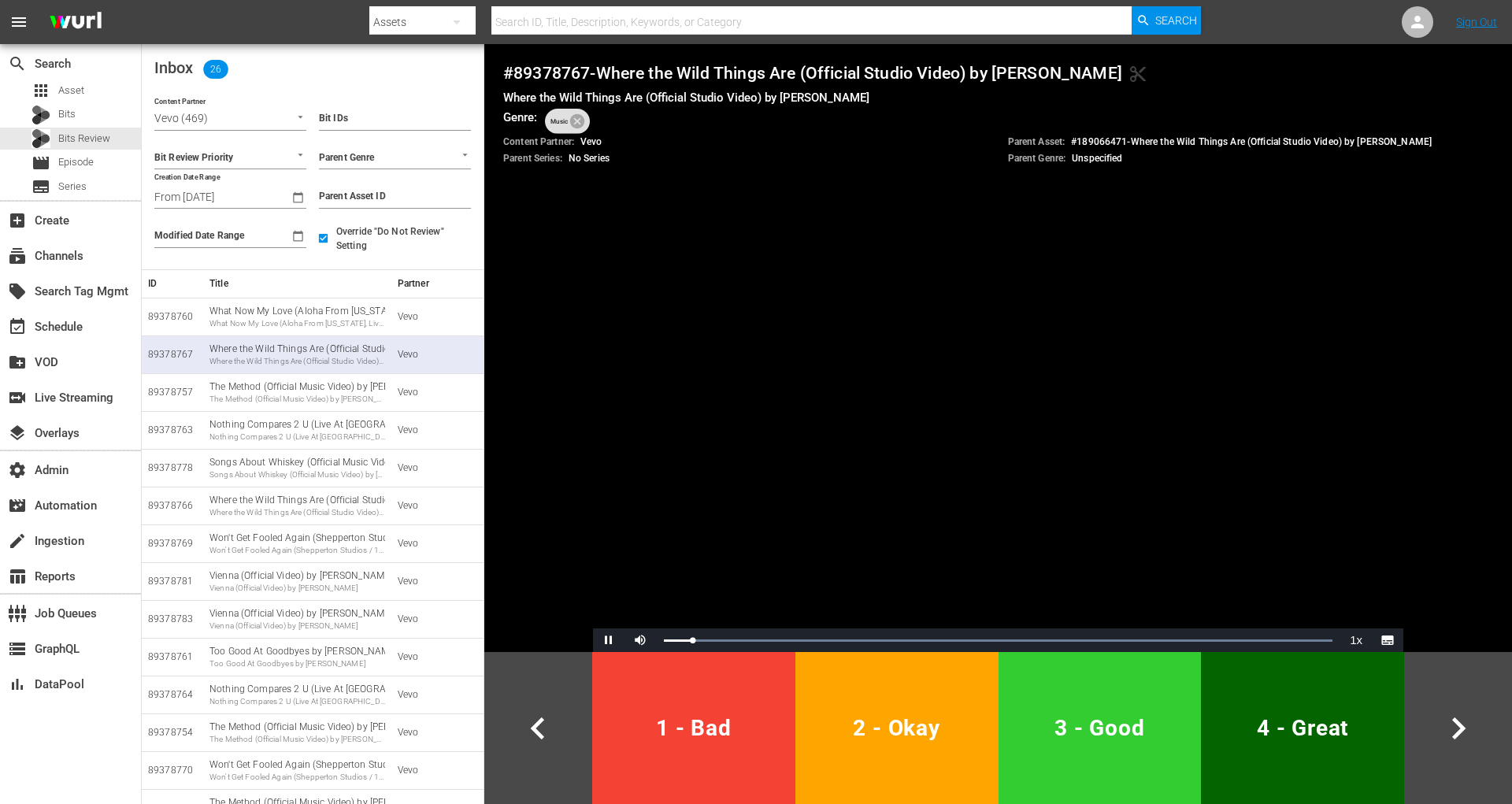
click at [1335, 715] on span "4 - Great" at bounding box center [1303, 728] width 191 height 39
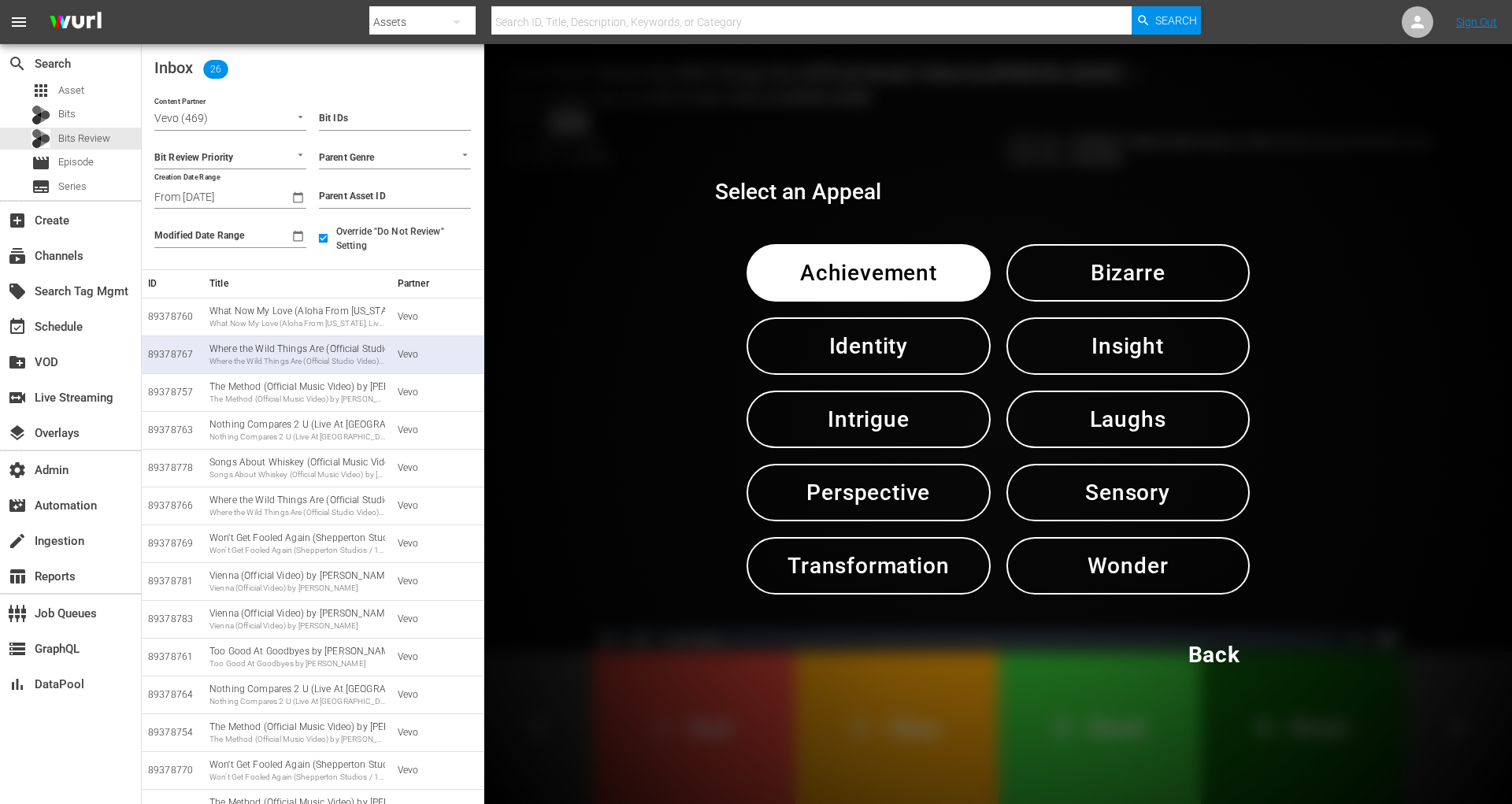
click at [1158, 490] on span "Sensory" at bounding box center [1128, 493] width 161 height 39
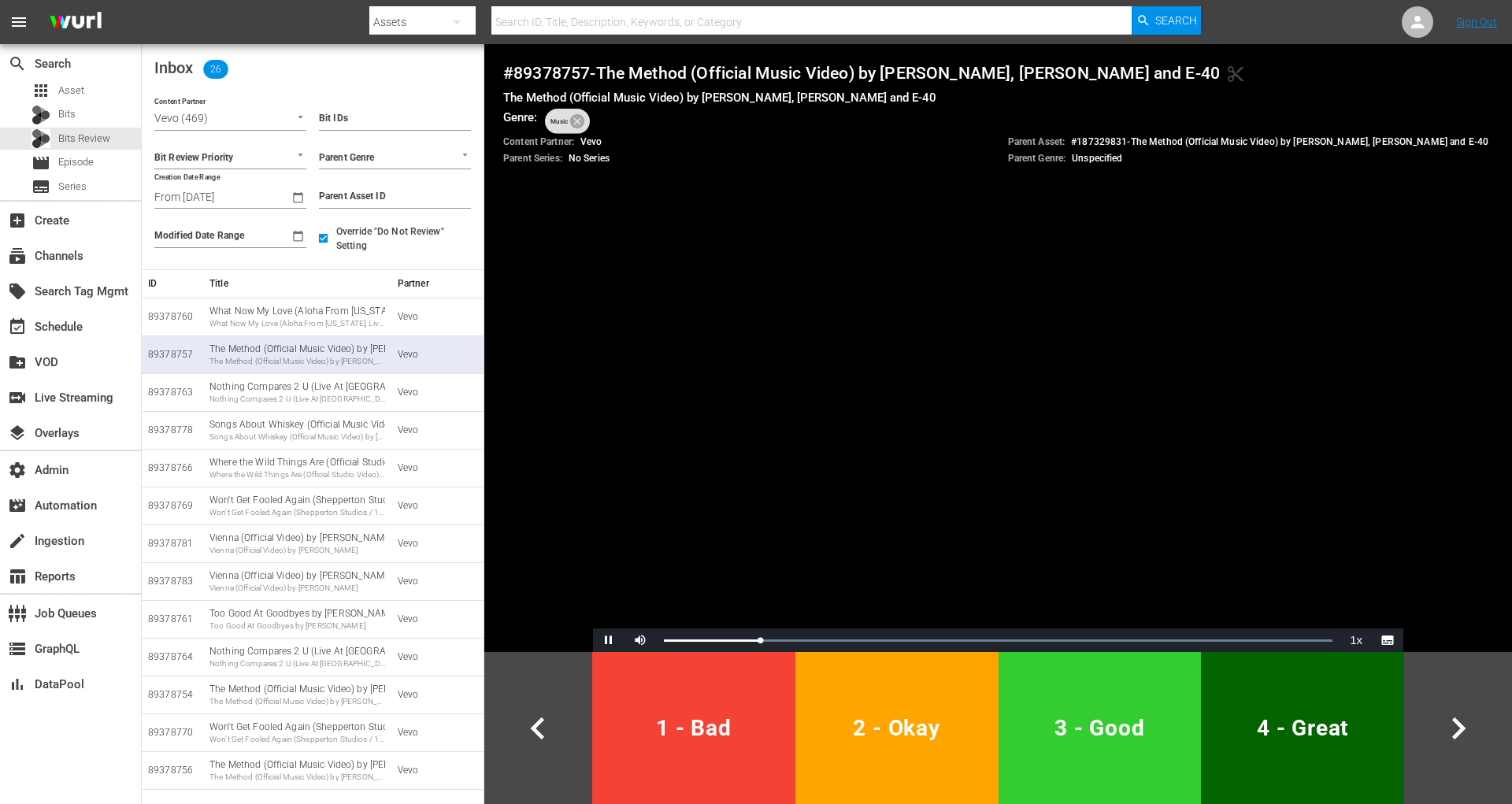
click at [911, 712] on span "2 - Okay" at bounding box center [897, 728] width 191 height 39
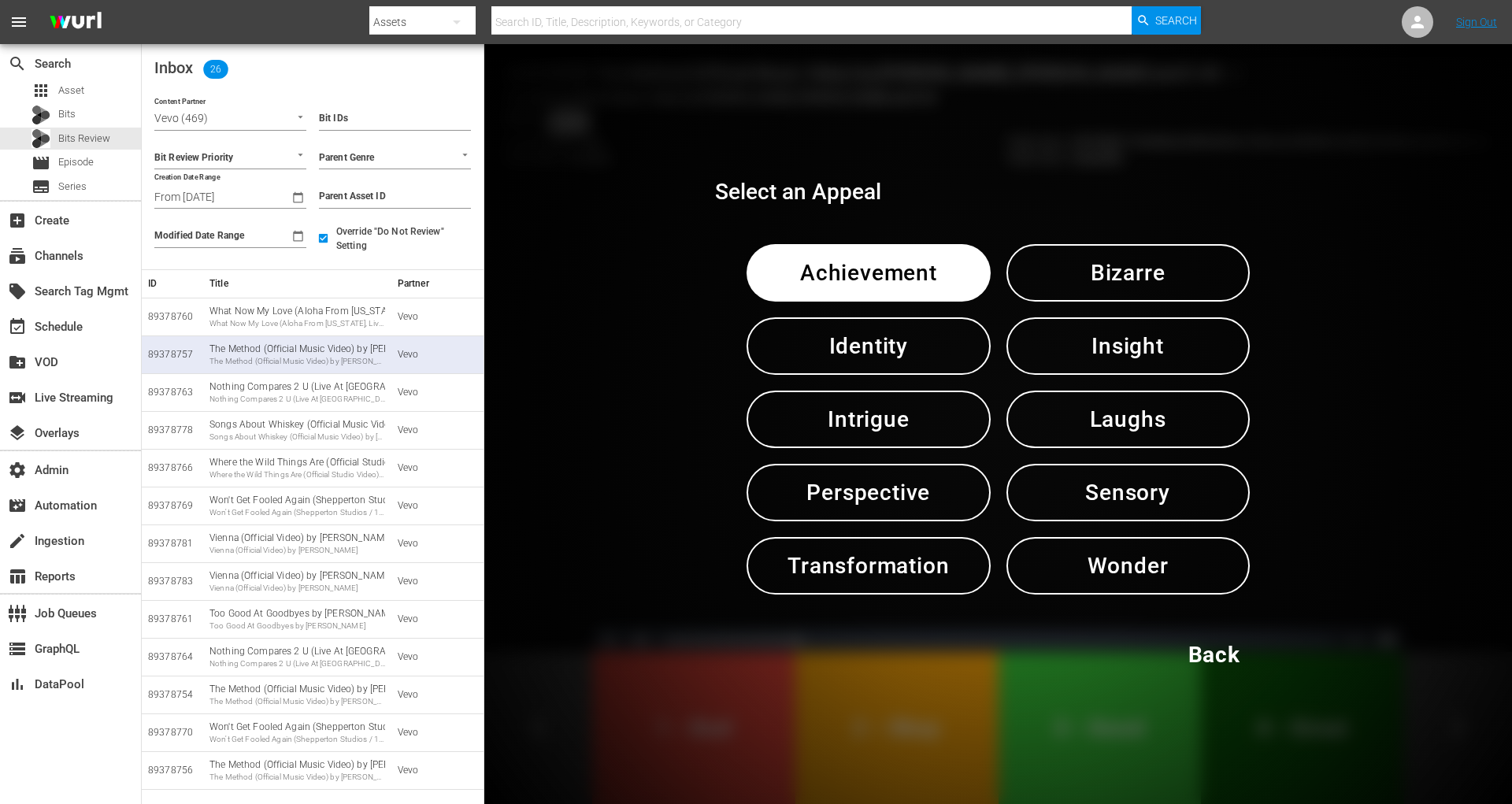
click at [1157, 494] on span "Sensory" at bounding box center [1128, 493] width 161 height 39
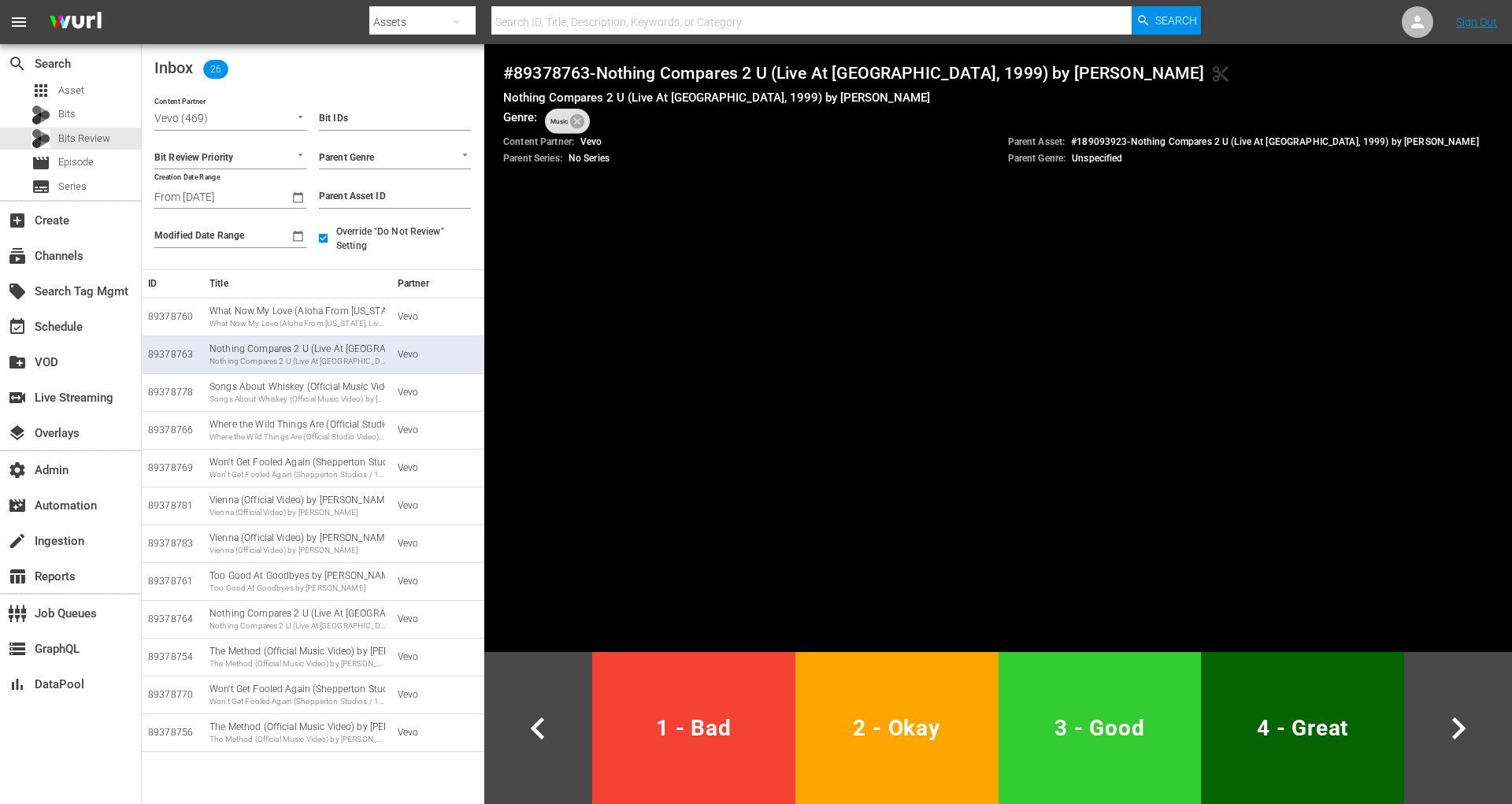
click at [1352, 738] on span "4 - Great" at bounding box center [1303, 728] width 191 height 39
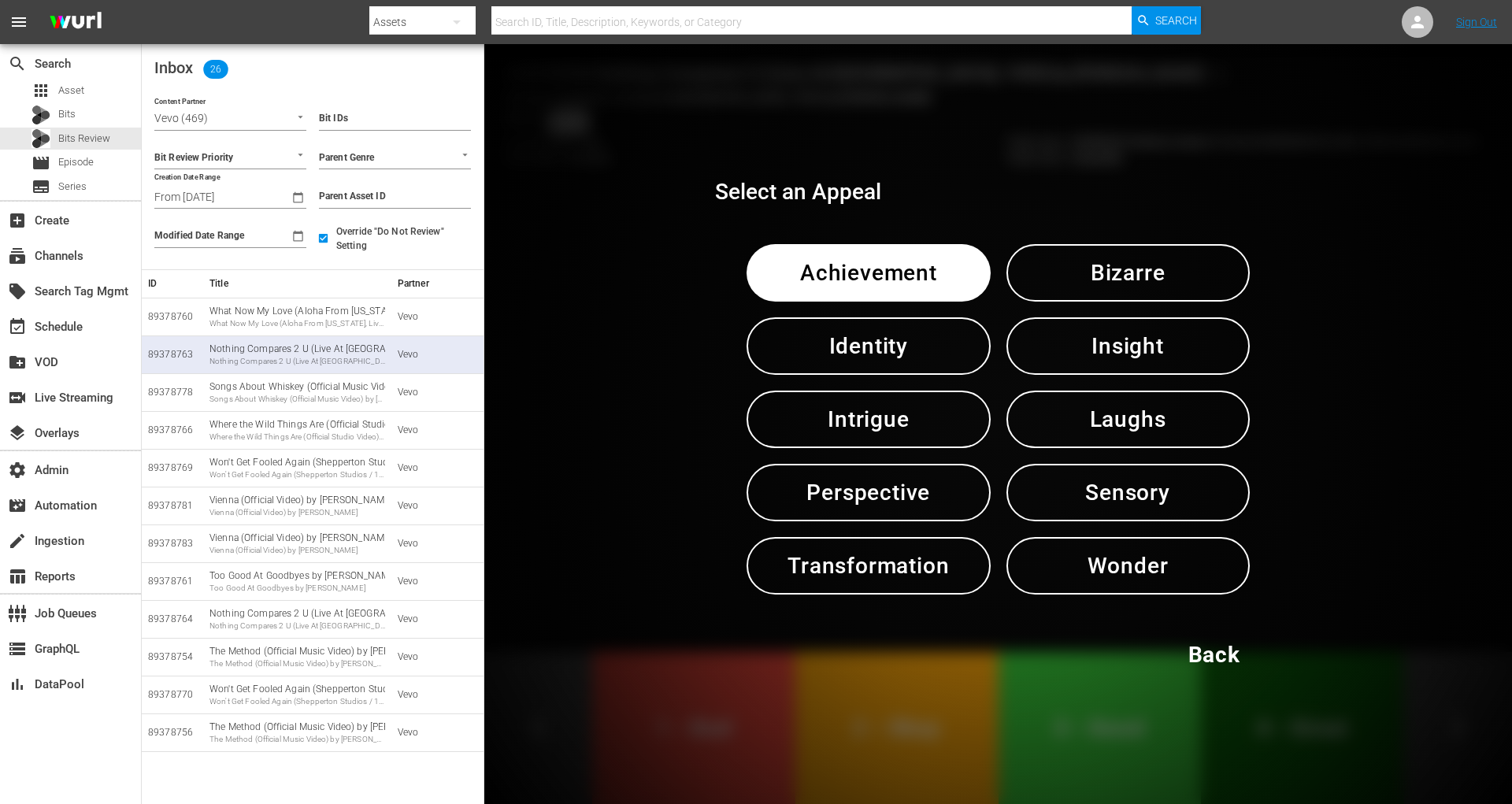
click at [1241, 655] on button "Back" at bounding box center [1214, 654] width 134 height 57
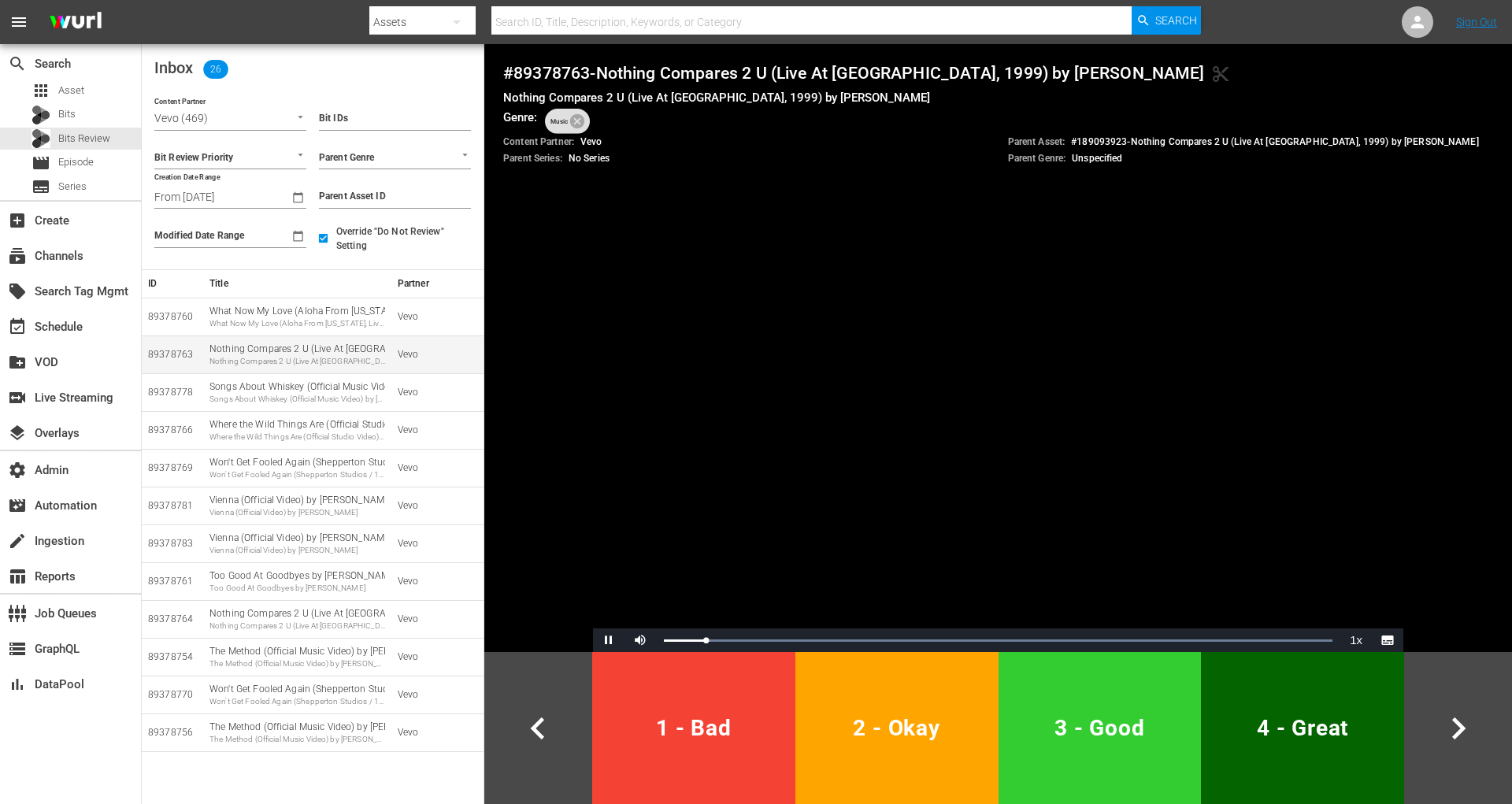
click at [169, 342] on td "89378763" at bounding box center [172, 354] width 61 height 38
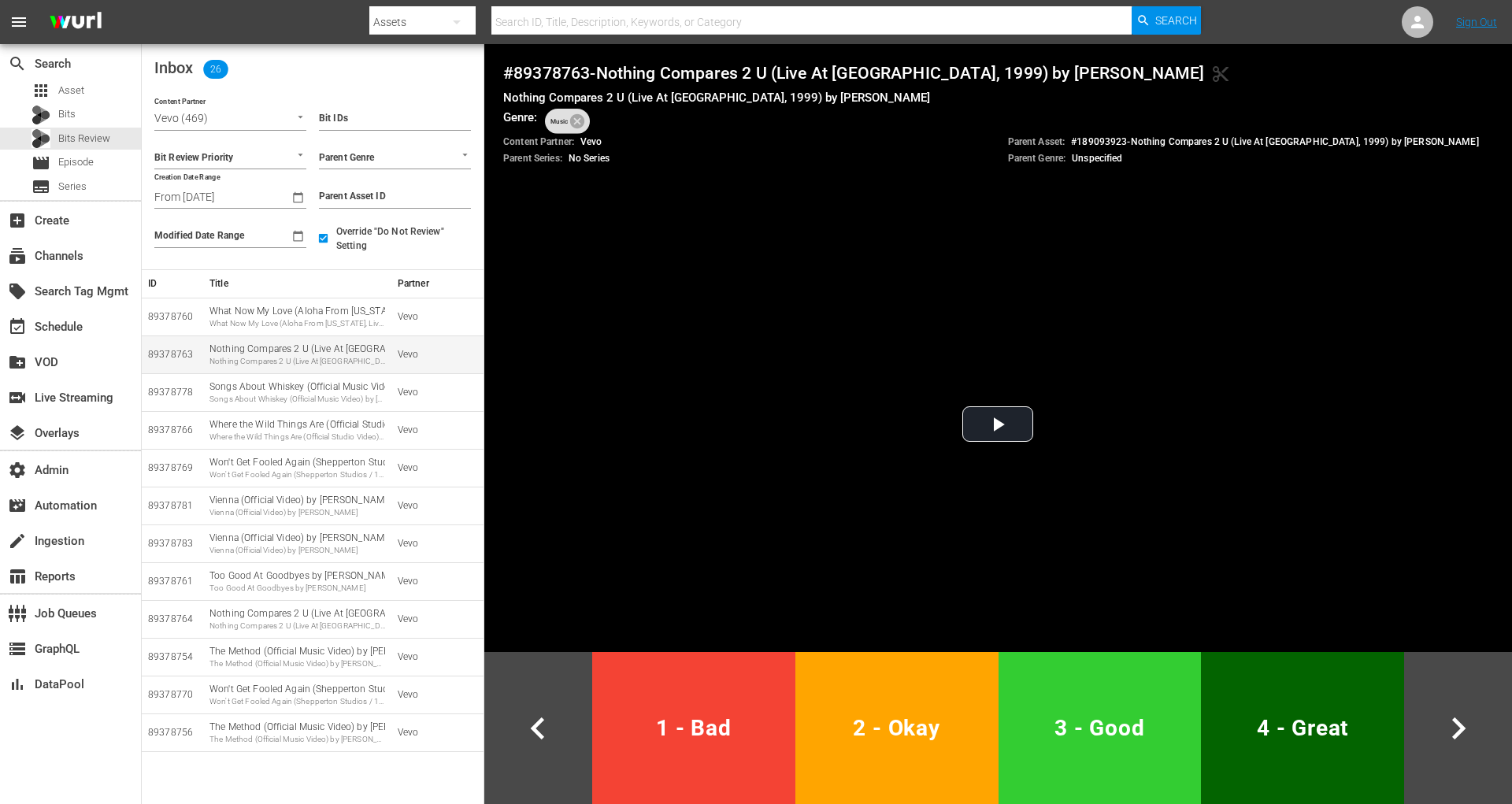
click at [169, 352] on div "89378763" at bounding box center [172, 354] width 49 height 14
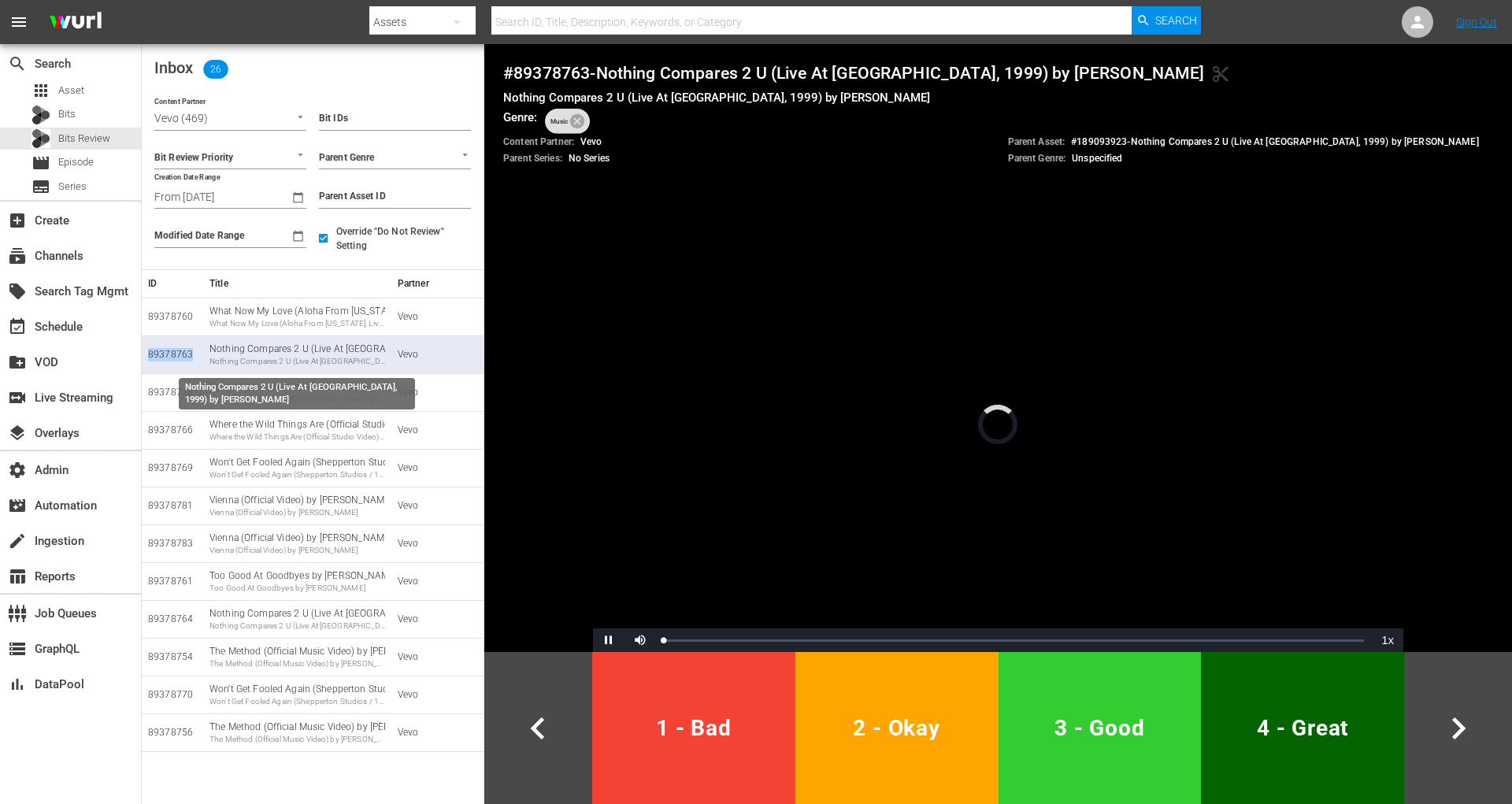
copy div "89378763"
click at [1282, 714] on span "4 - Great" at bounding box center [1303, 728] width 191 height 39
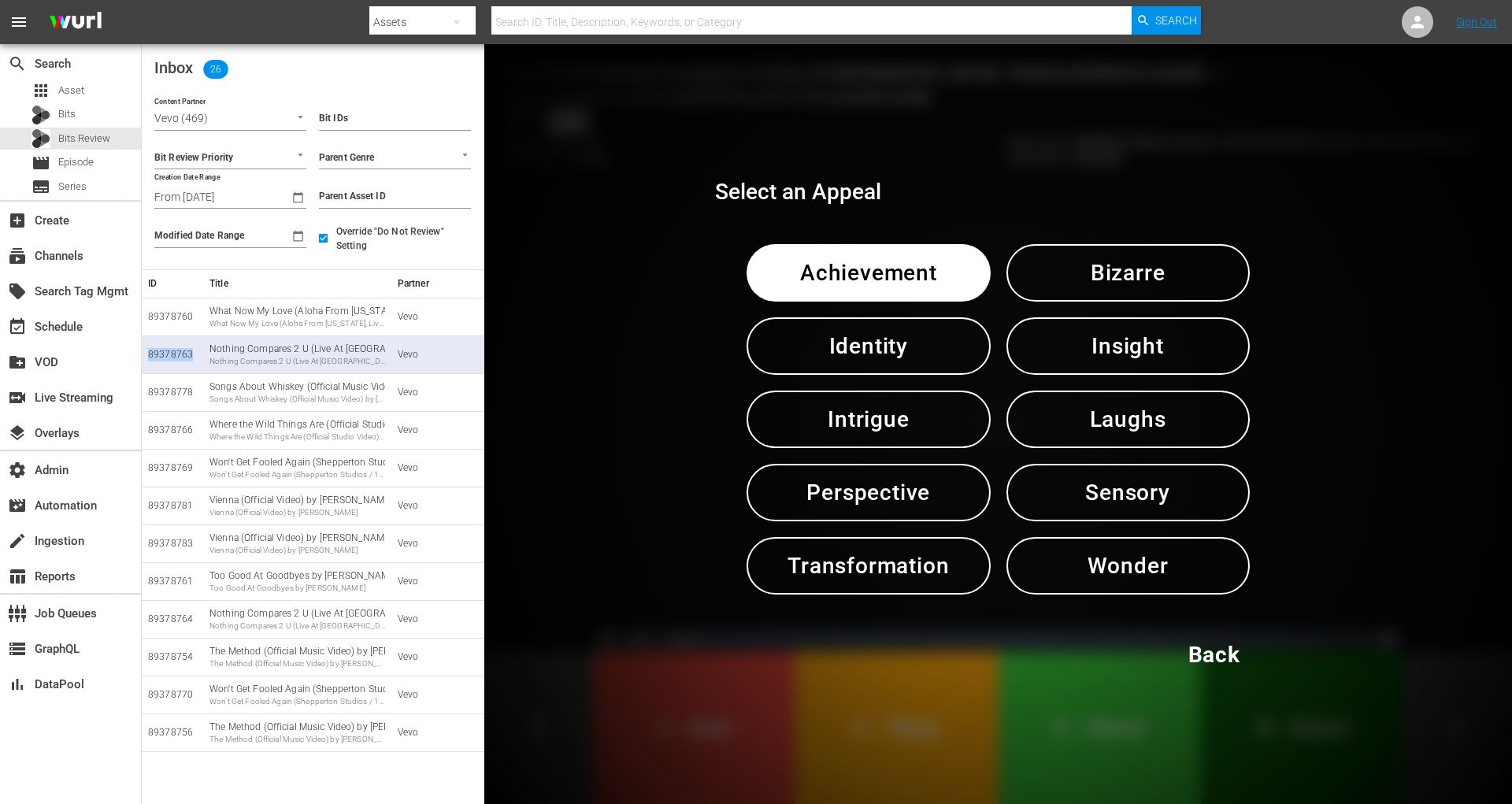
click at [1156, 497] on span "Sensory" at bounding box center [1128, 493] width 161 height 39
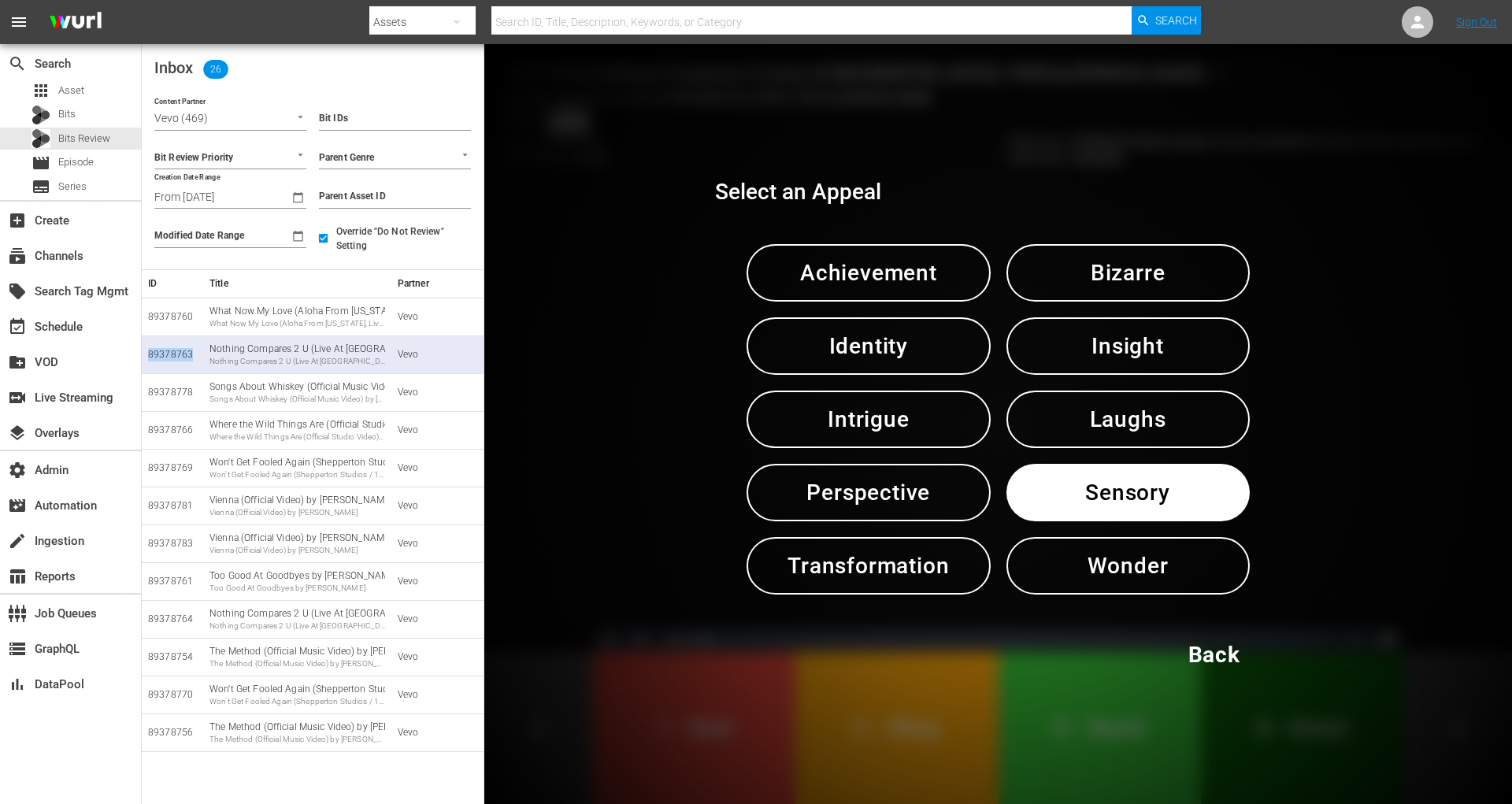
click at [1156, 497] on span "Sensory" at bounding box center [1128, 493] width 161 height 39
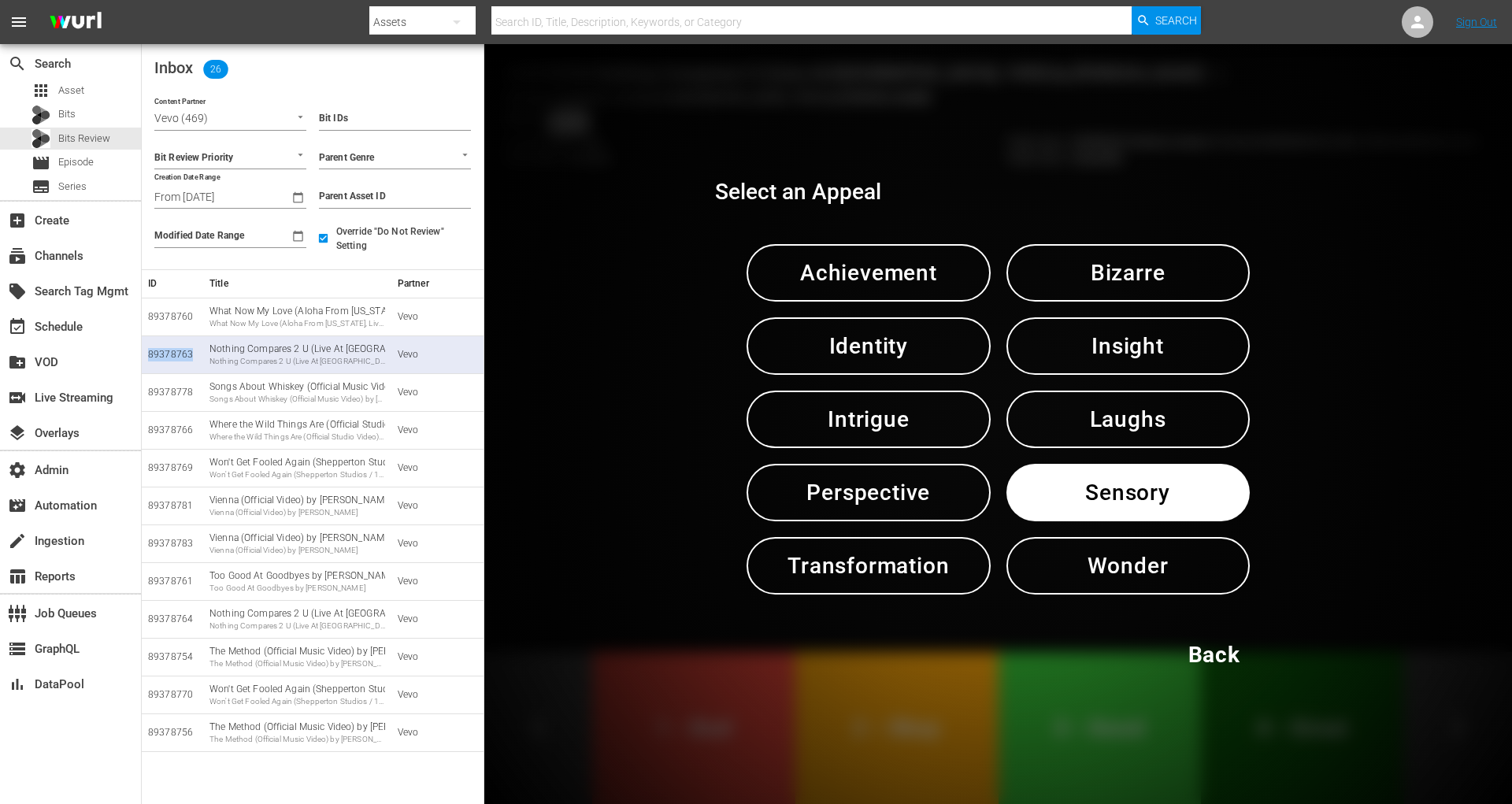
click at [1156, 497] on span "Sensory" at bounding box center [1128, 493] width 161 height 39
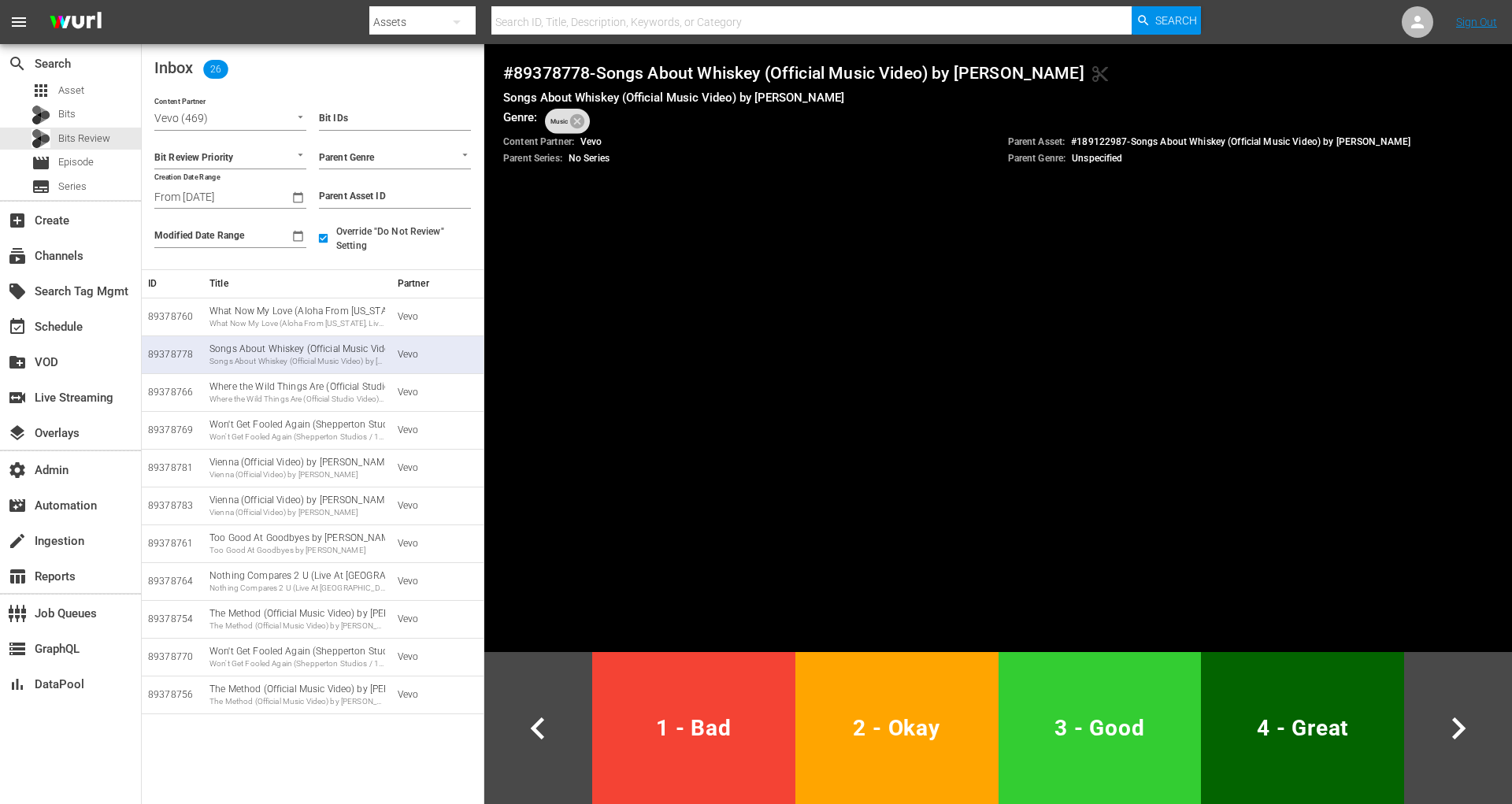
click at [1141, 758] on button "3 - Good" at bounding box center [1100, 727] width 203 height 152
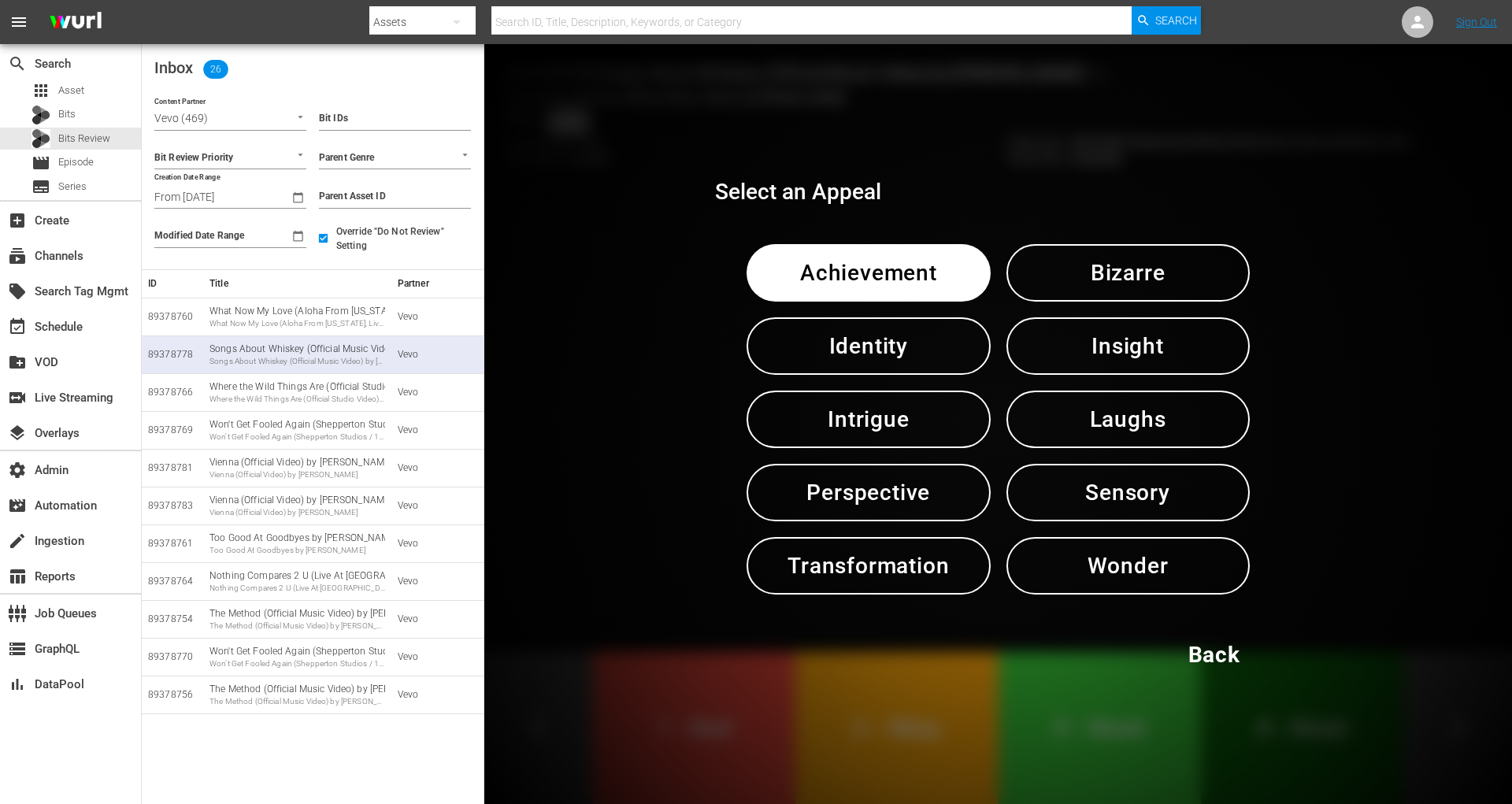
click at [1176, 489] on span "Sensory" at bounding box center [1128, 493] width 161 height 39
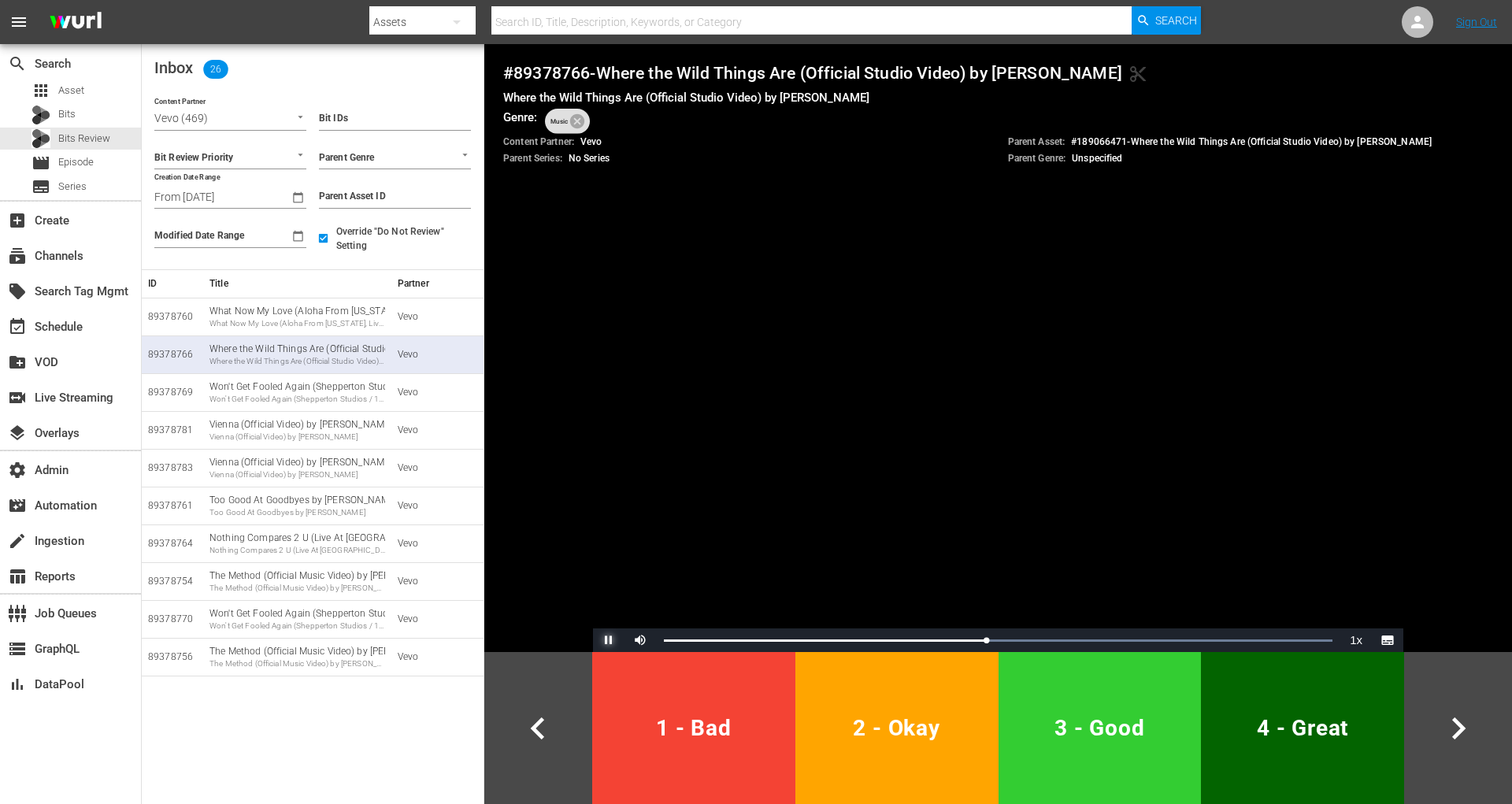
click at [609, 640] on span "Video Player" at bounding box center [609, 640] width 0 height 0
click at [268, 399] on div "Won't Get Fooled Again (Shepperton Studios / 1978) by The Who" at bounding box center [297, 400] width 176 height 11
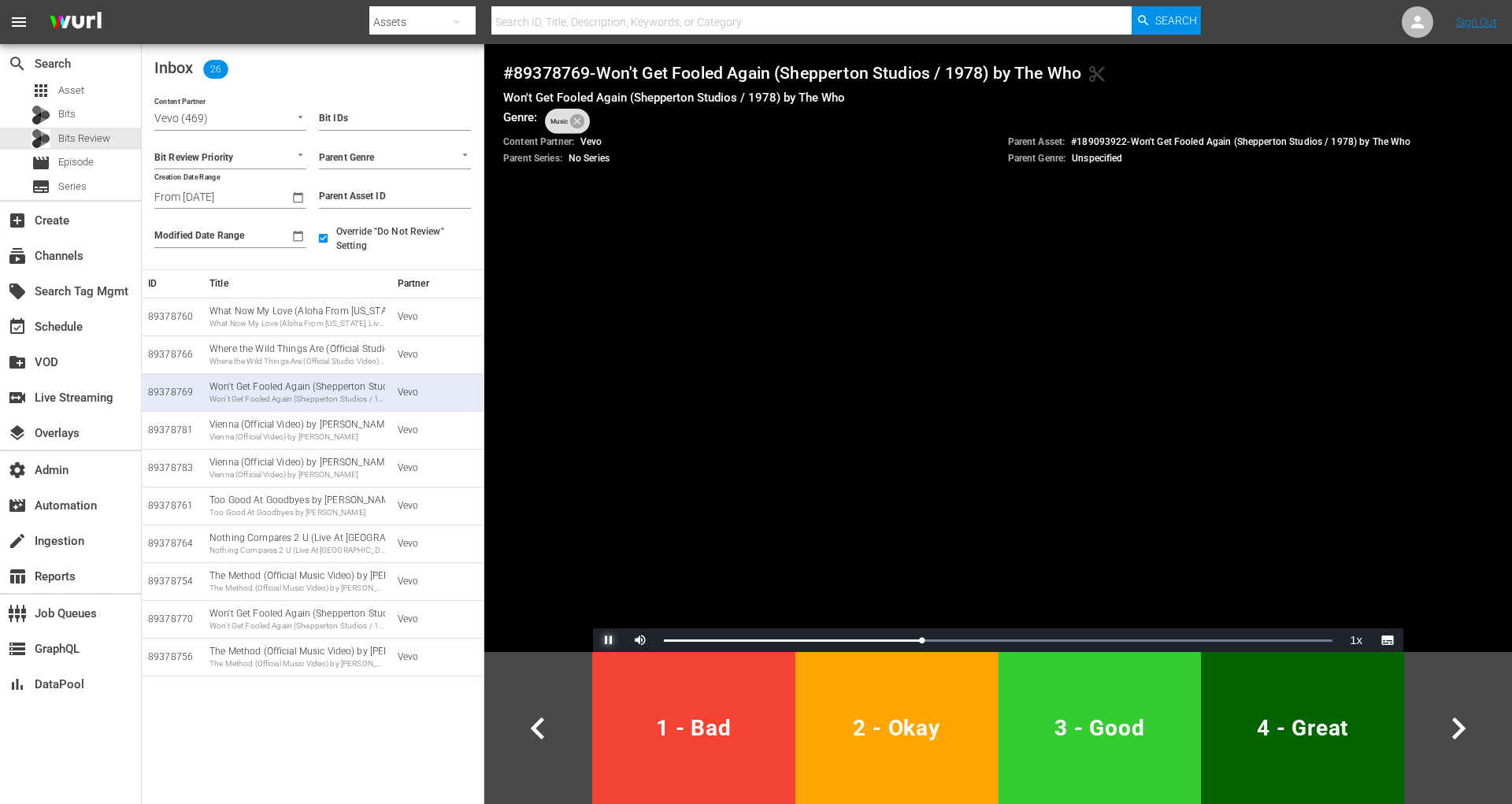
click at [609, 640] on span "Video Player" at bounding box center [609, 640] width 0 height 0
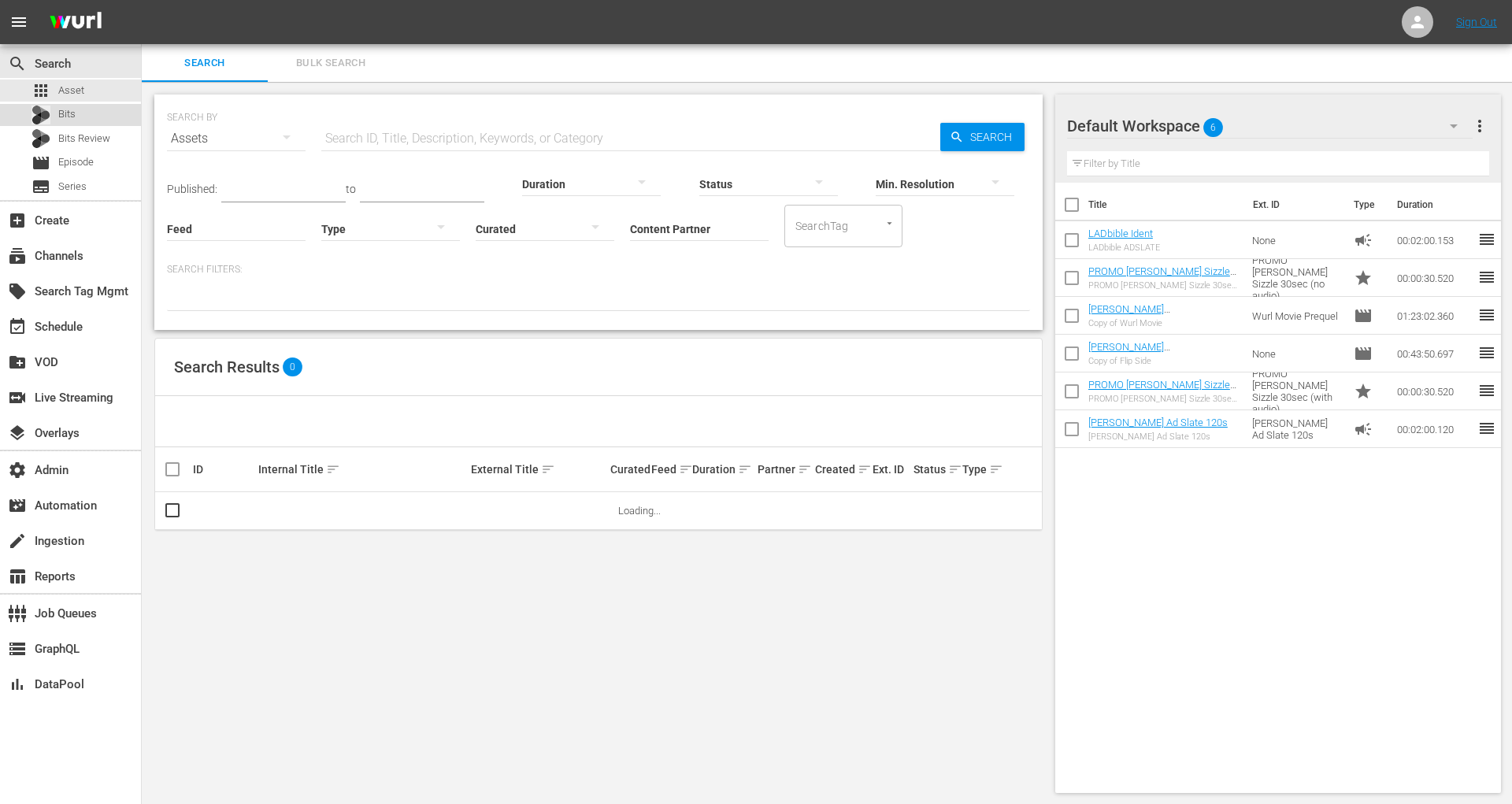
click at [140, 124] on div "Bits" at bounding box center [70, 114] width 141 height 22
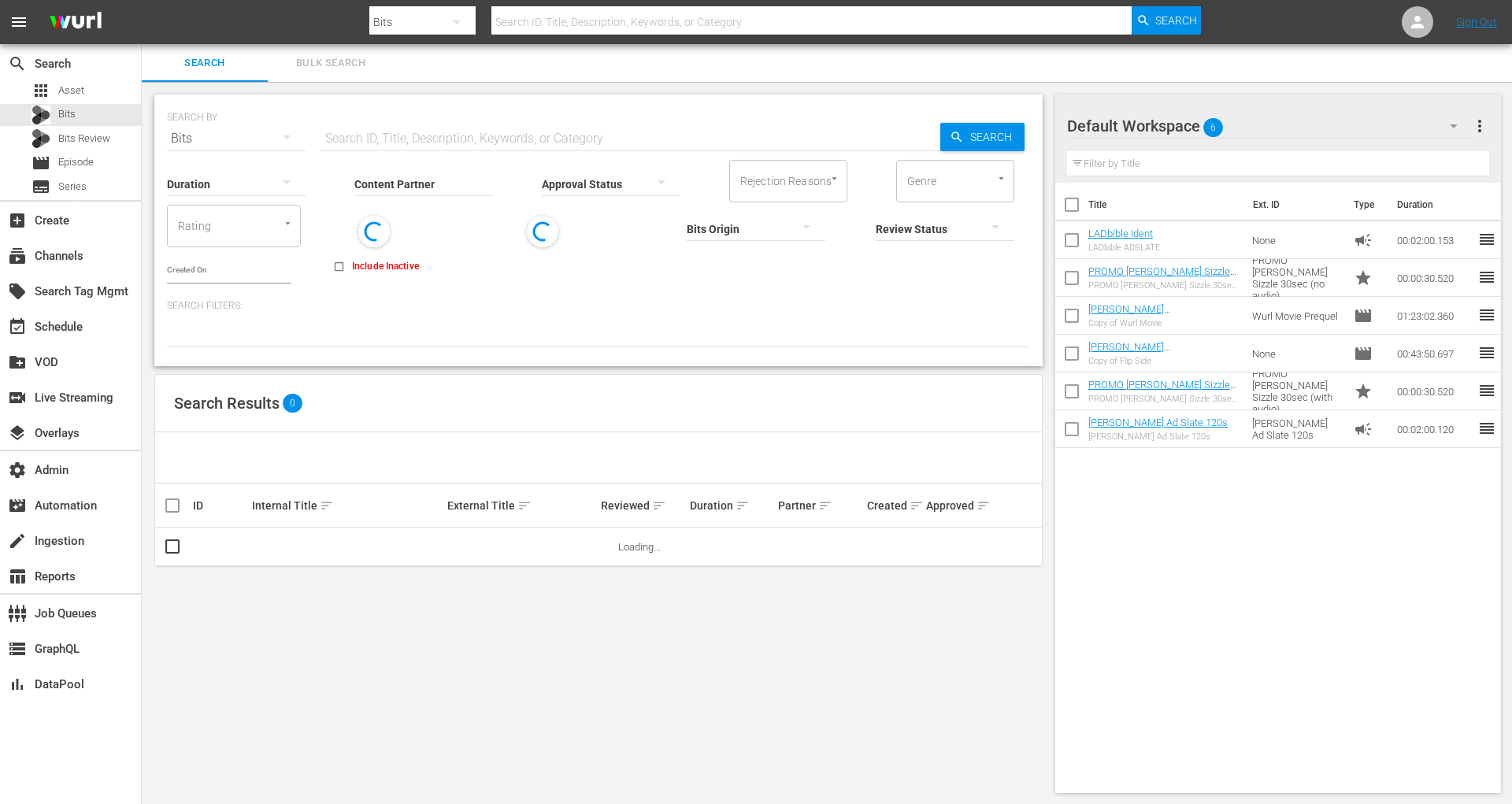
click at [419, 144] on input "text" at bounding box center [631, 139] width 619 height 38
paste input "189093922"
type input "189093922"
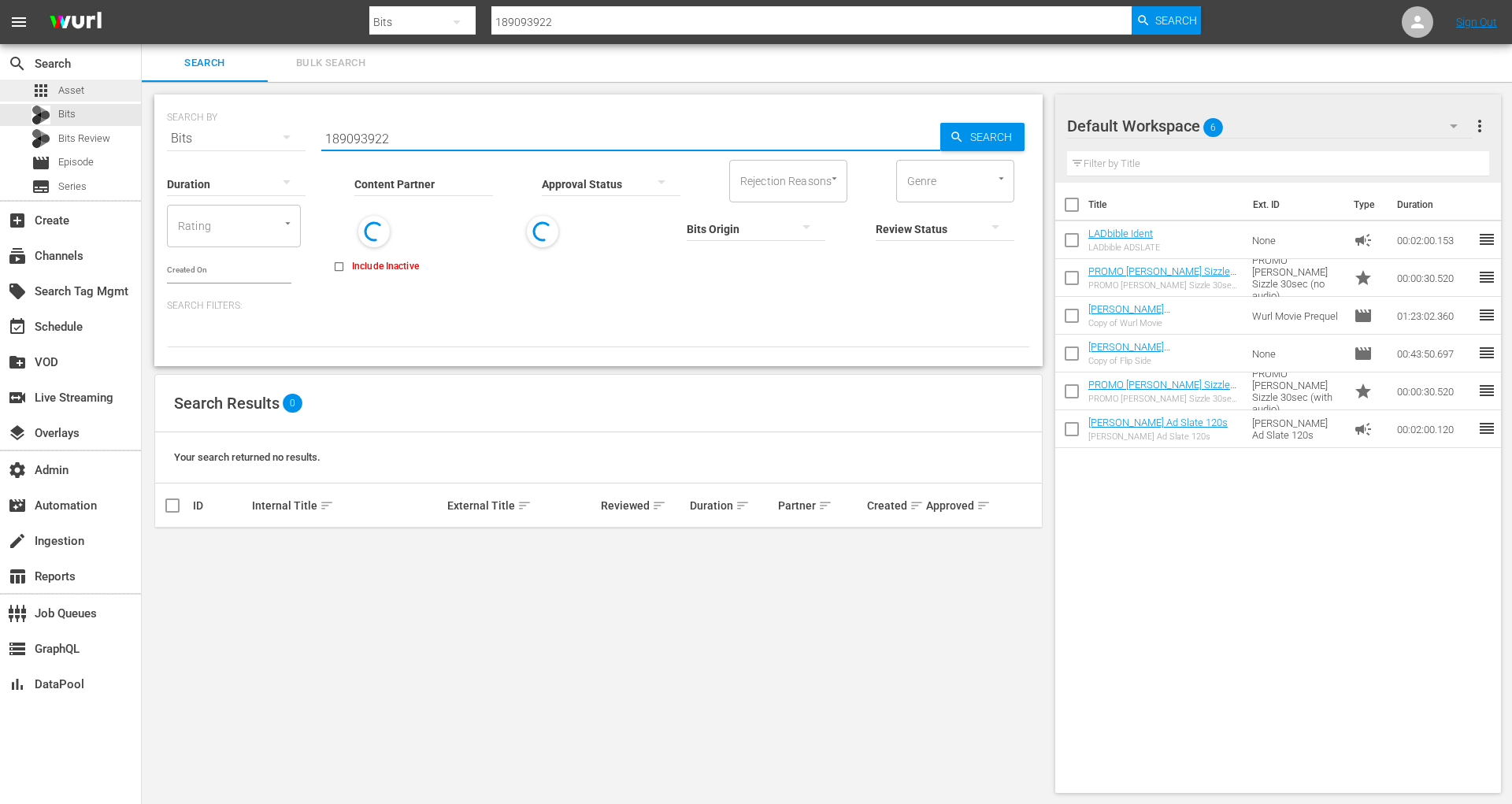
click at [102, 97] on div "apps Asset" at bounding box center [70, 90] width 141 height 22
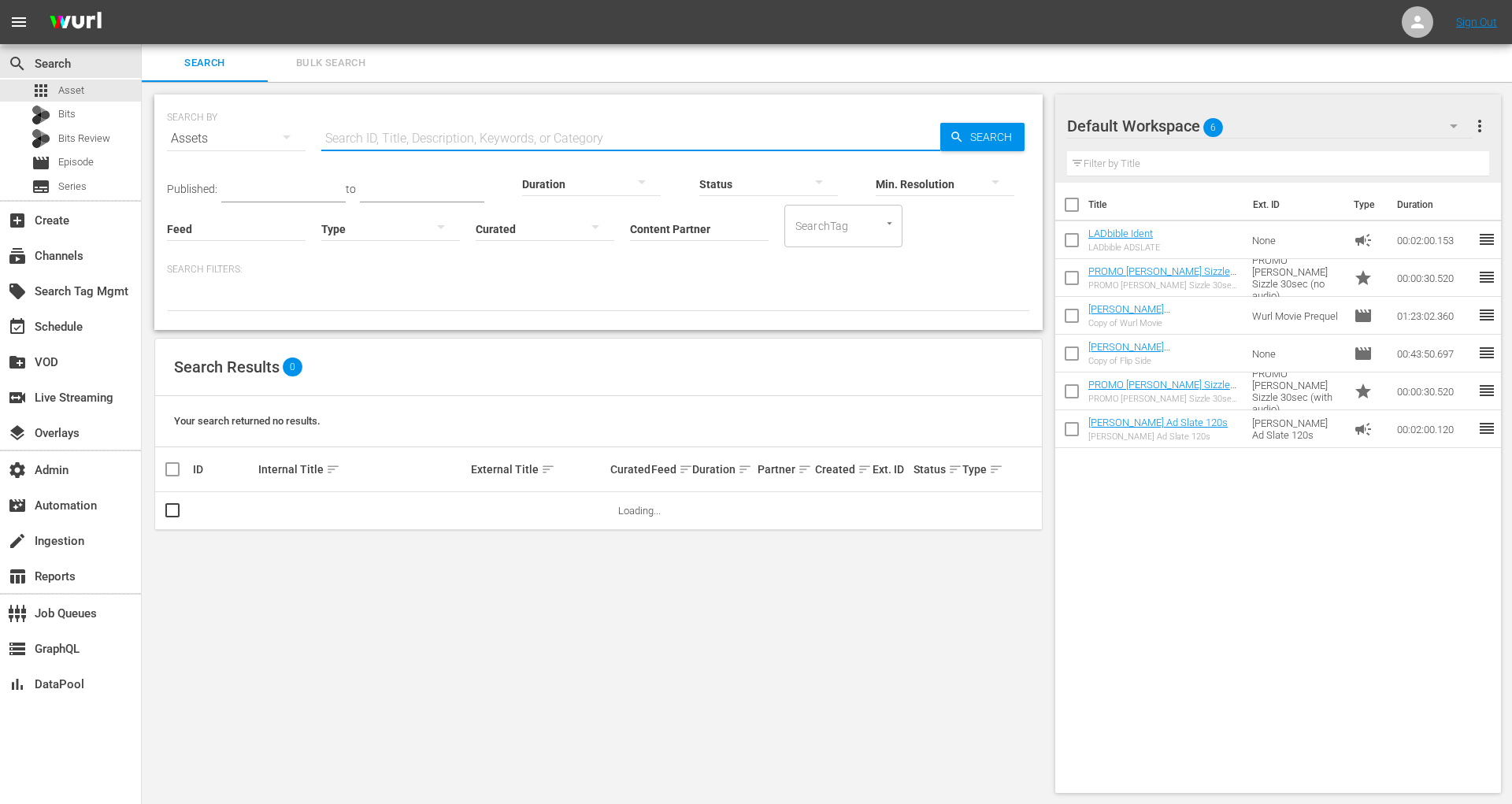
click at [439, 137] on input "text" at bounding box center [631, 139] width 619 height 38
paste input "189093922"
type input "189093922"
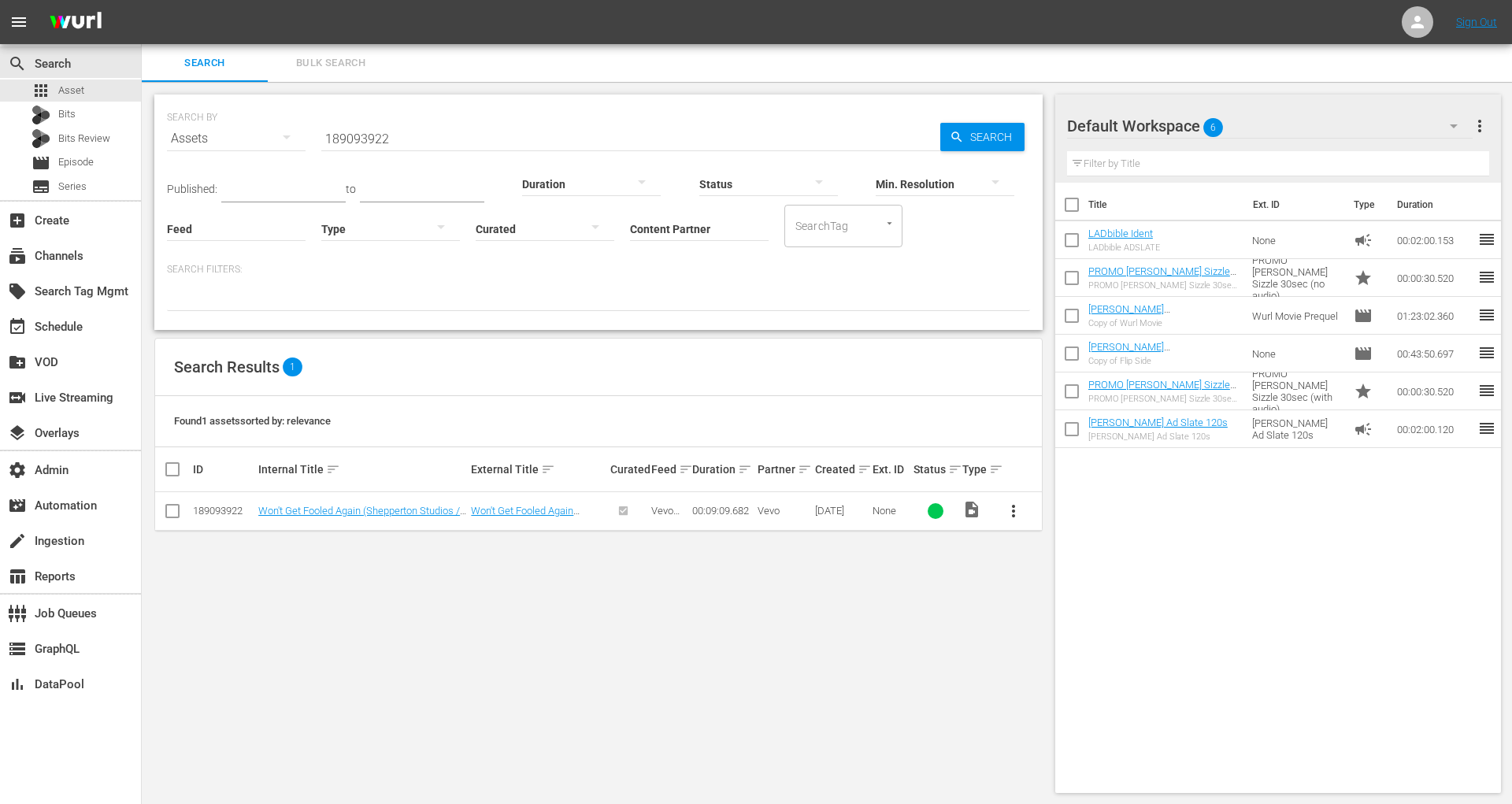
click at [414, 517] on td "Won't Get Fooled Again (Shepperton Studios / 1978) by The Who" at bounding box center [362, 512] width 213 height 39
click at [414, 511] on link "Won't Get Fooled Again (Shepperton Studios / 1978) by The Who" at bounding box center [359, 516] width 201 height 23
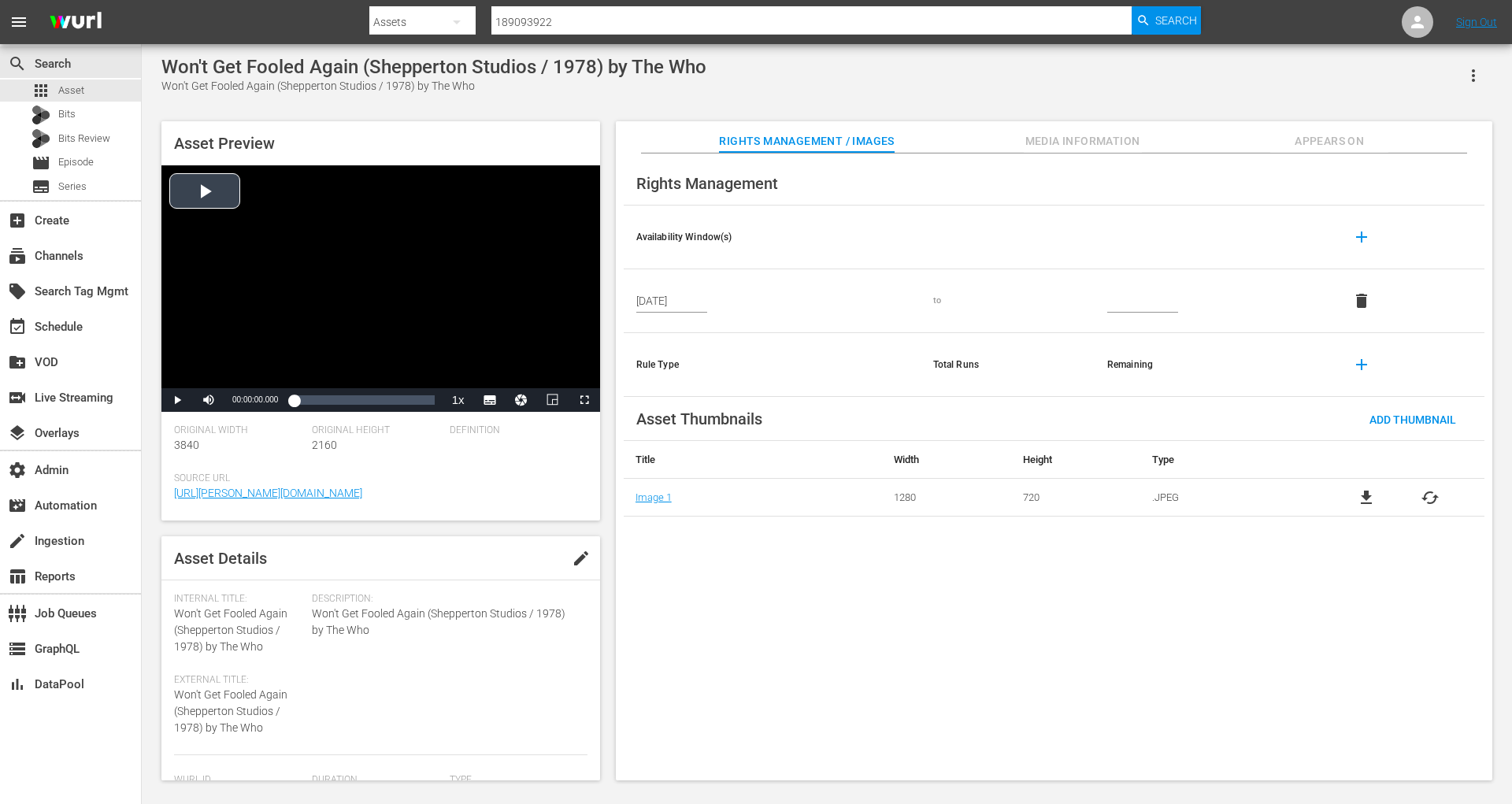
click at [204, 189] on div "Video Player" at bounding box center [380, 276] width 439 height 223
click at [584, 400] on span "Video Player" at bounding box center [584, 400] width 0 height 0
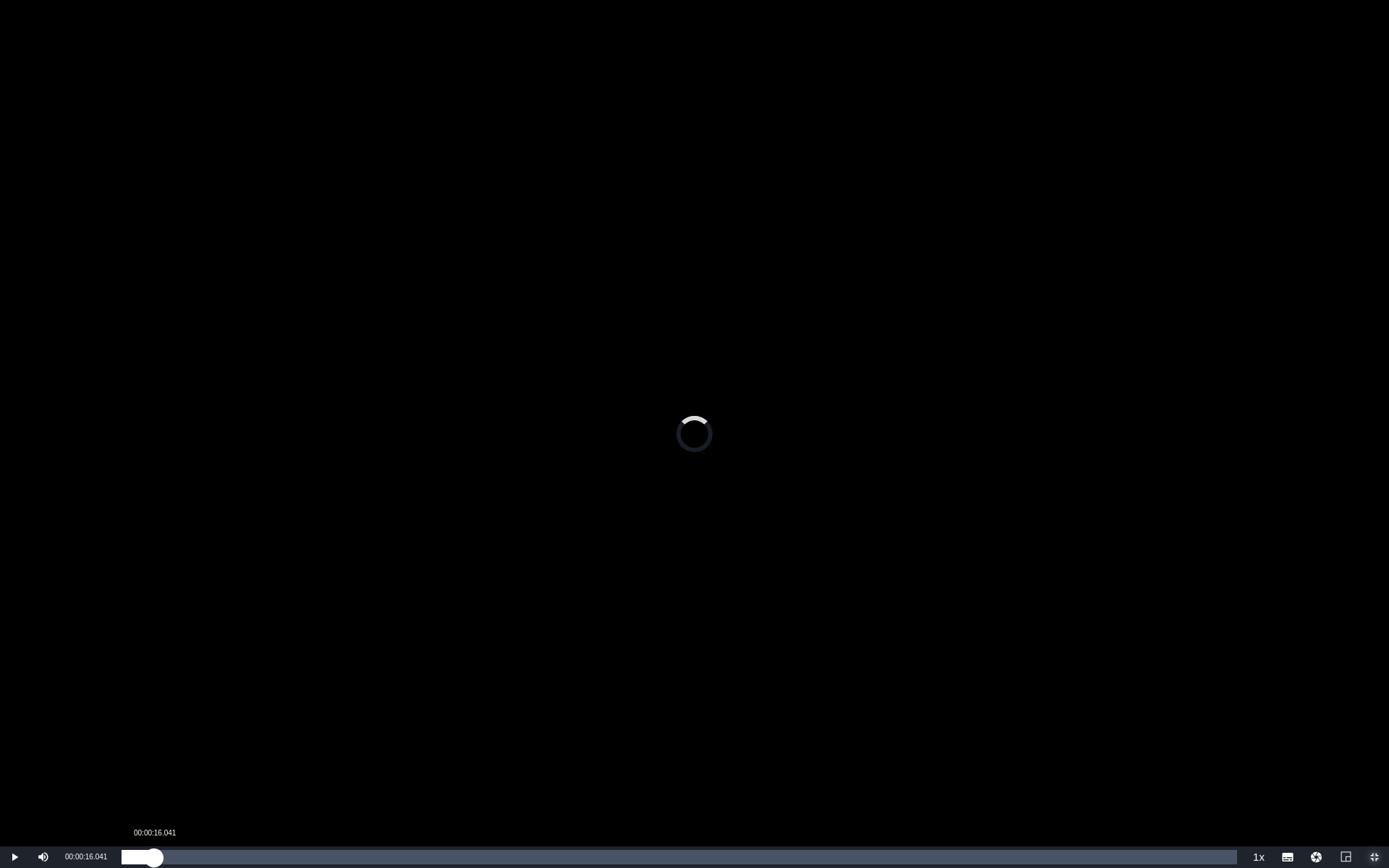
click at [154, 738] on div "Loaded : 1.08% 00:00:16.041 00:00:05.912" at bounding box center [679, 858] width 1115 height 15
click at [182, 738] on div "Loaded : 4.35% 00:00:27.448 00:00:17.253" at bounding box center [679, 858] width 1115 height 15
click at [263, 738] on div "00:01:09.512" at bounding box center [263, 858] width 1 height 15
click at [324, 738] on div "Loaded : 18.57% 00:01:39.812 00:01:15.465" at bounding box center [679, 858] width 1115 height 15
click at [366, 738] on div "Loaded : 24.02% 00:02:00.844 00:01:44.289" at bounding box center [679, 858] width 1115 height 15
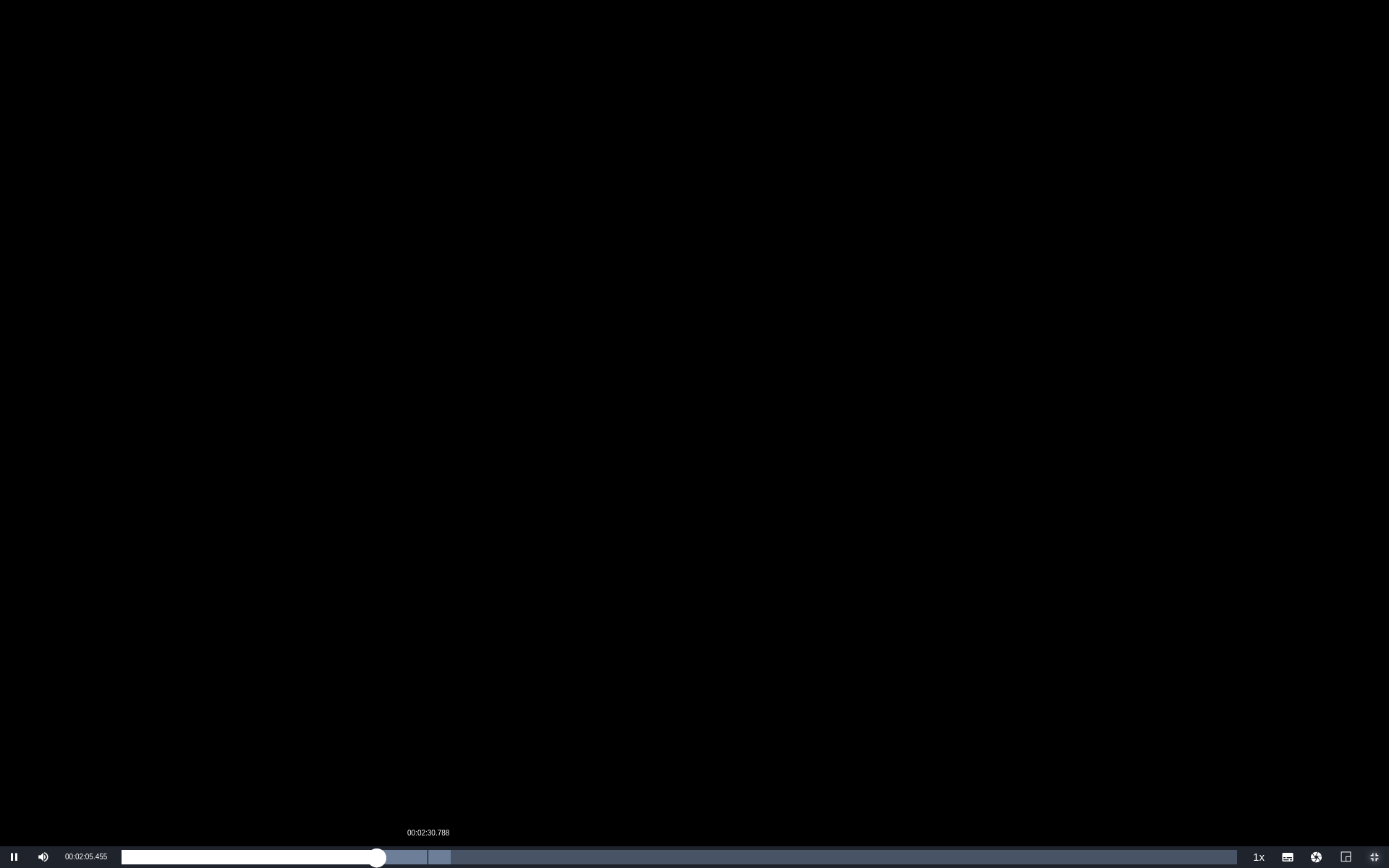
click at [431, 738] on div "Loaded : 29.49% 00:02:30.788 00:02:05.656" at bounding box center [679, 858] width 1115 height 15
click at [533, 738] on div "00:03:22.476" at bounding box center [532, 858] width 1 height 15
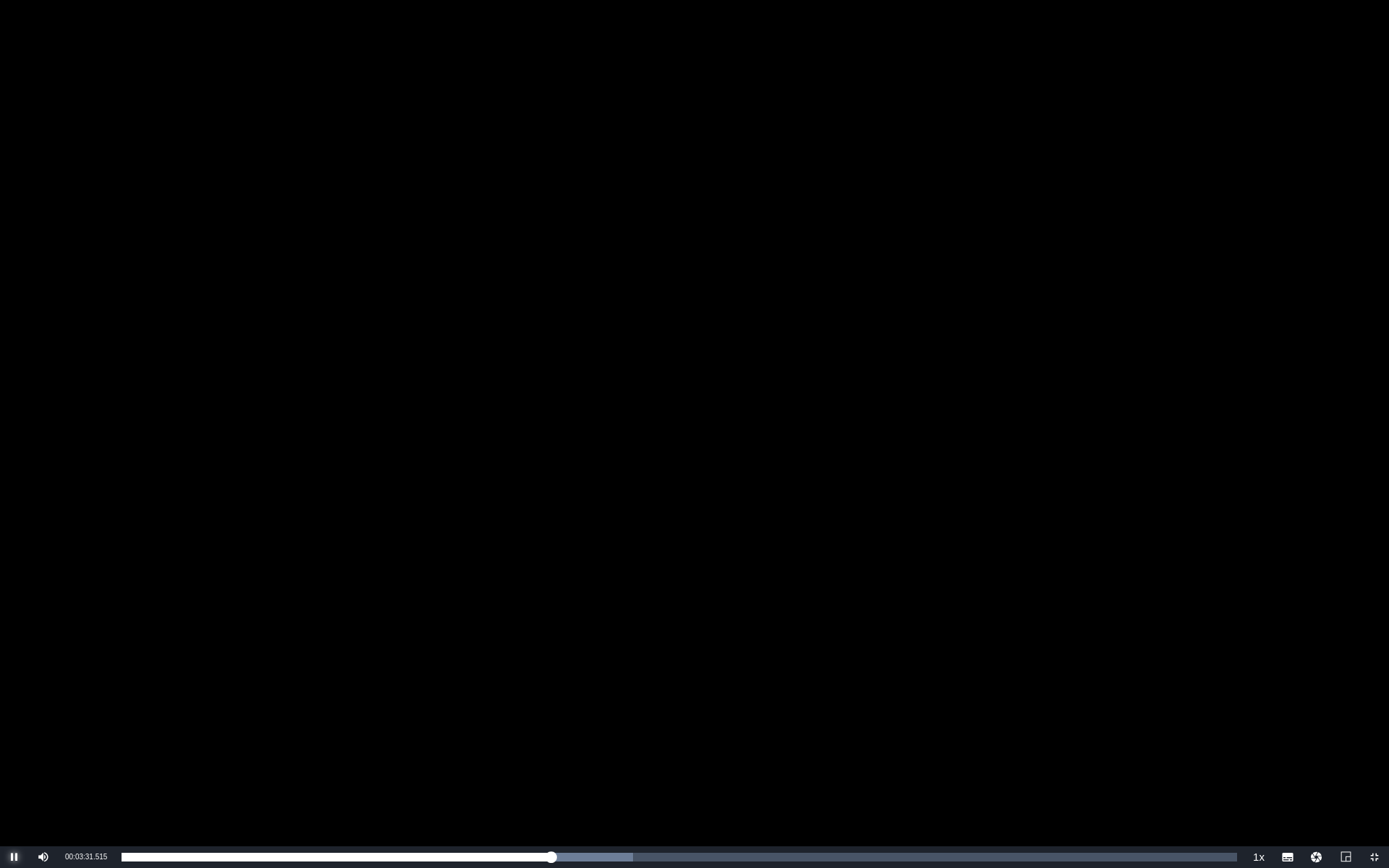
click at [15, 738] on span "Video Player" at bounding box center [15, 857] width 0 height 0
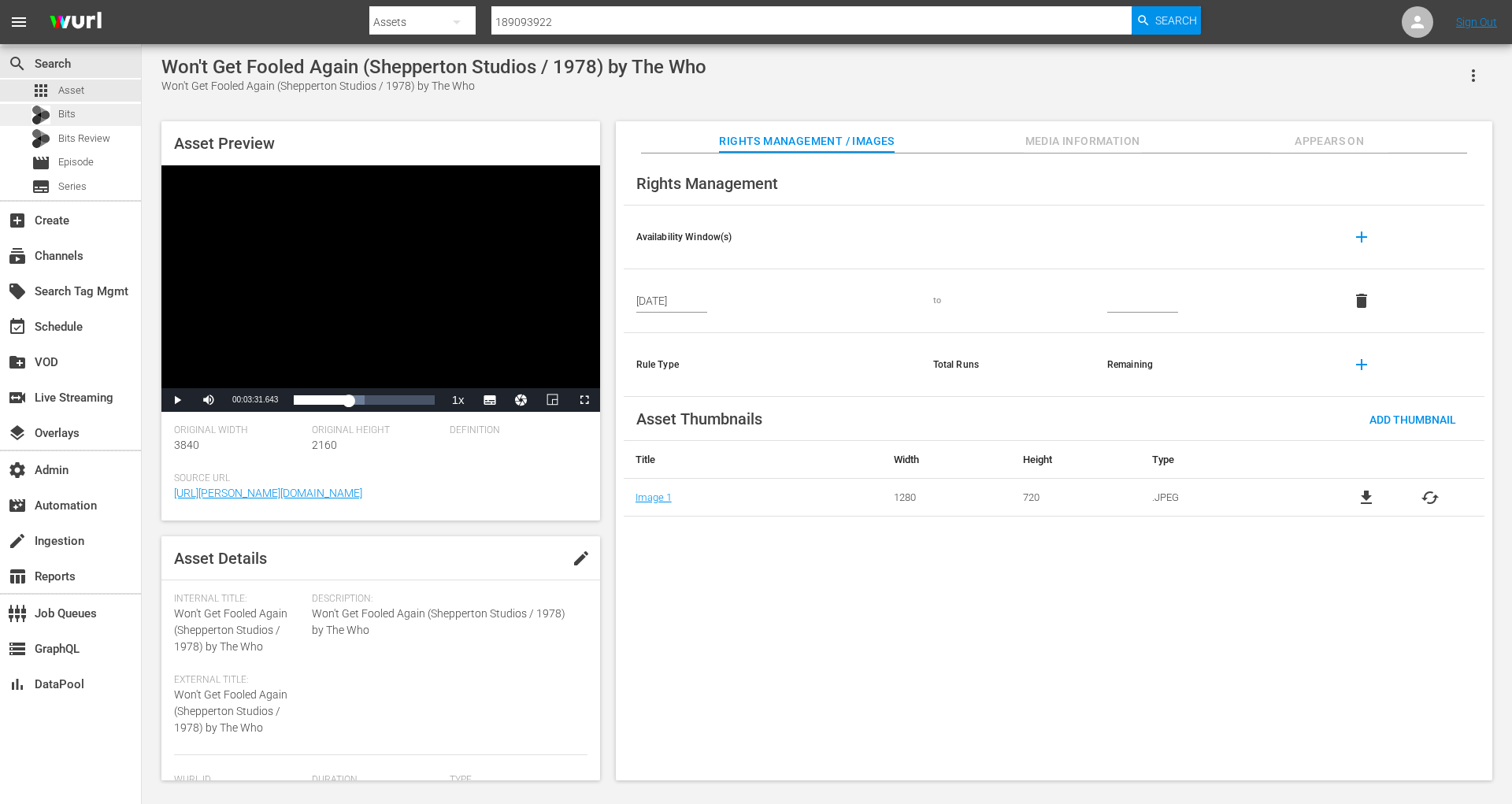
click at [123, 114] on div "Bits" at bounding box center [70, 114] width 141 height 22
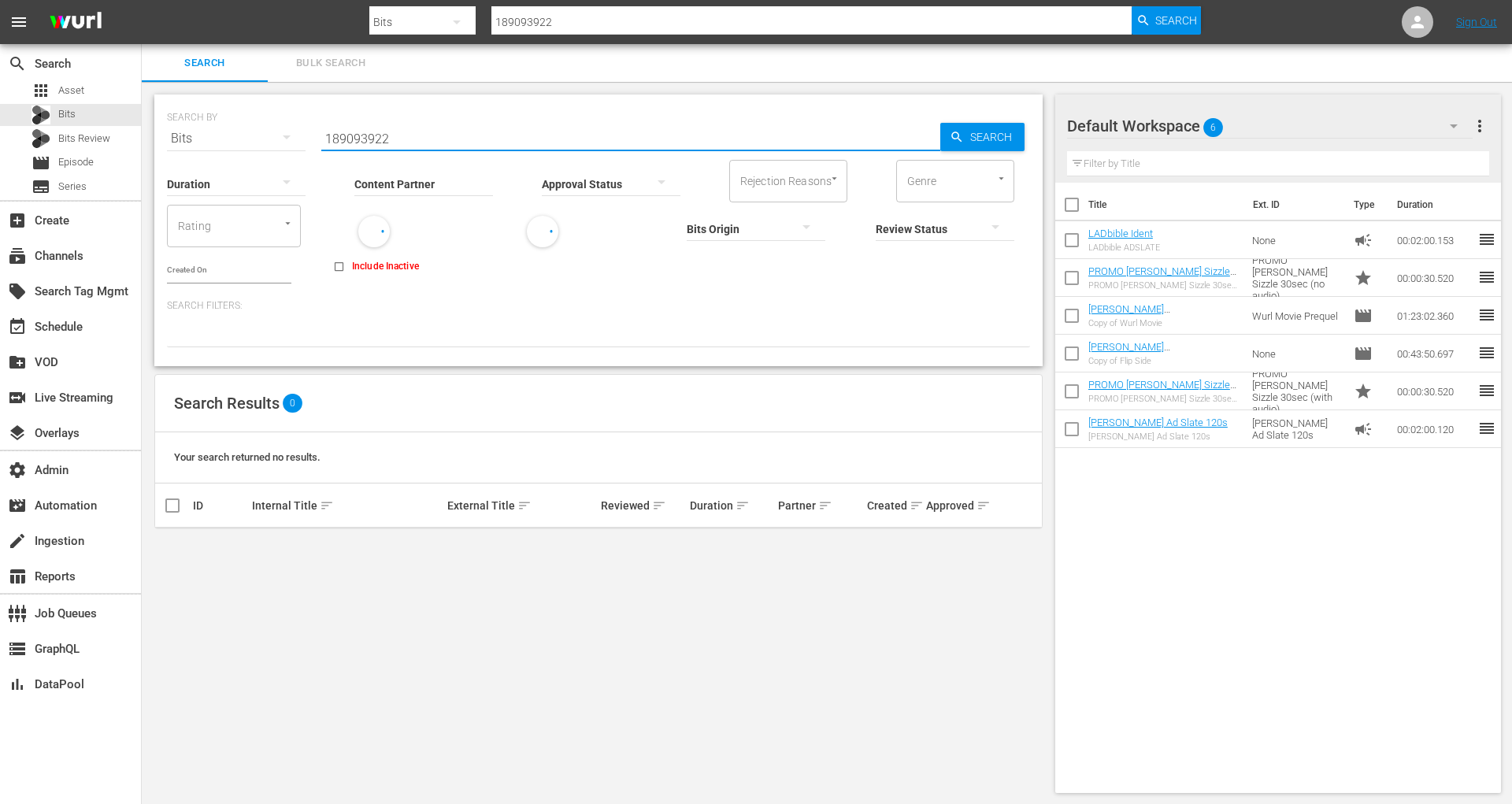
click at [365, 140] on input "189093922" at bounding box center [631, 139] width 619 height 38
paste input "89378760"
type input "89378760"
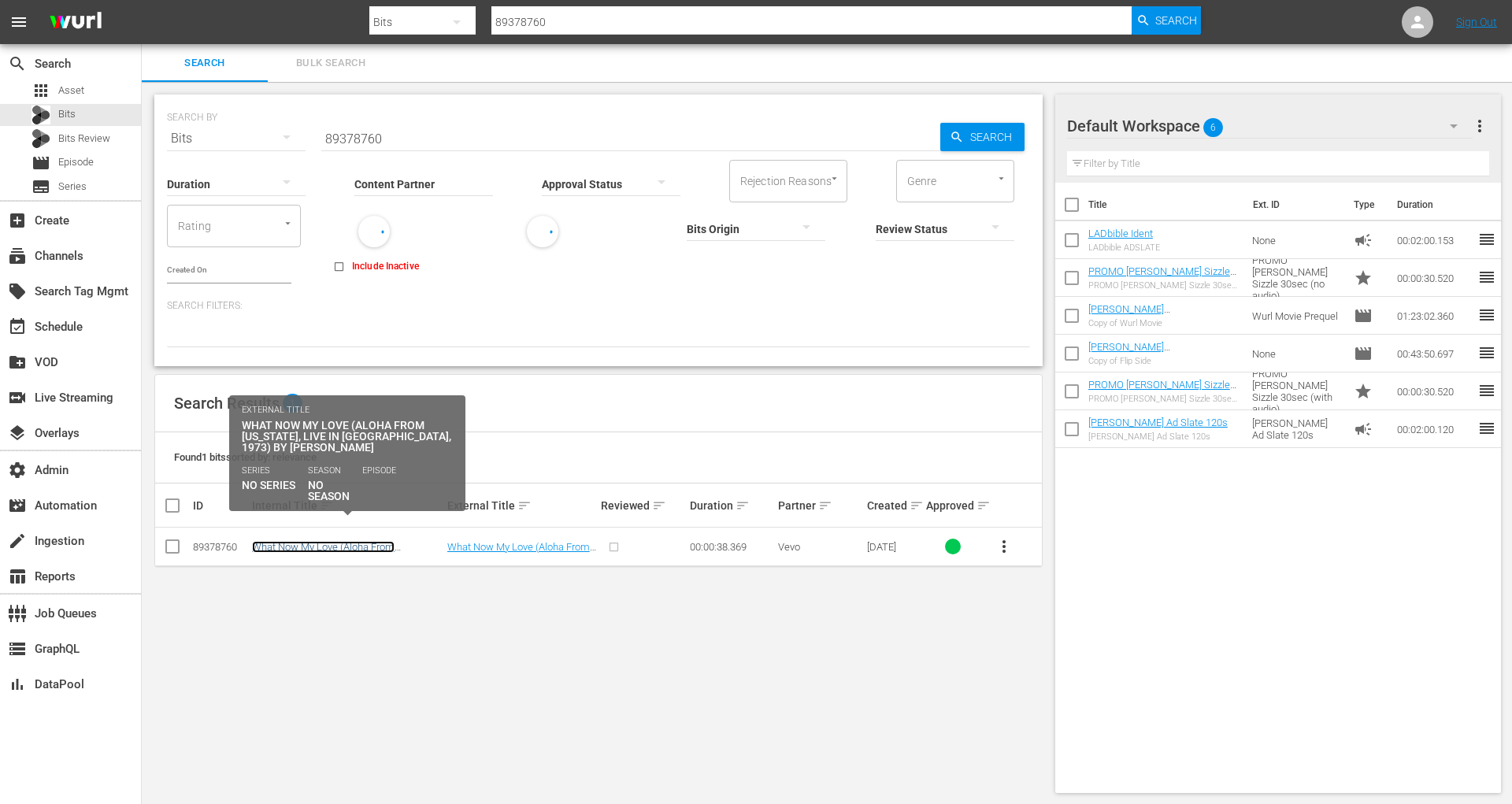
click at [341, 541] on link "What Now My Love (Aloha From Hawaii, Live in Honolulu, 1973) by Elvis Presley" at bounding box center [345, 559] width 185 height 35
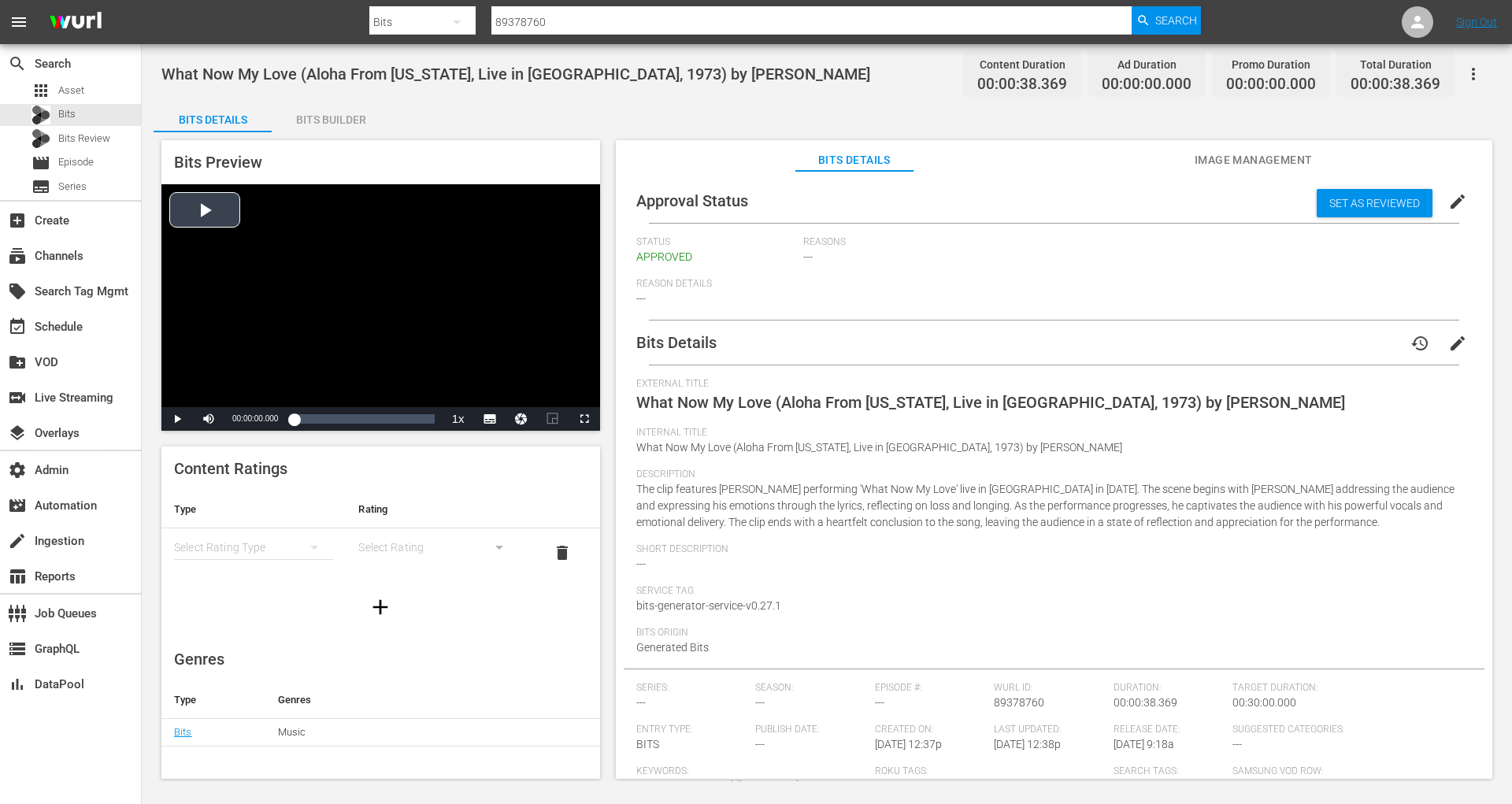
click at [206, 197] on div "Video Player" at bounding box center [380, 296] width 439 height 223
click at [1478, 78] on icon "button" at bounding box center [1473, 73] width 19 height 19
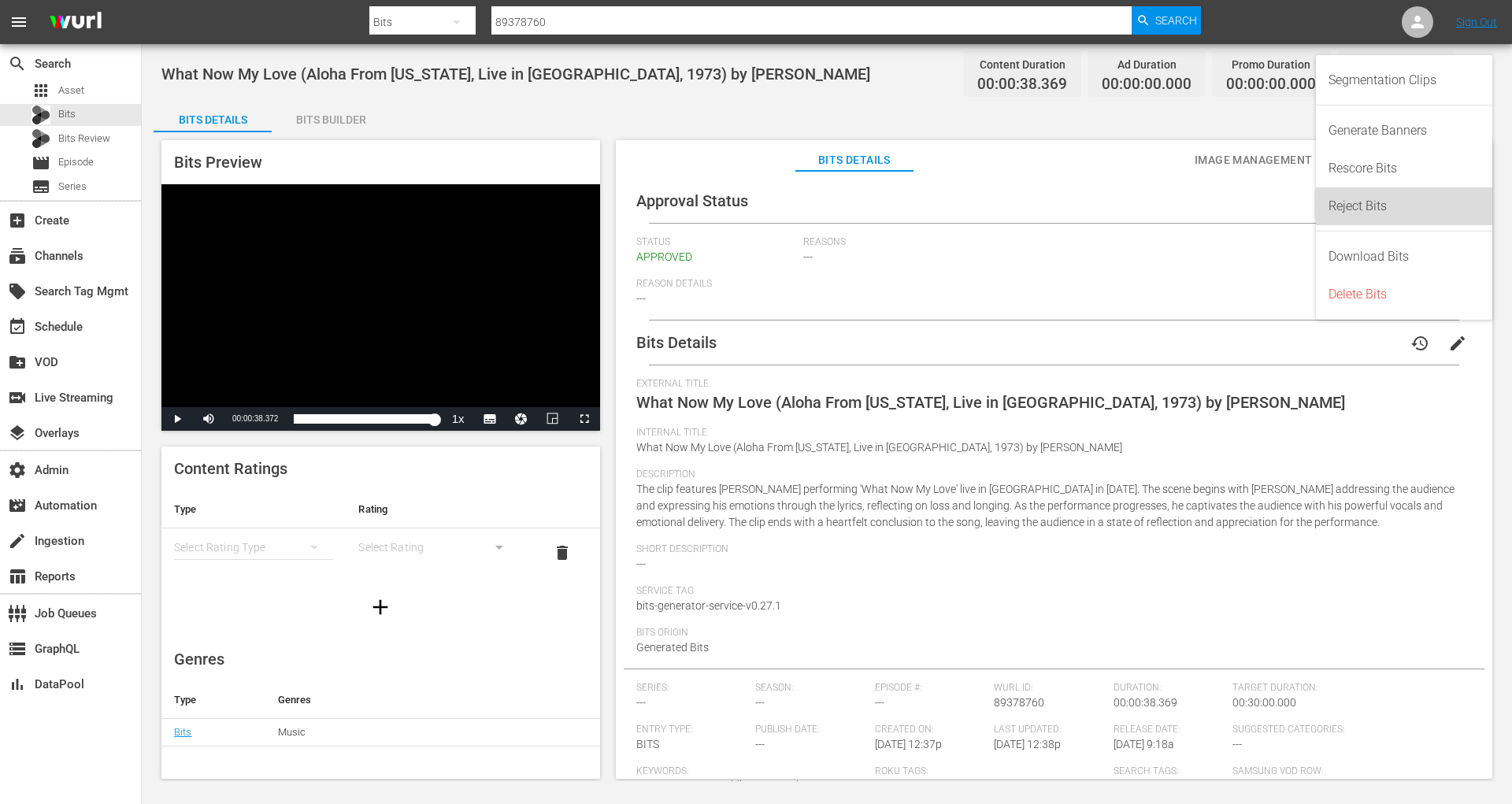
click at [1387, 209] on div "Reject Bits" at bounding box center [1404, 206] width 151 height 38
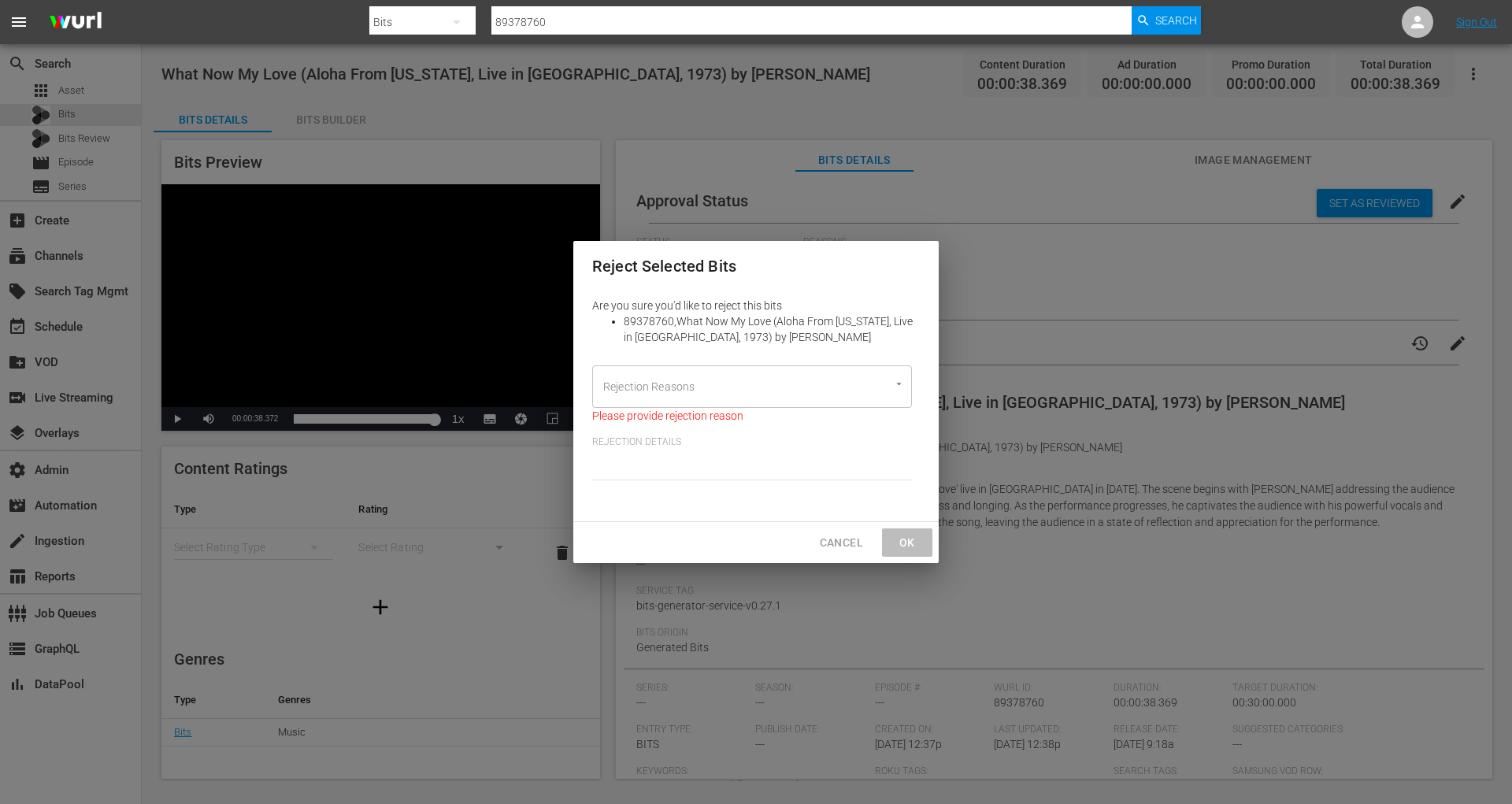
click at [851, 368] on div "Rejection Reasons" at bounding box center [752, 387] width 320 height 43
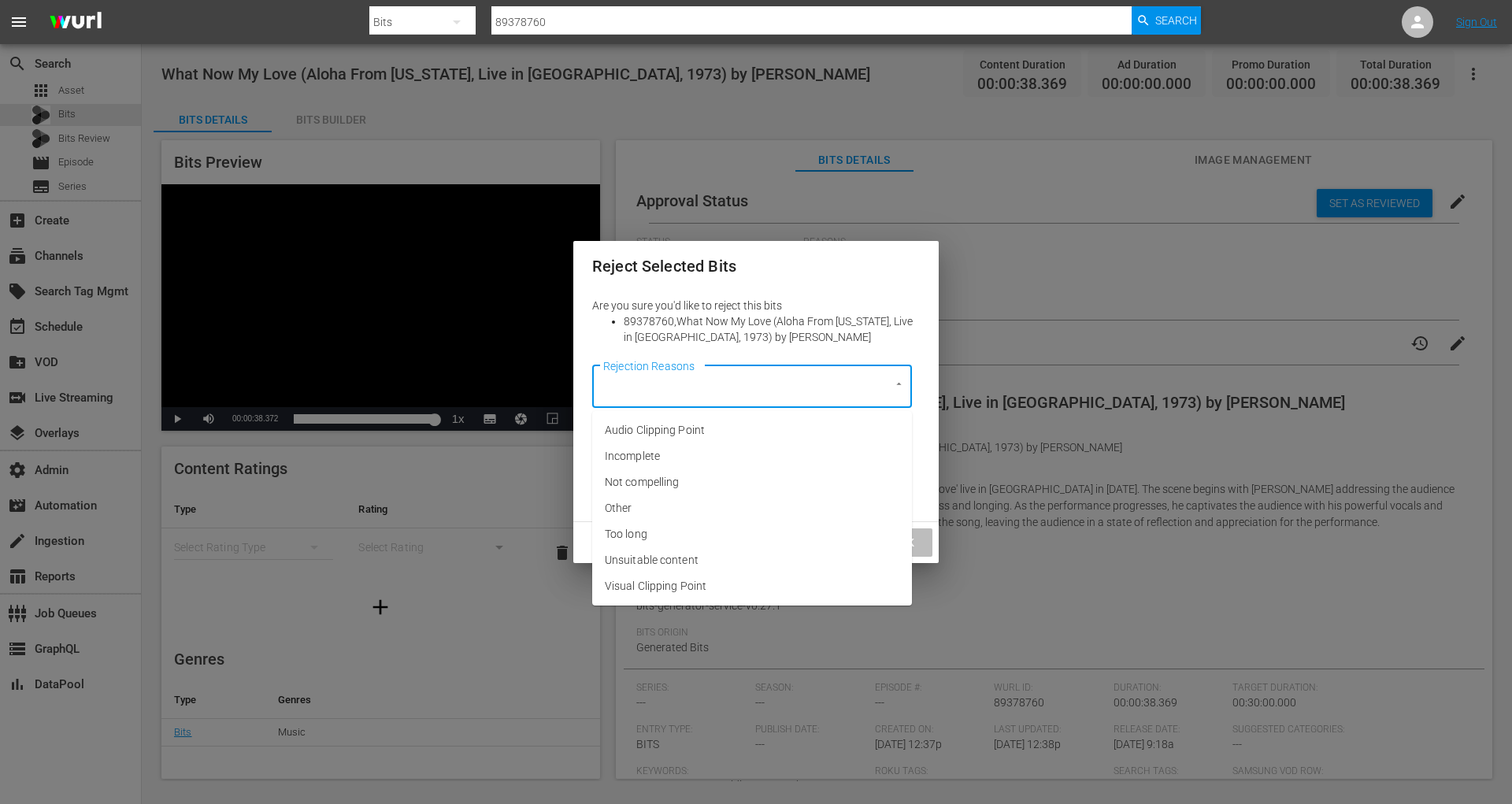
click at [823, 395] on input "Rejection Reasons" at bounding box center [730, 386] width 262 height 28
click at [789, 453] on li "Incomplete" at bounding box center [752, 456] width 320 height 26
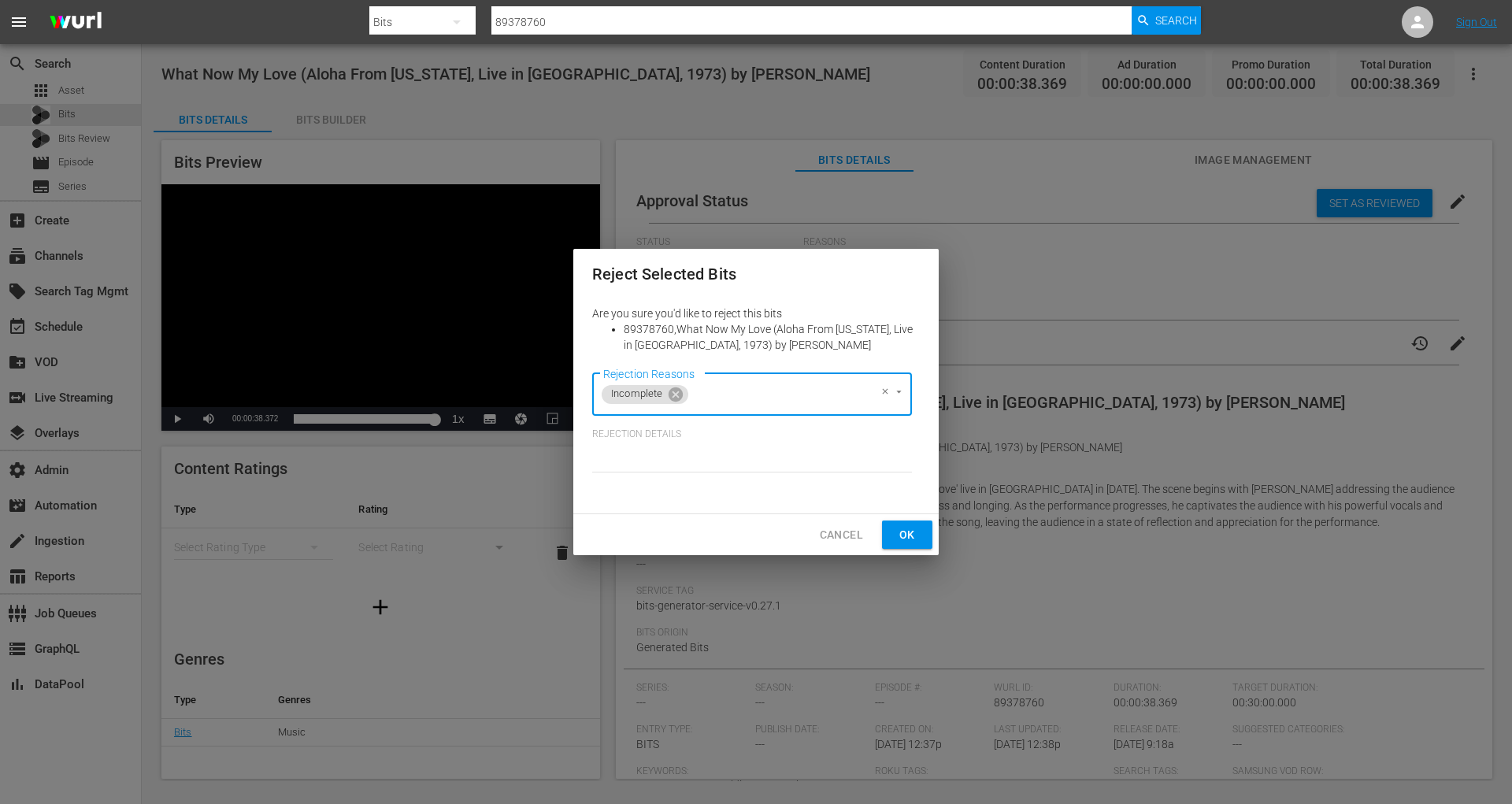
click at [916, 538] on span "Ok" at bounding box center [907, 535] width 25 height 19
